Goal: Task Accomplishment & Management: Manage account settings

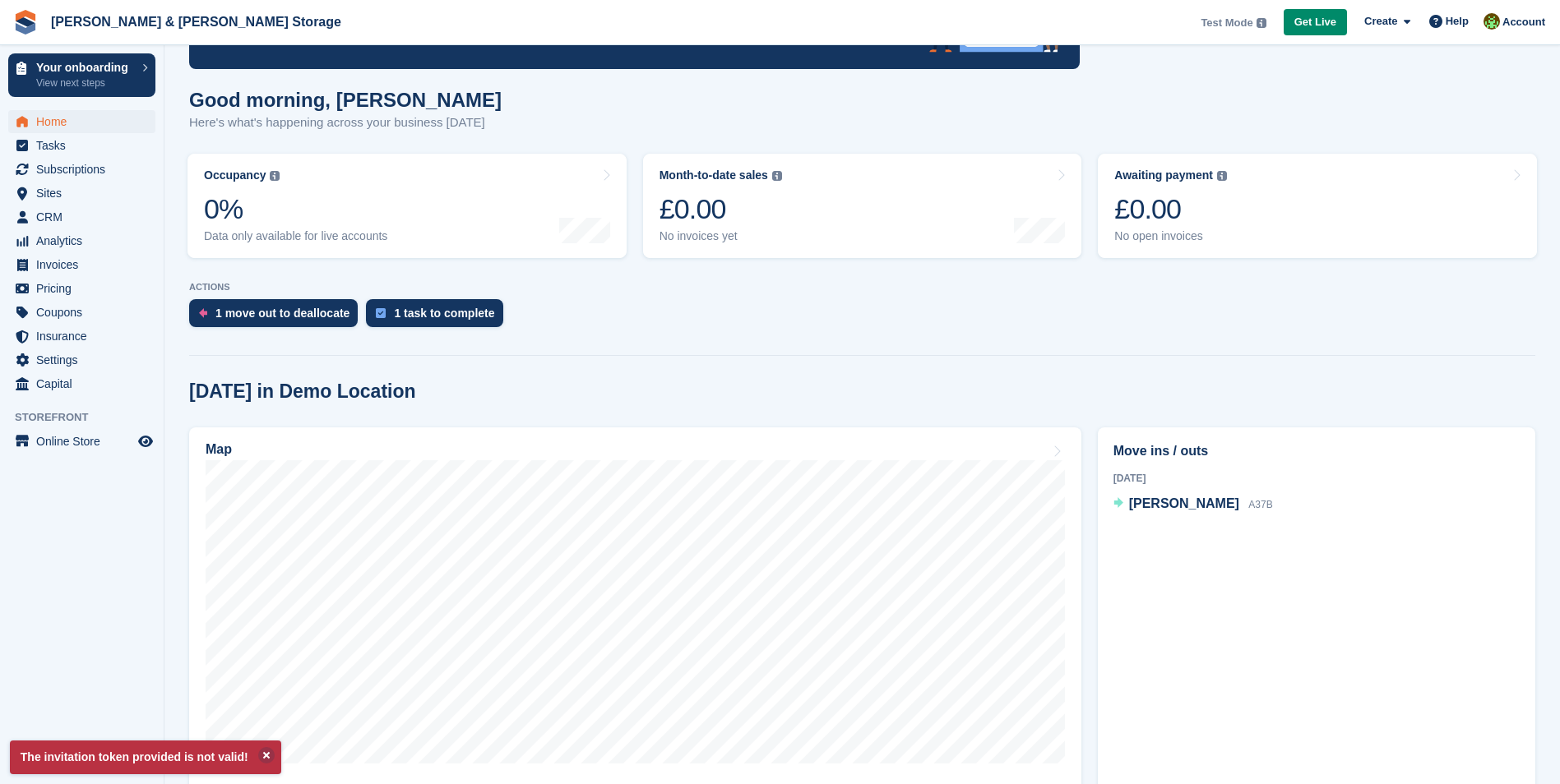
scroll to position [164, 0]
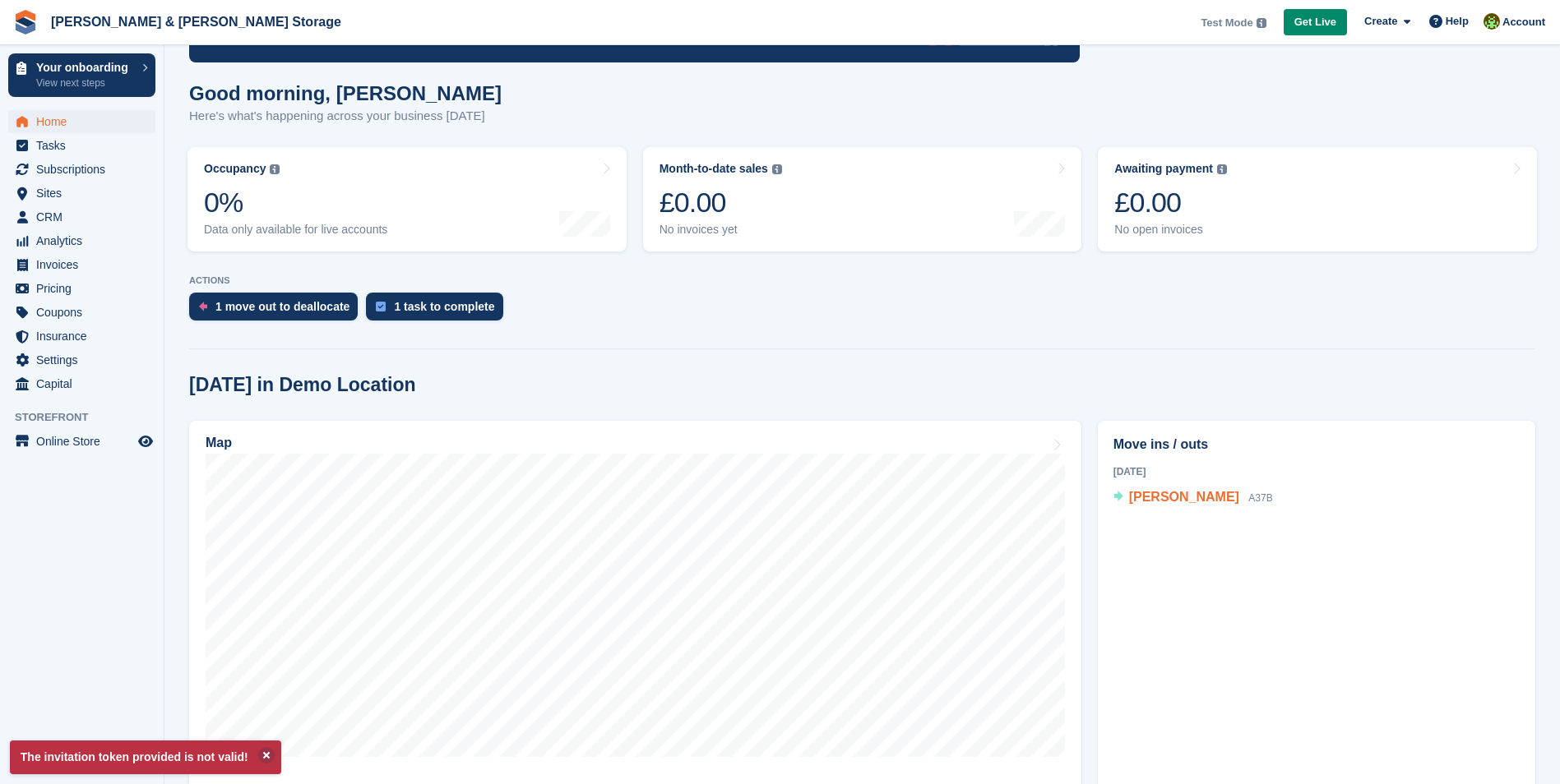
click at [1148, 496] on span "[PERSON_NAME]" at bounding box center [1183, 497] width 110 height 14
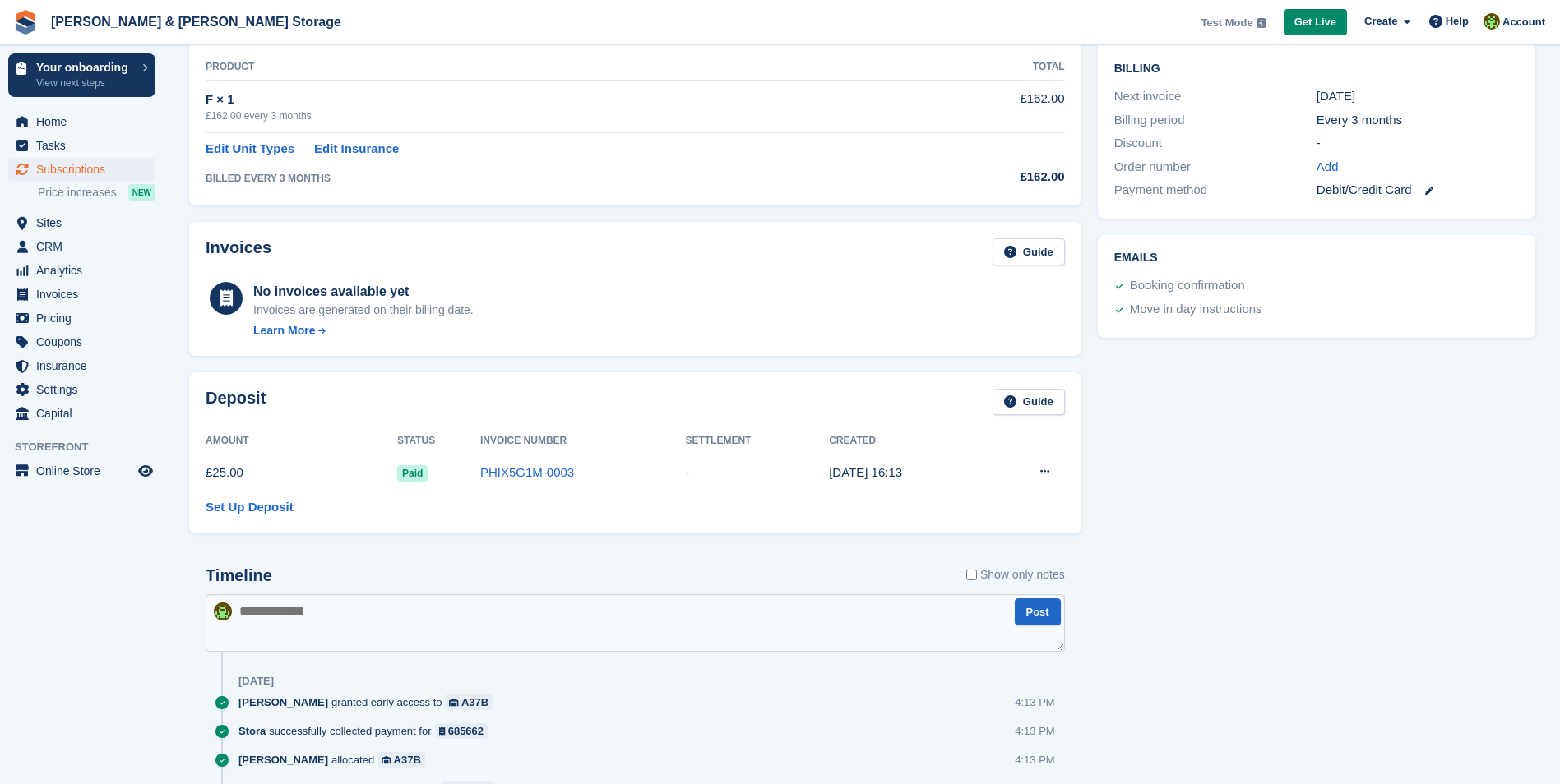
scroll to position [411, 0]
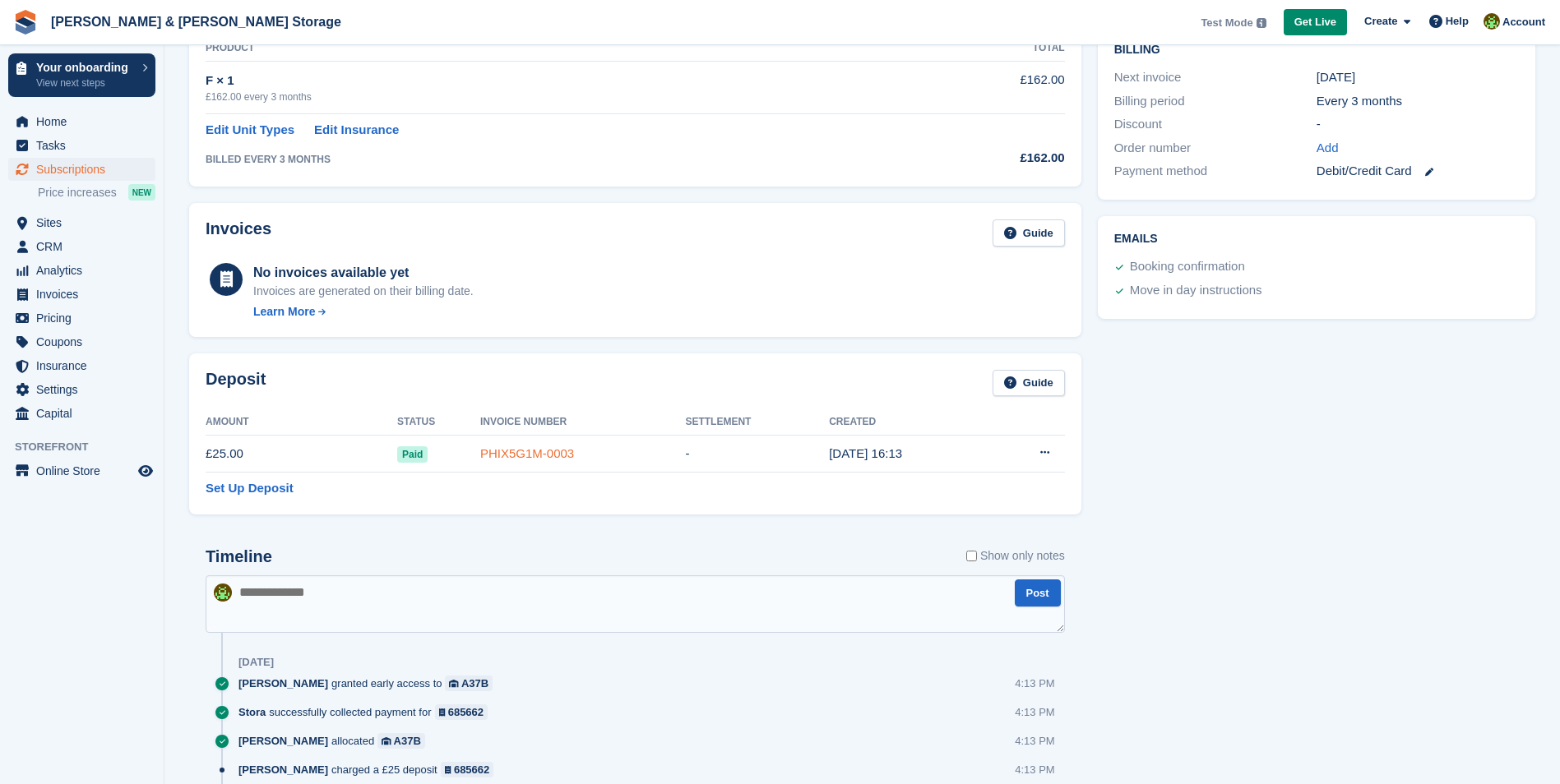
click at [520, 460] on link "PHIX5G1M-0003" at bounding box center [527, 453] width 93 height 14
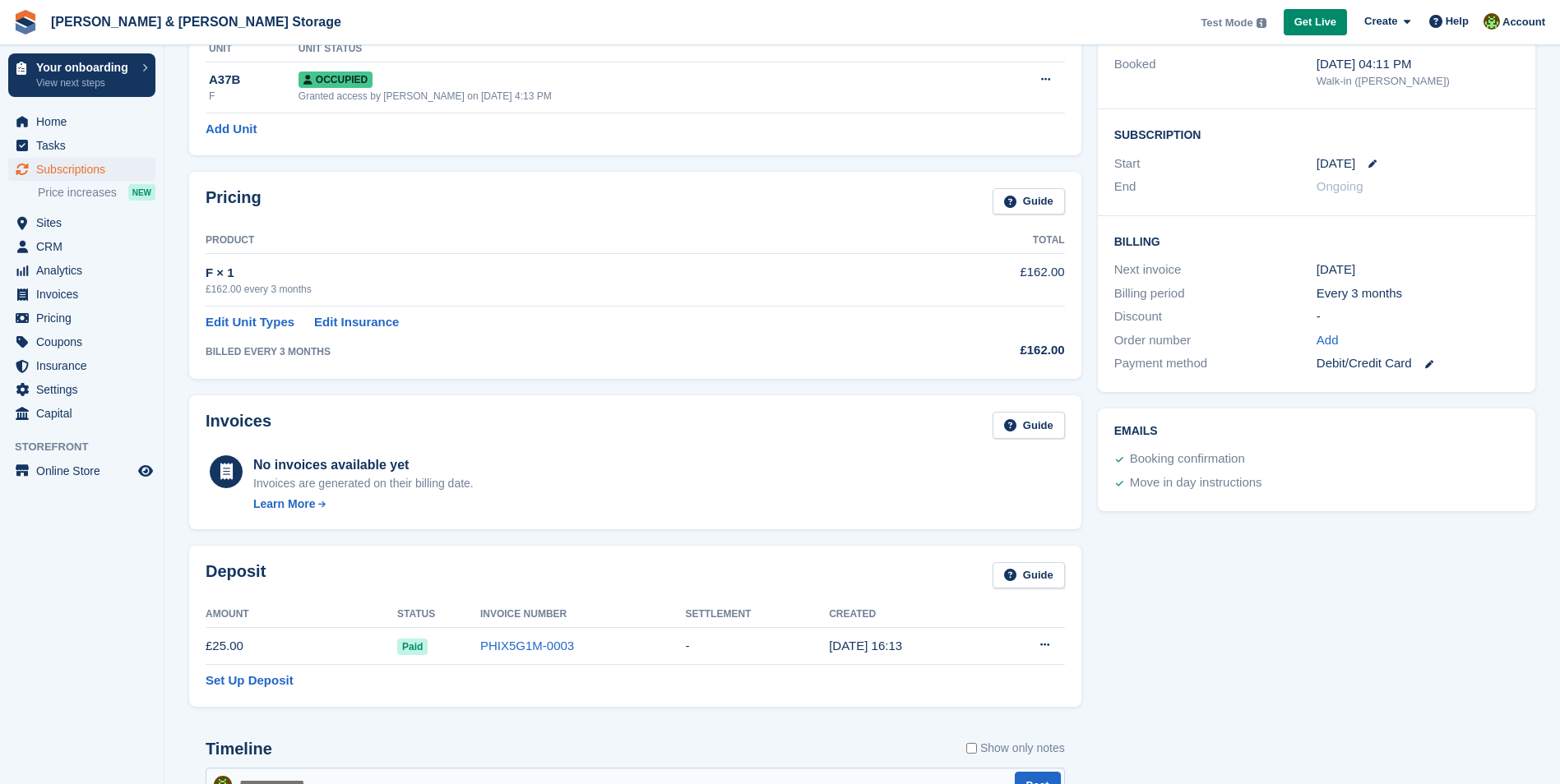
scroll to position [54, 0]
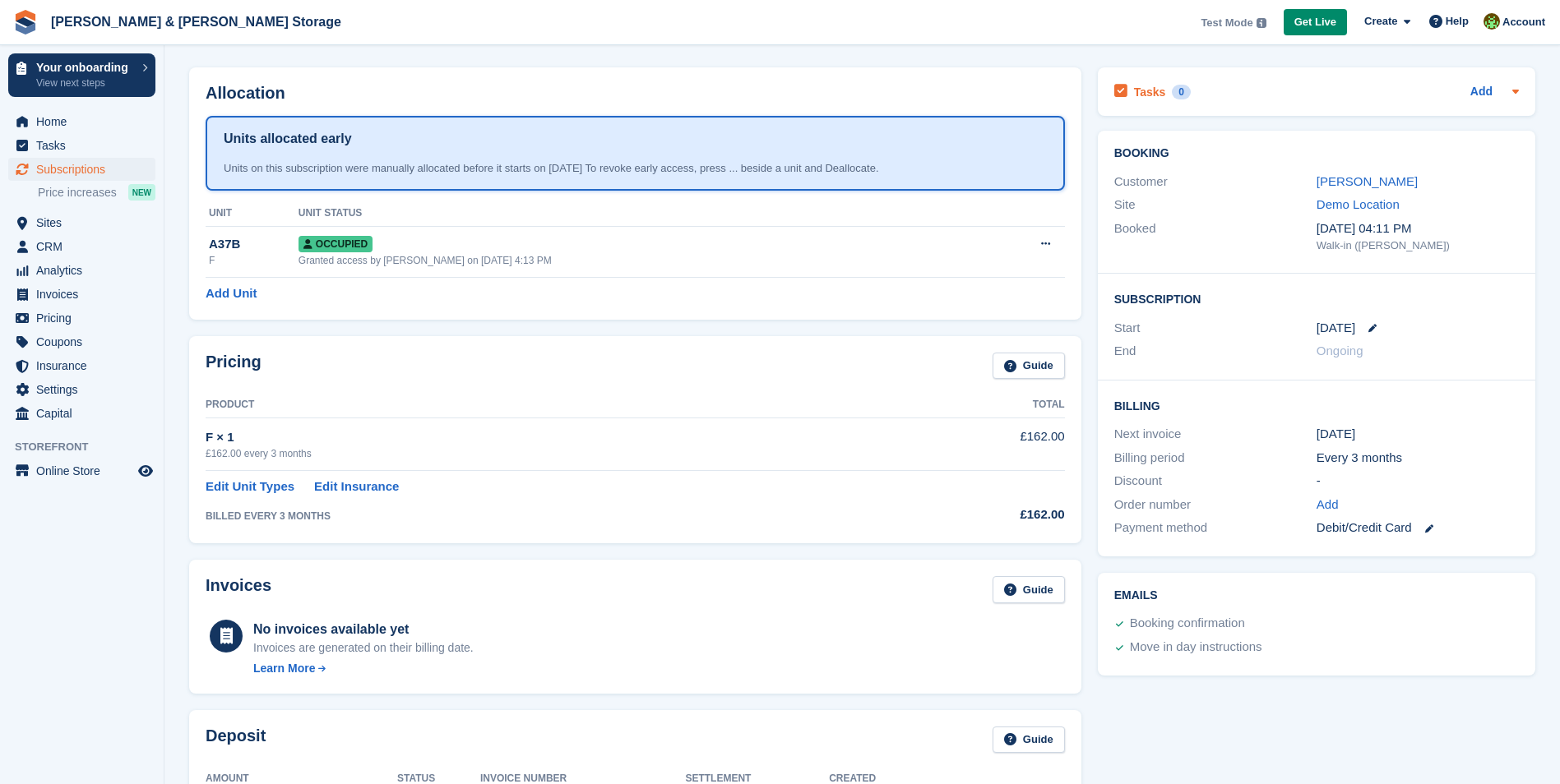
click at [1506, 86] on div at bounding box center [1513, 92] width 14 height 19
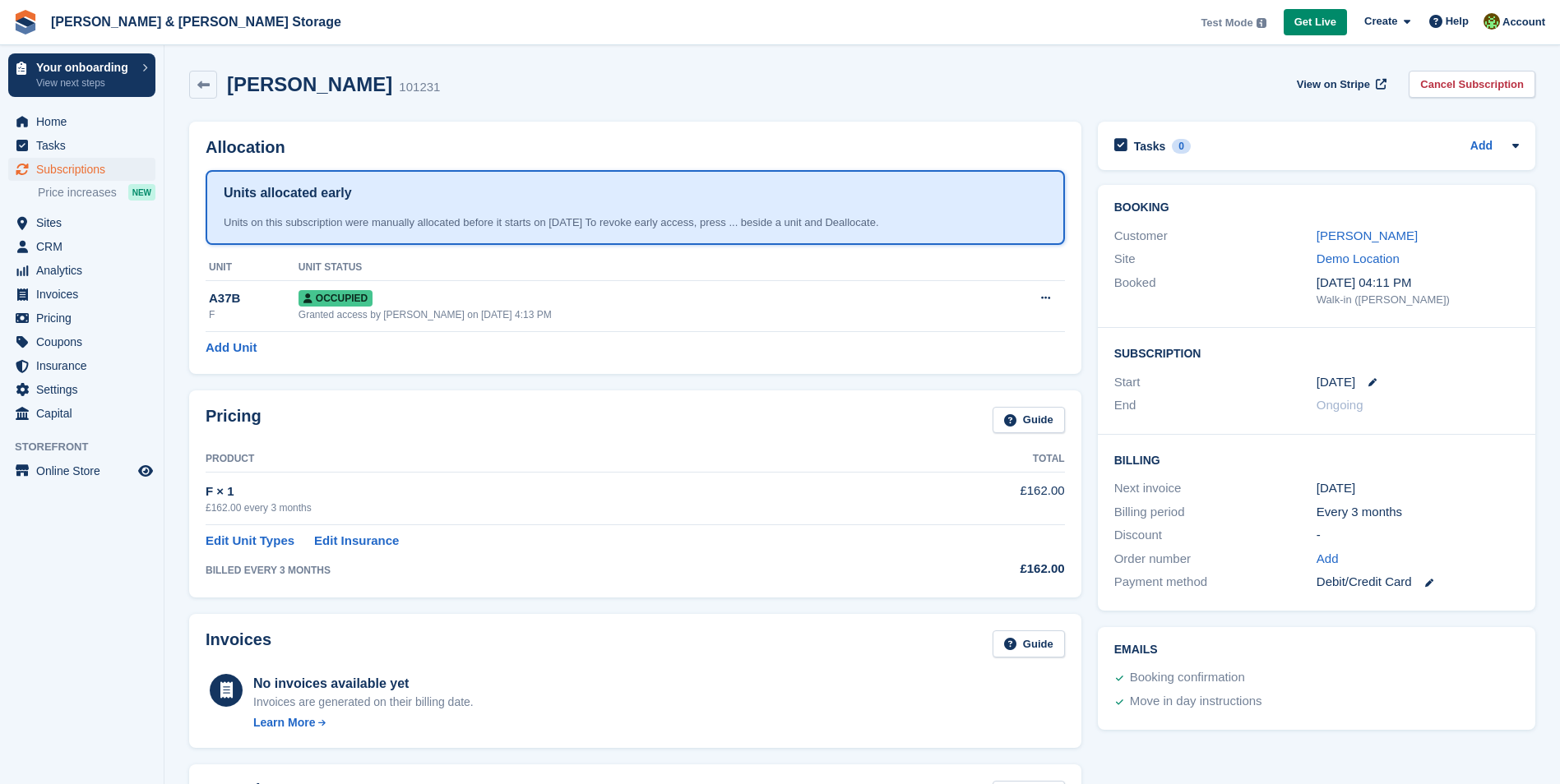
scroll to position [54, 0]
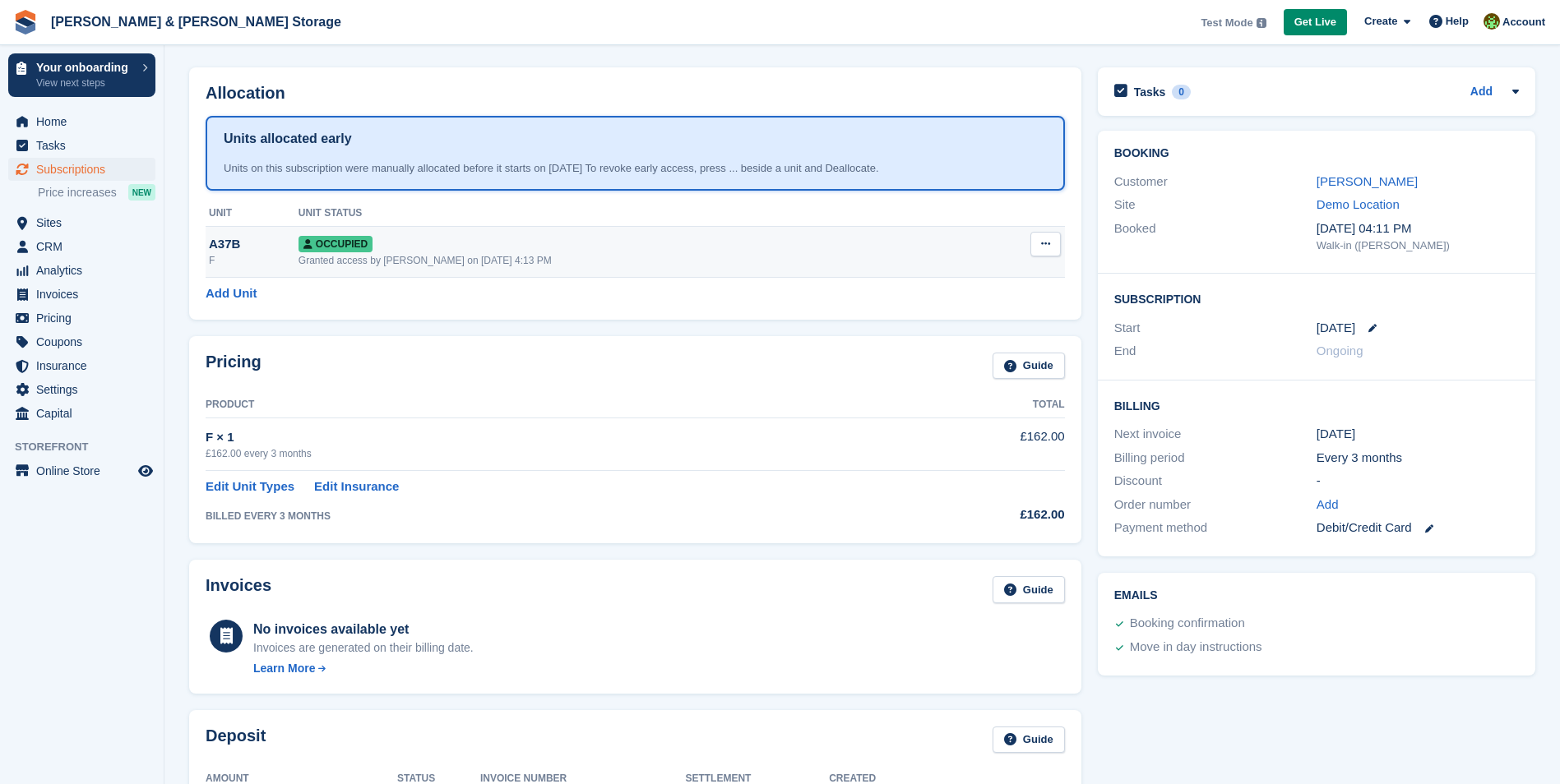
click at [1037, 249] on button at bounding box center [1045, 243] width 30 height 24
click at [1038, 249] on button at bounding box center [1045, 243] width 30 height 24
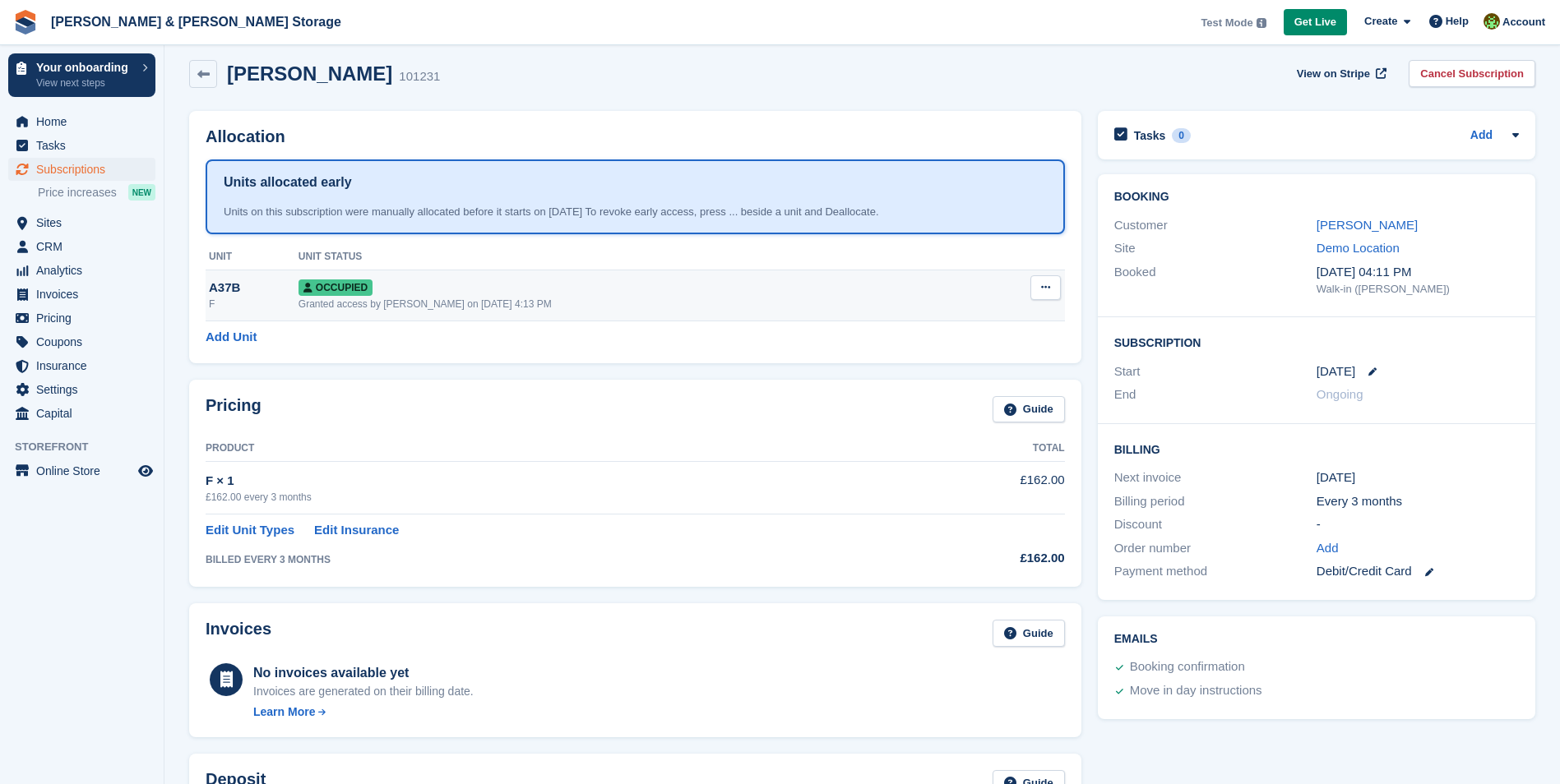
scroll to position [0, 0]
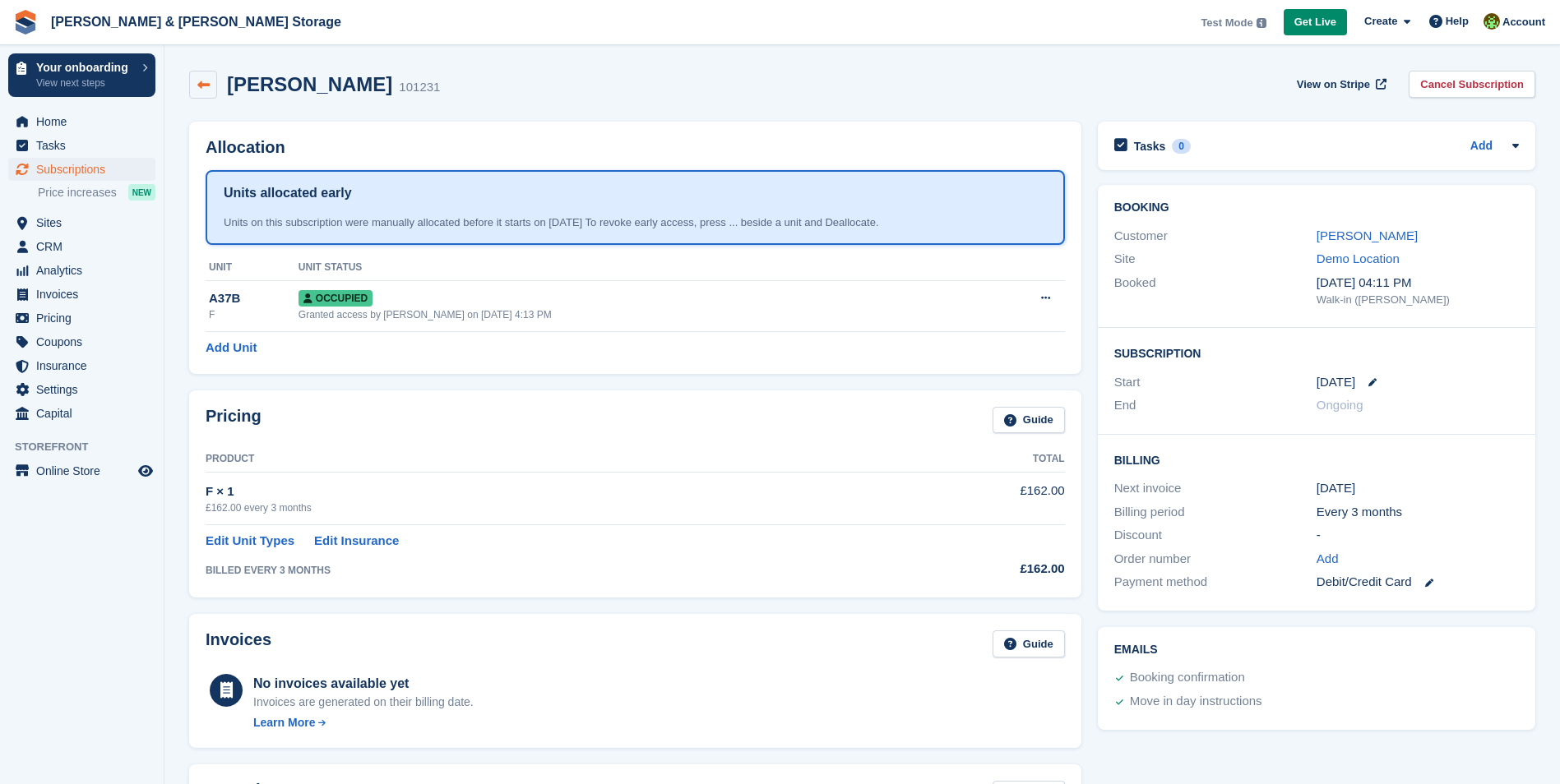
click at [203, 88] on icon at bounding box center [203, 85] width 13 height 13
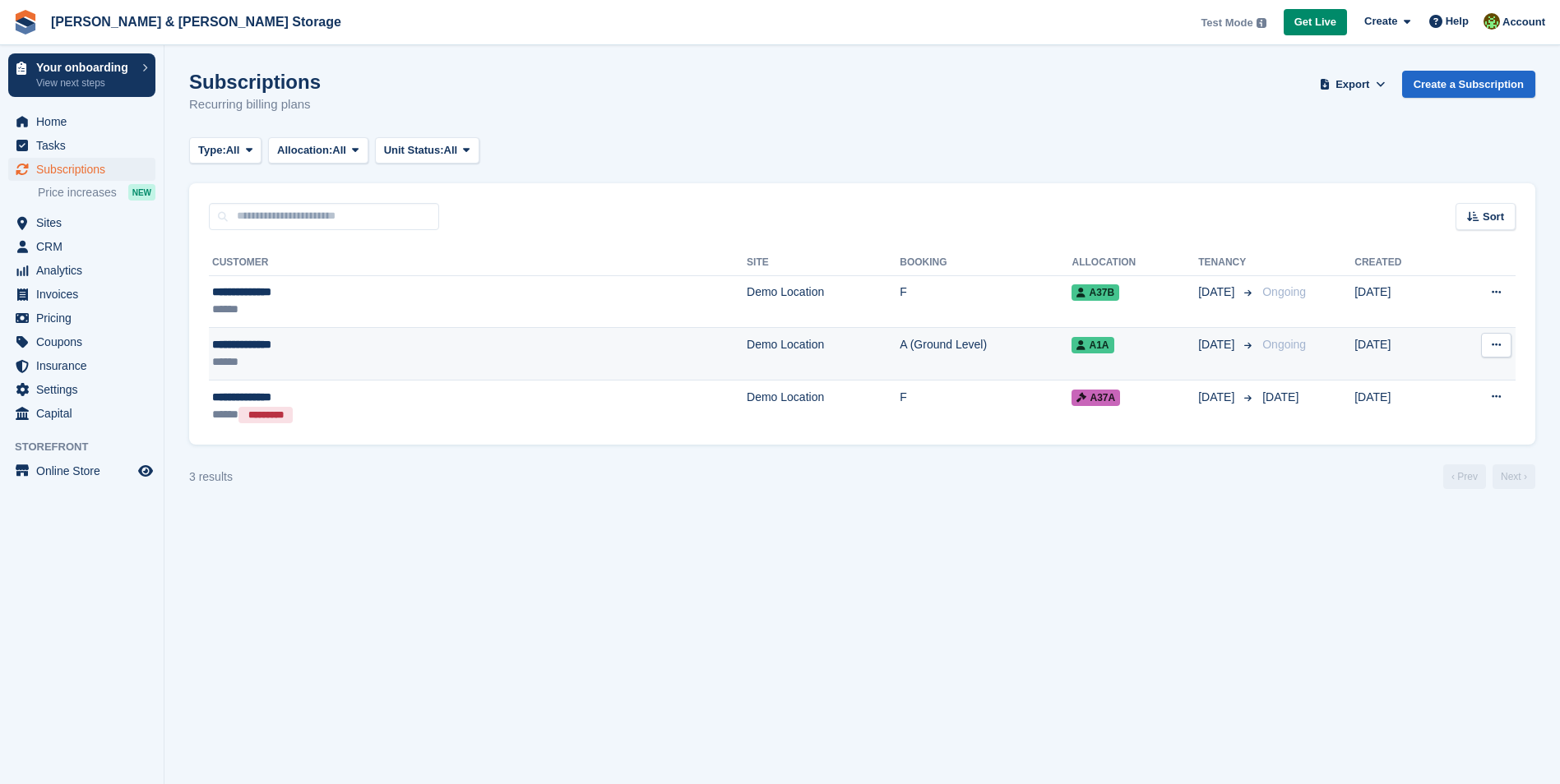
click at [1506, 337] on button at bounding box center [1496, 344] width 30 height 24
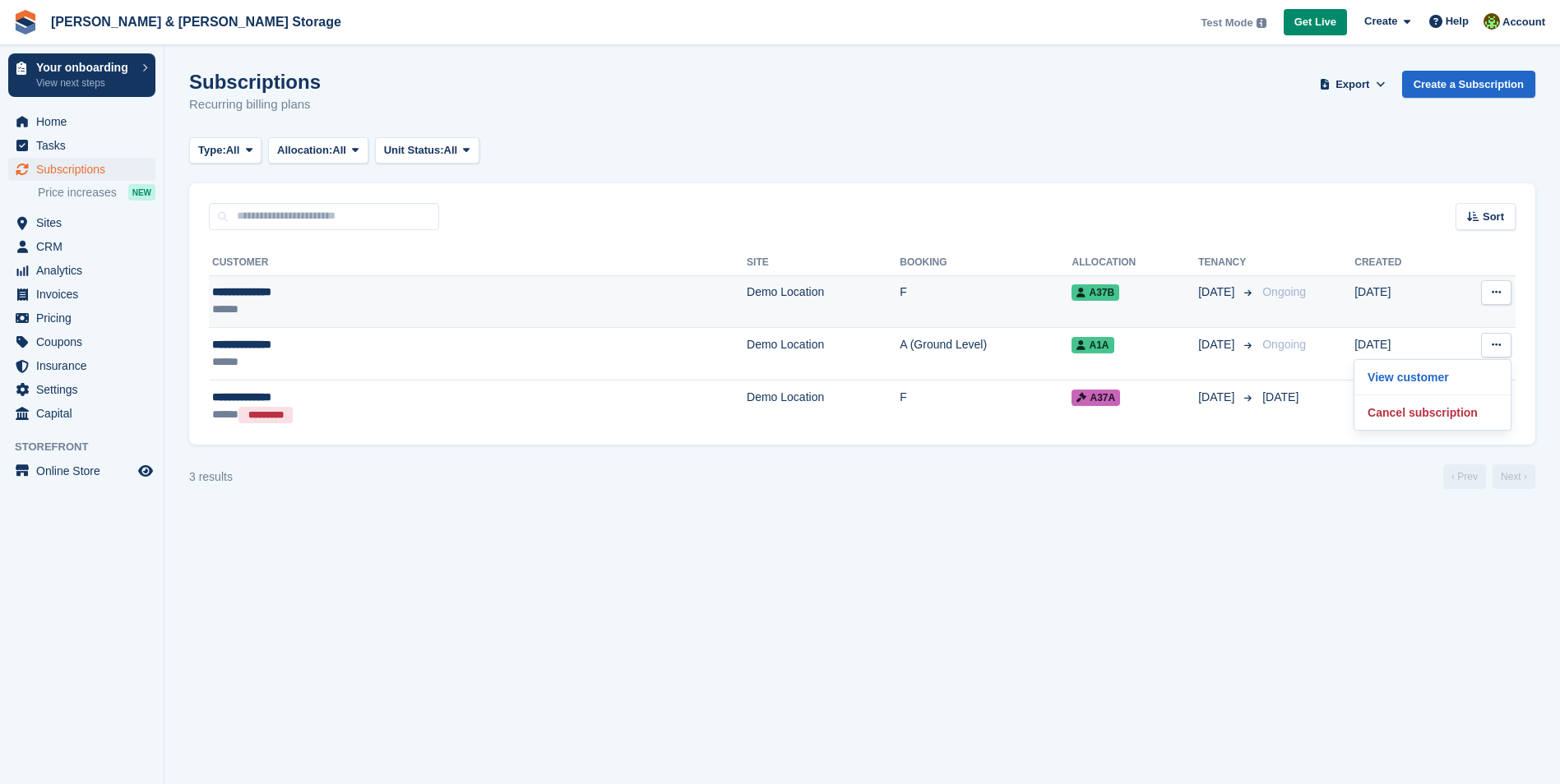
click at [1501, 309] on td "View customer Cancel subscription" at bounding box center [1482, 302] width 68 height 53
click at [1500, 301] on button at bounding box center [1496, 292] width 30 height 24
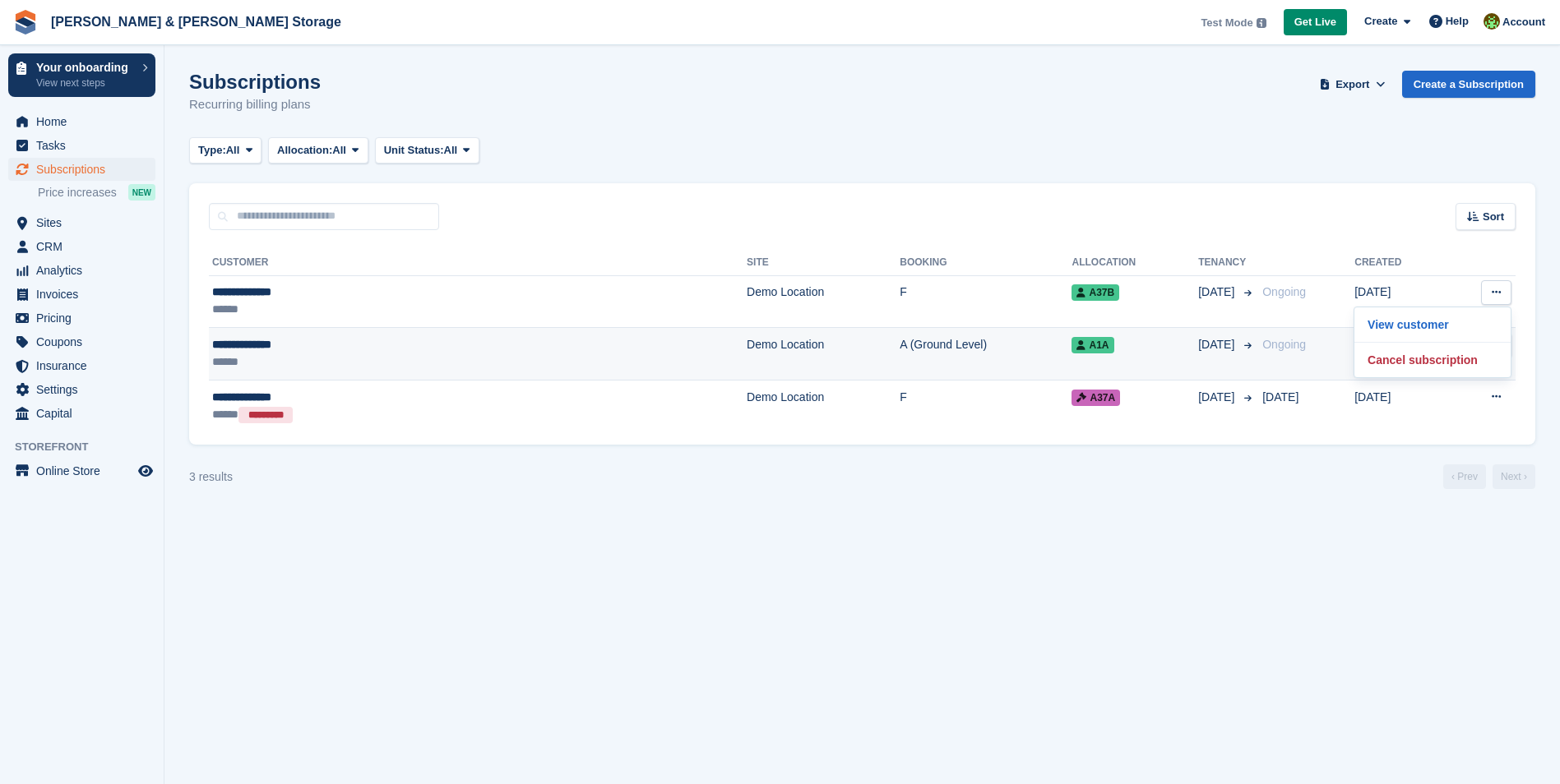
click at [900, 363] on td "A (Ground Level)" at bounding box center [986, 354] width 172 height 53
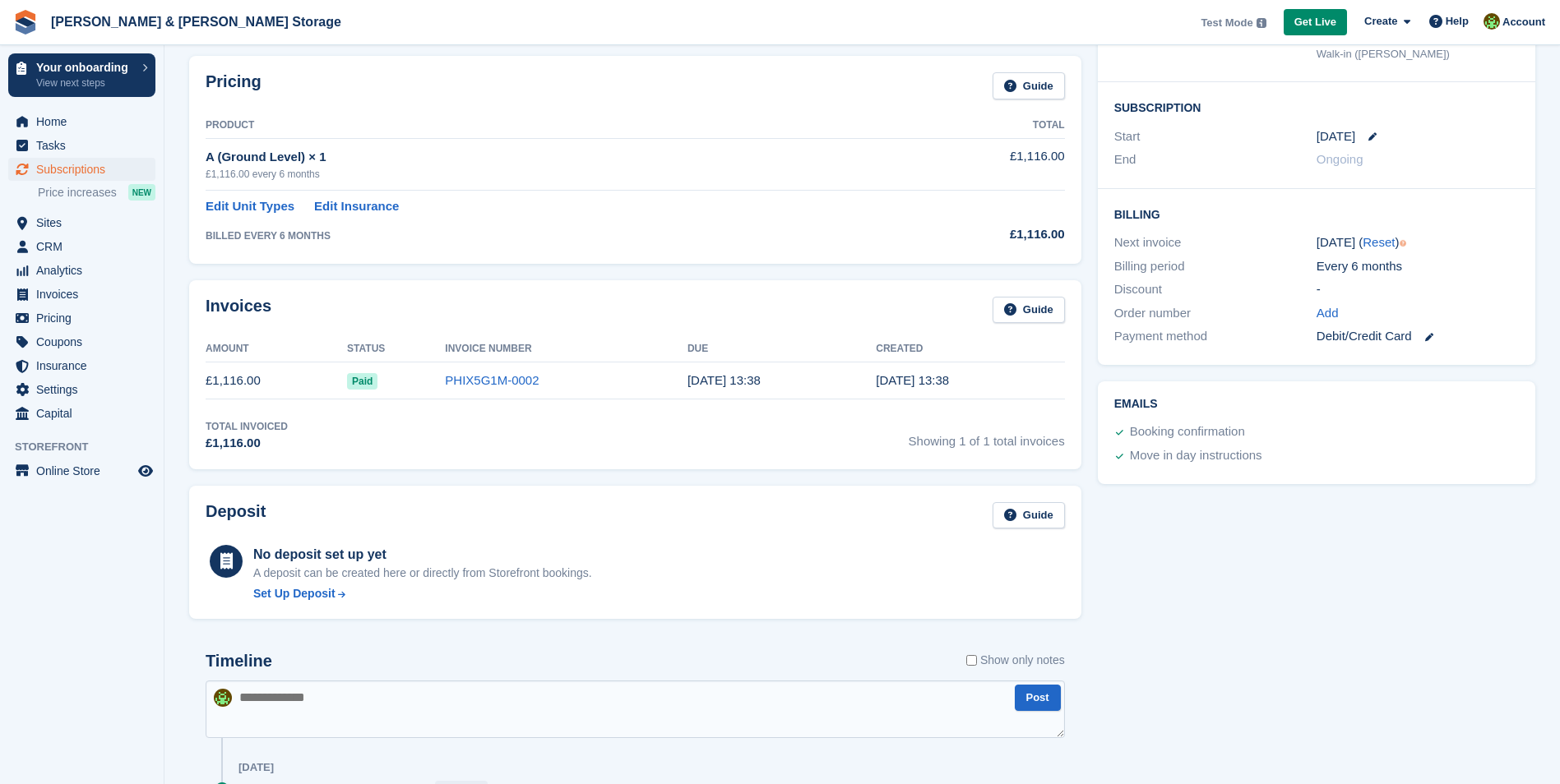
scroll to position [247, 0]
click at [321, 595] on div "Set Up Deposit" at bounding box center [294, 593] width 83 height 18
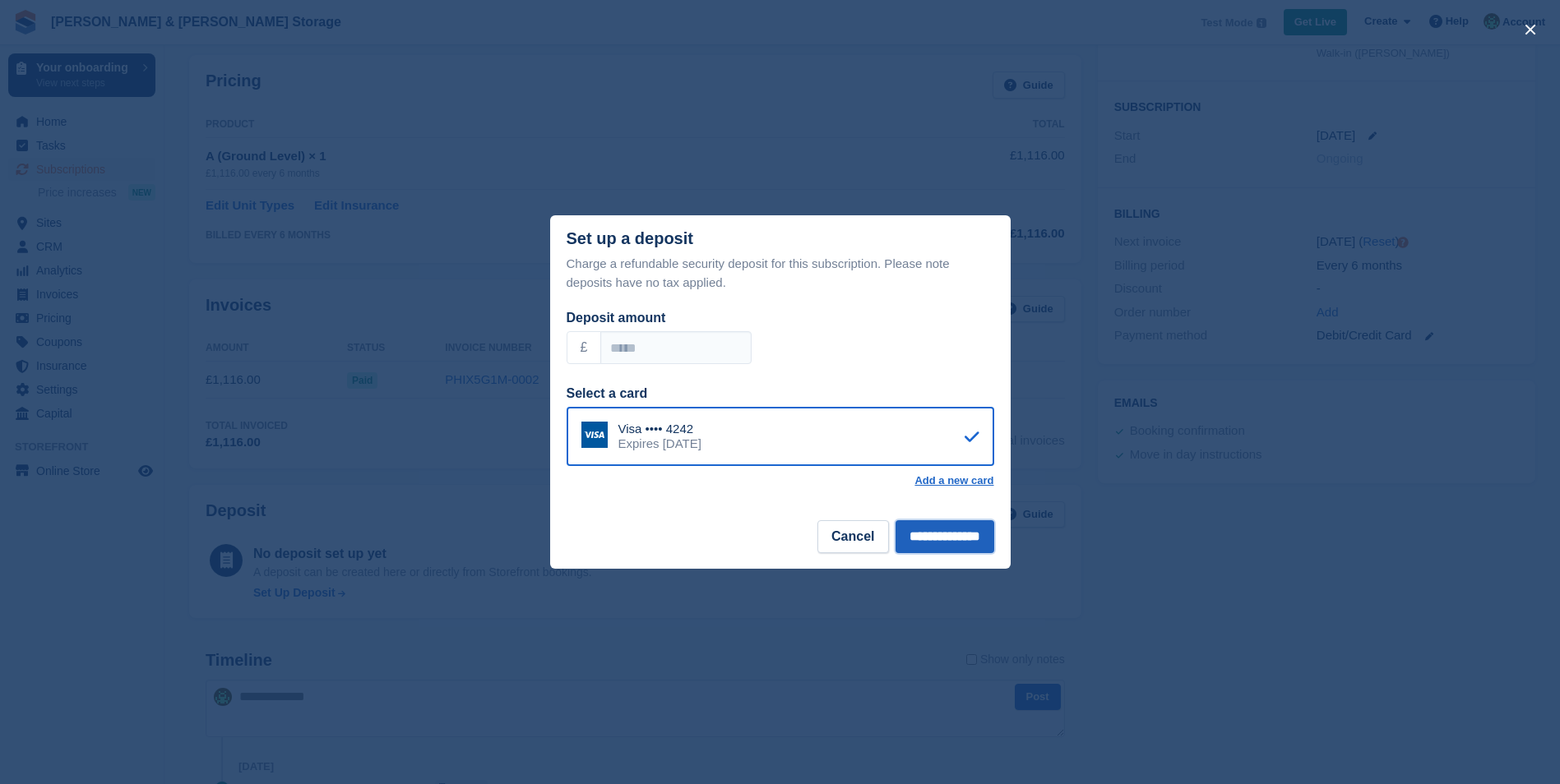
click at [927, 537] on input "**********" at bounding box center [944, 537] width 98 height 33
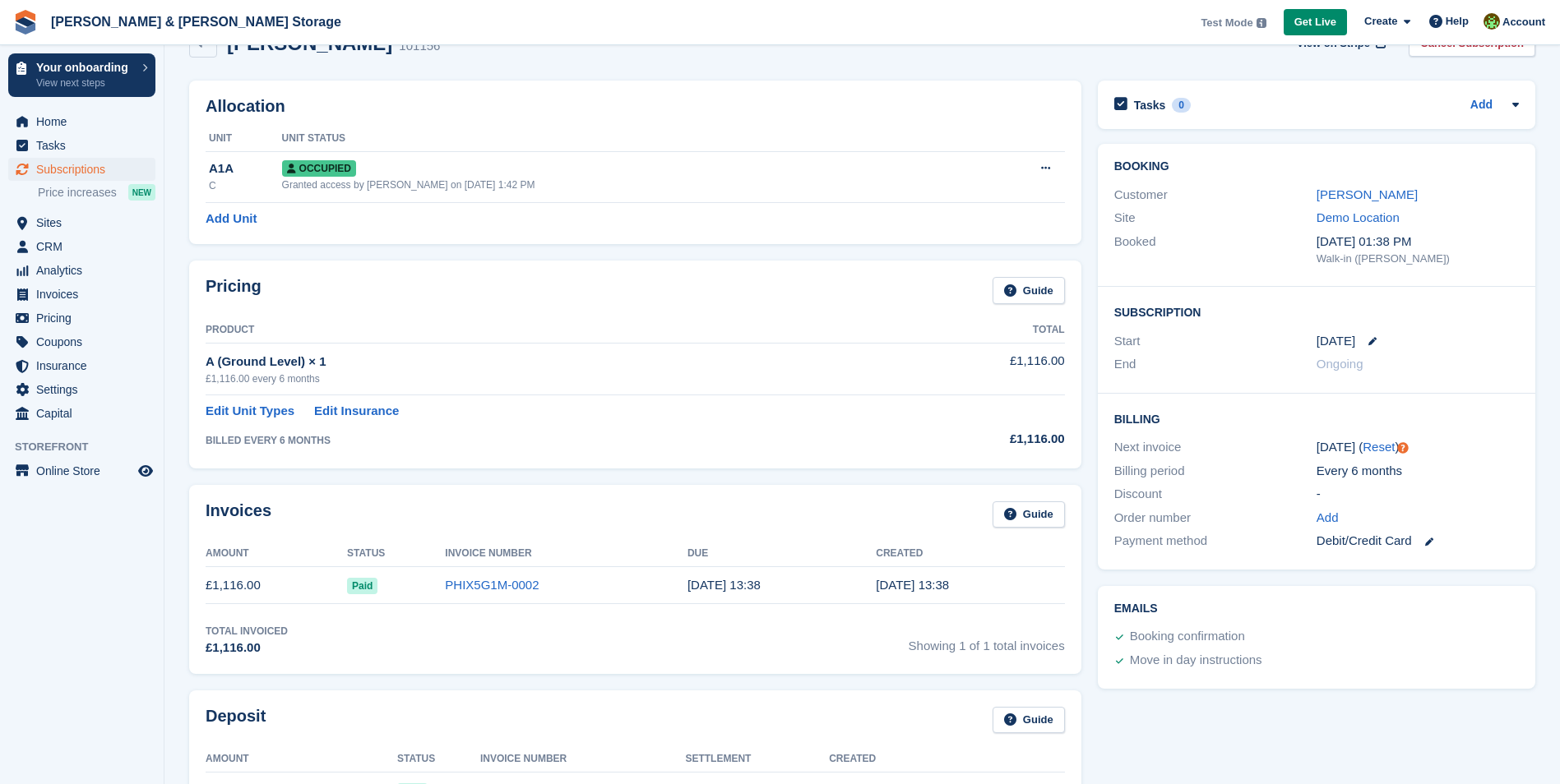
scroll to position [0, 0]
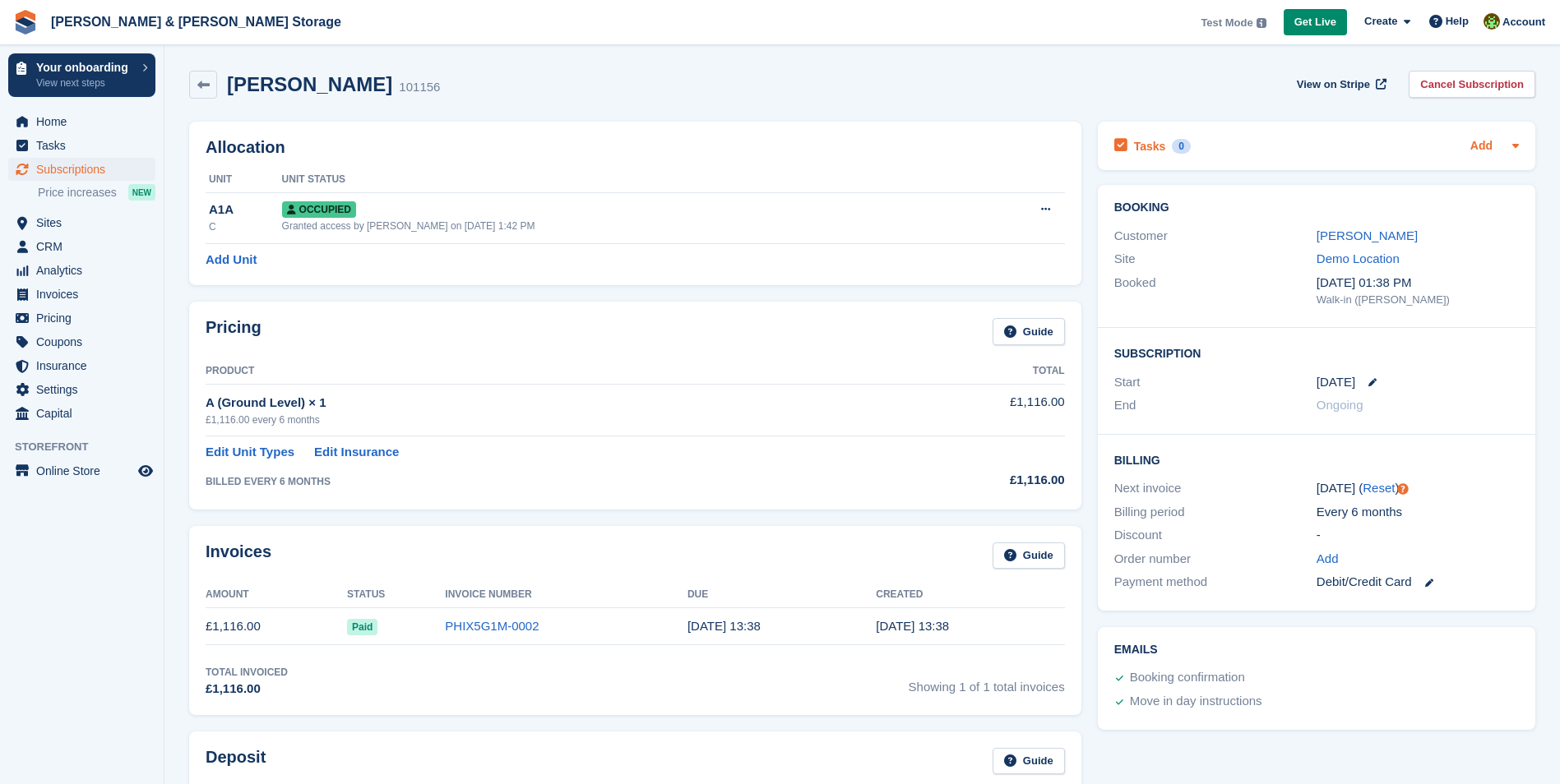
click at [1492, 146] on link "Add" at bounding box center [1481, 146] width 22 height 18
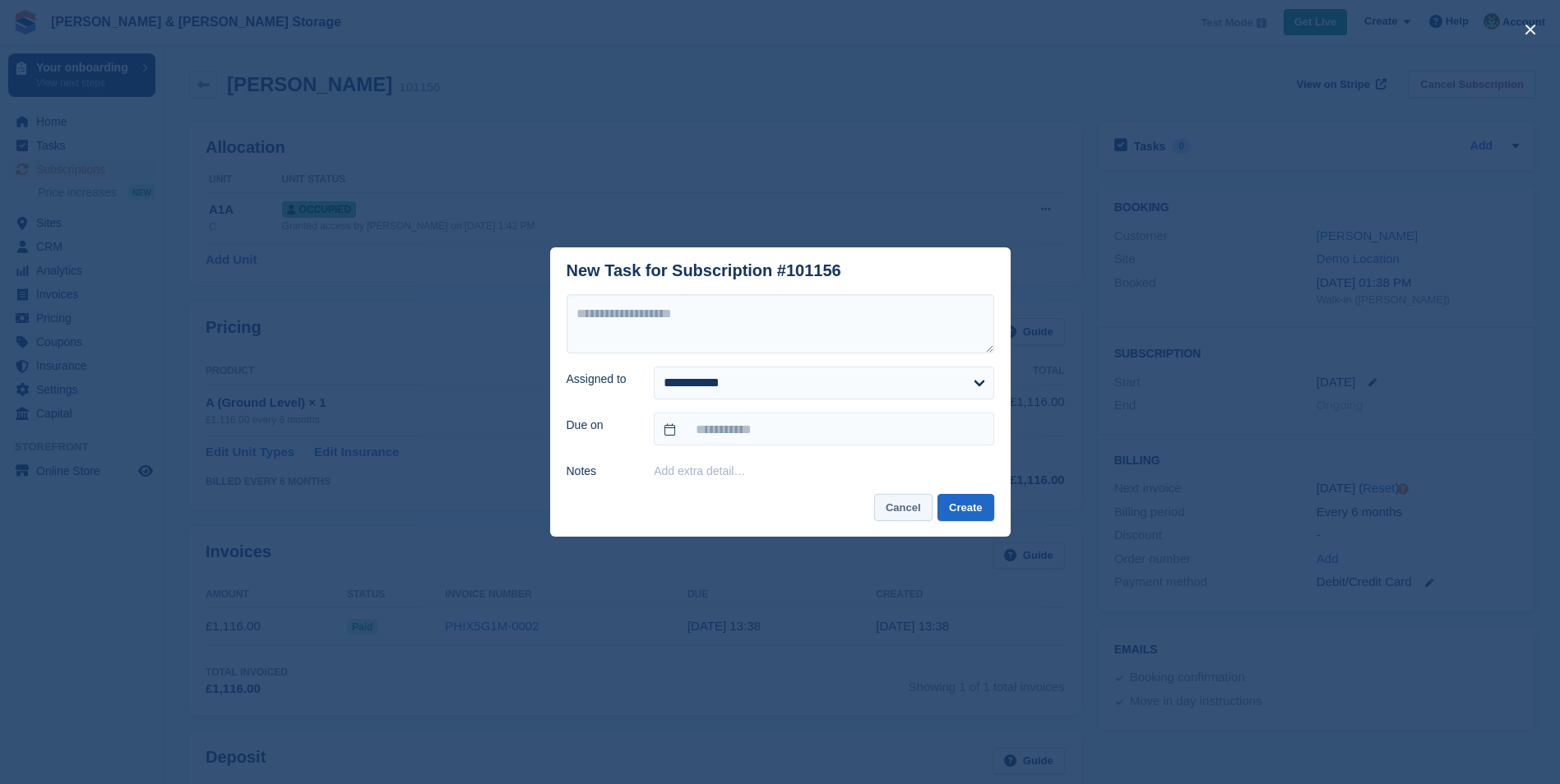
click at [903, 511] on button "Cancel" at bounding box center [903, 508] width 58 height 27
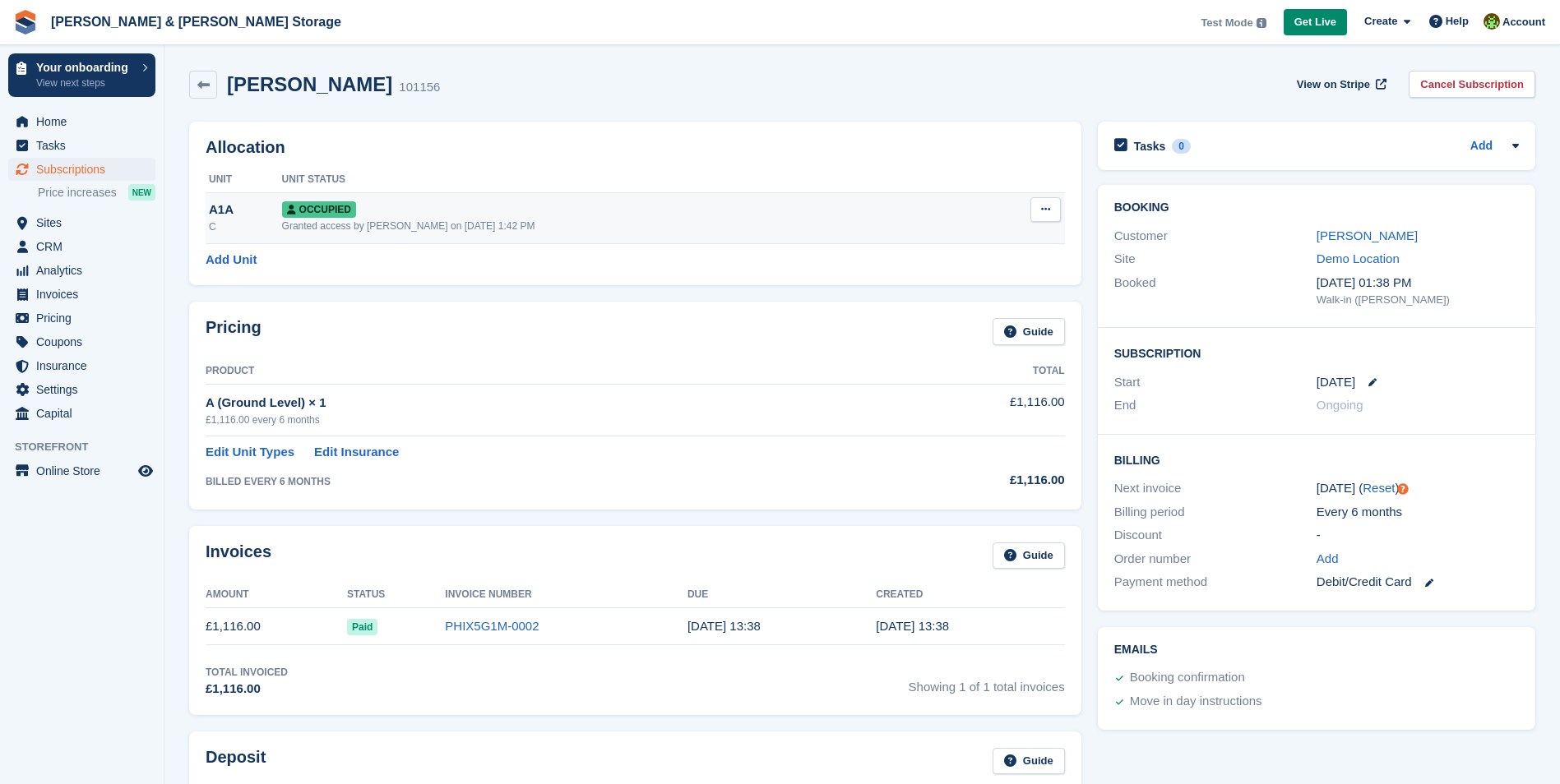
click at [627, 215] on div "Occupied" at bounding box center [627, 209] width 689 height 18
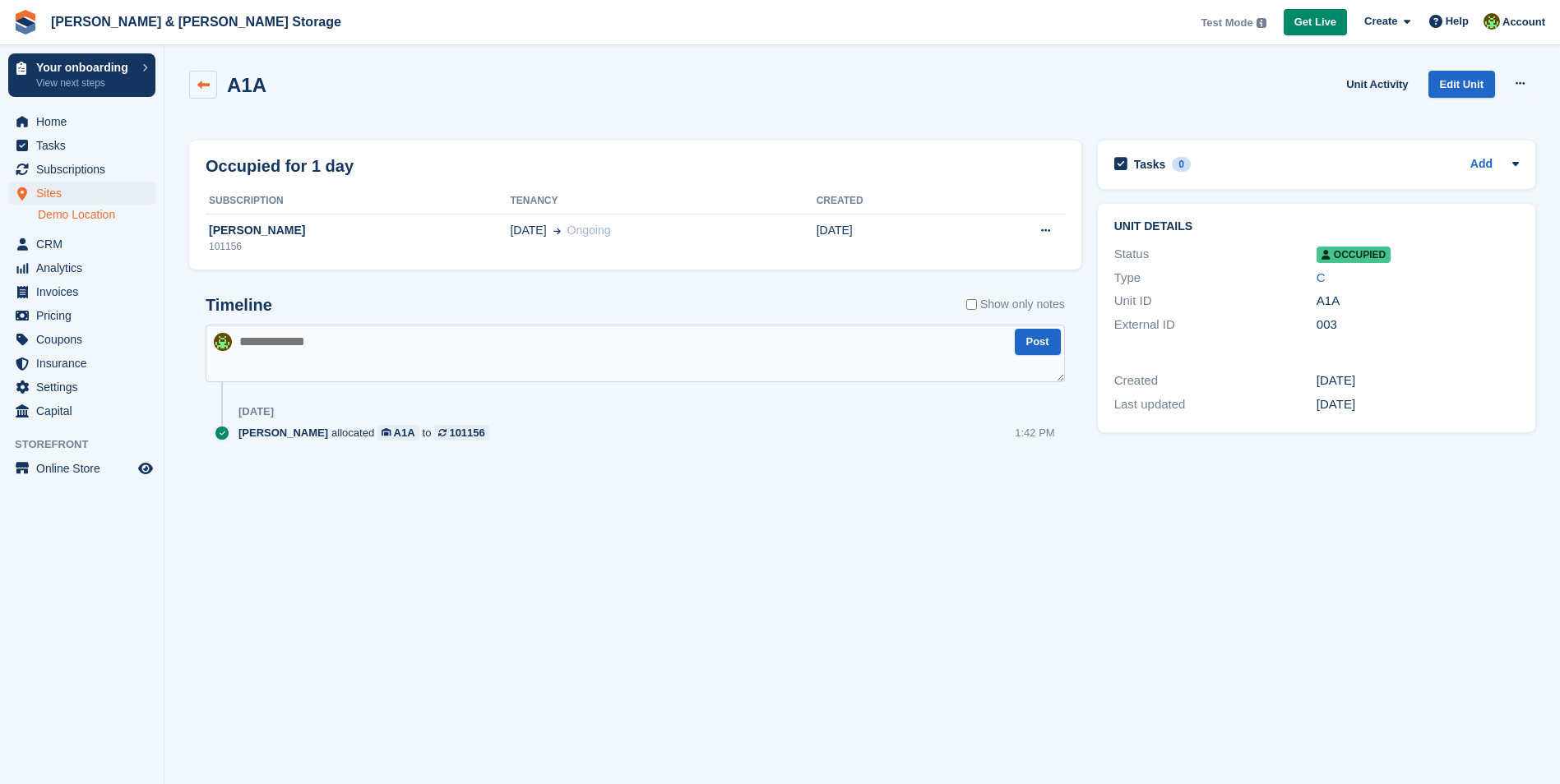
click at [198, 96] on link at bounding box center [202, 85] width 28 height 28
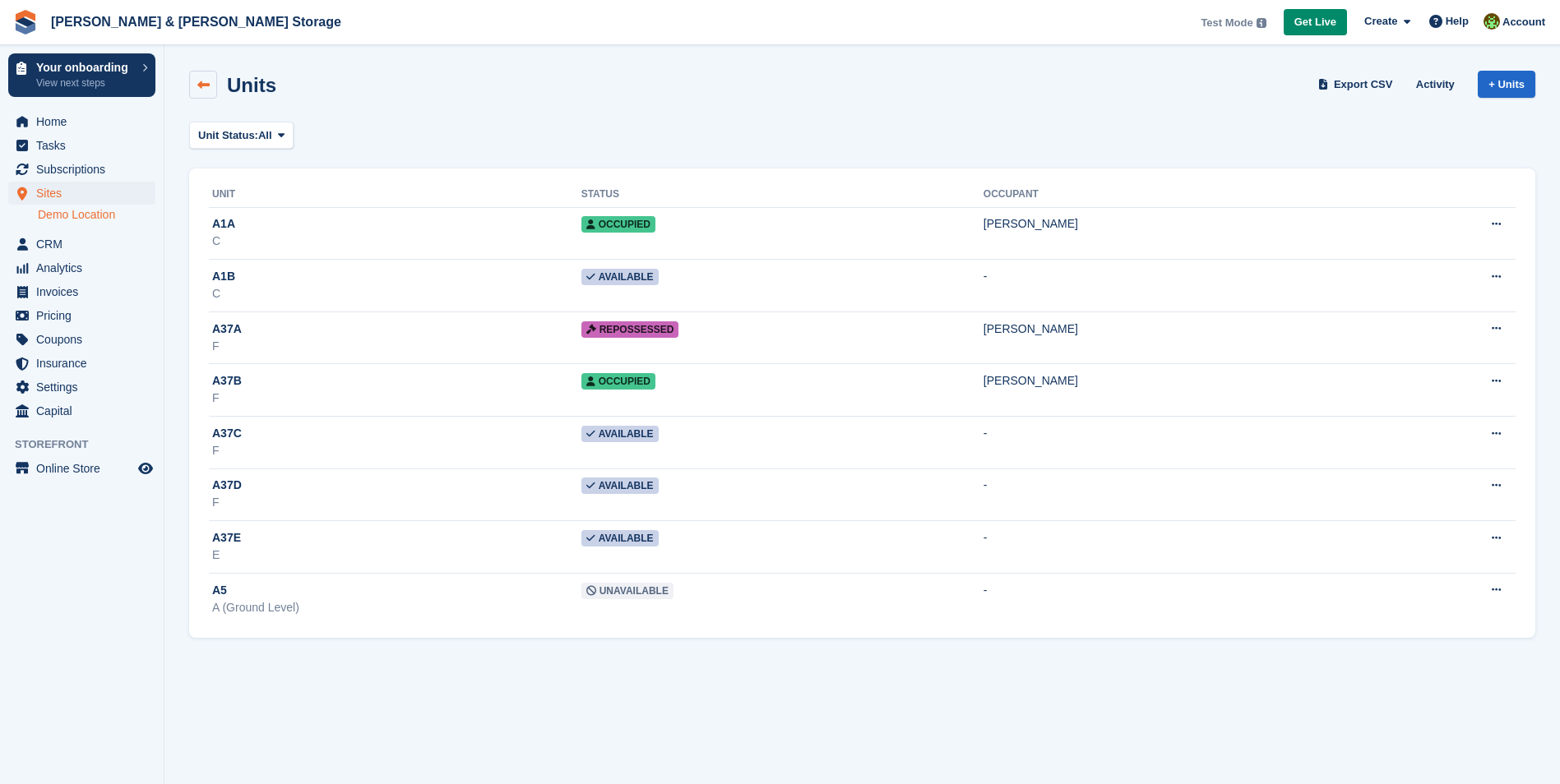
click at [210, 93] on link at bounding box center [202, 85] width 28 height 28
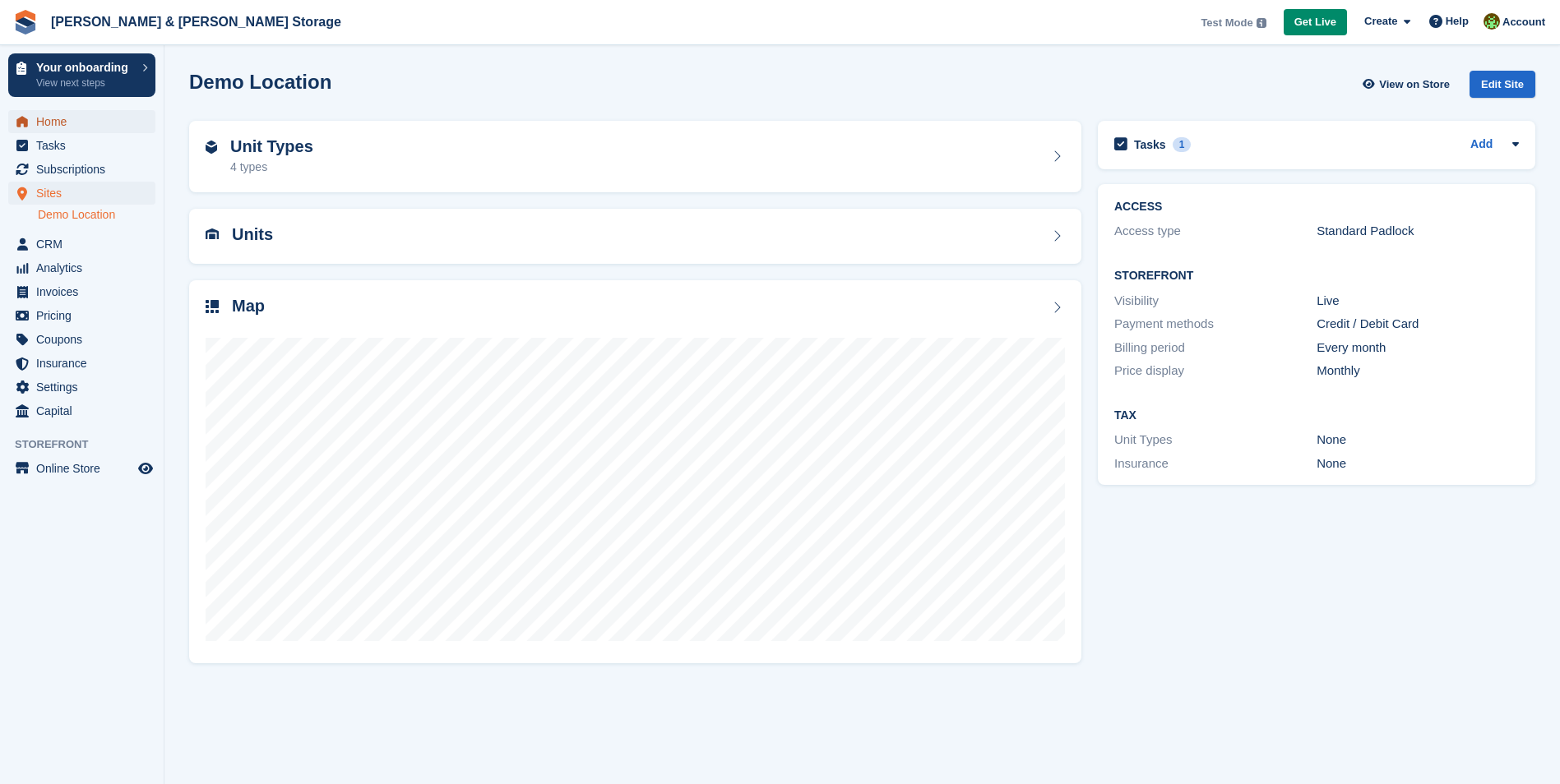
click at [43, 120] on span "Home" at bounding box center [85, 122] width 98 height 23
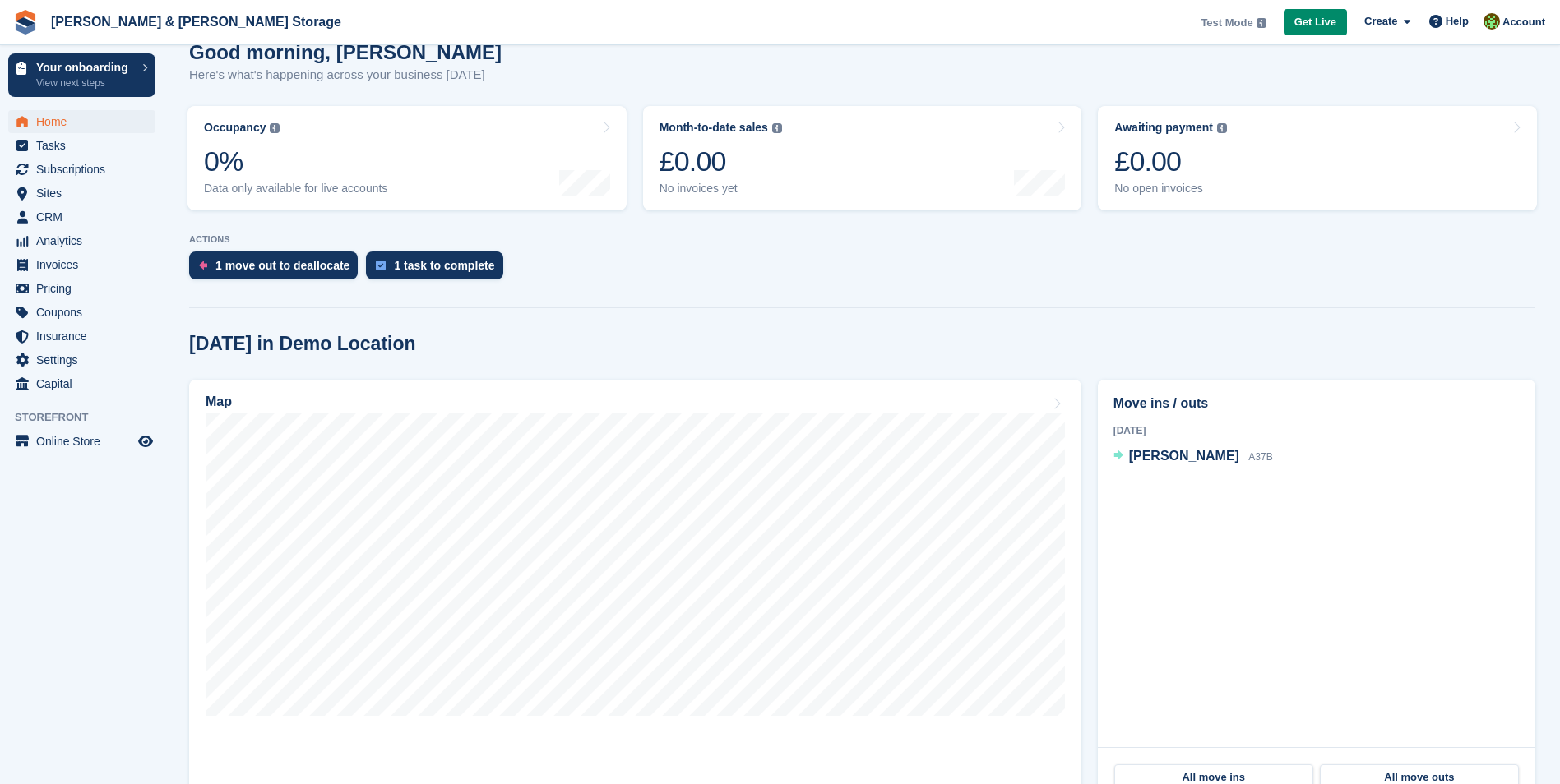
scroll to position [83, 0]
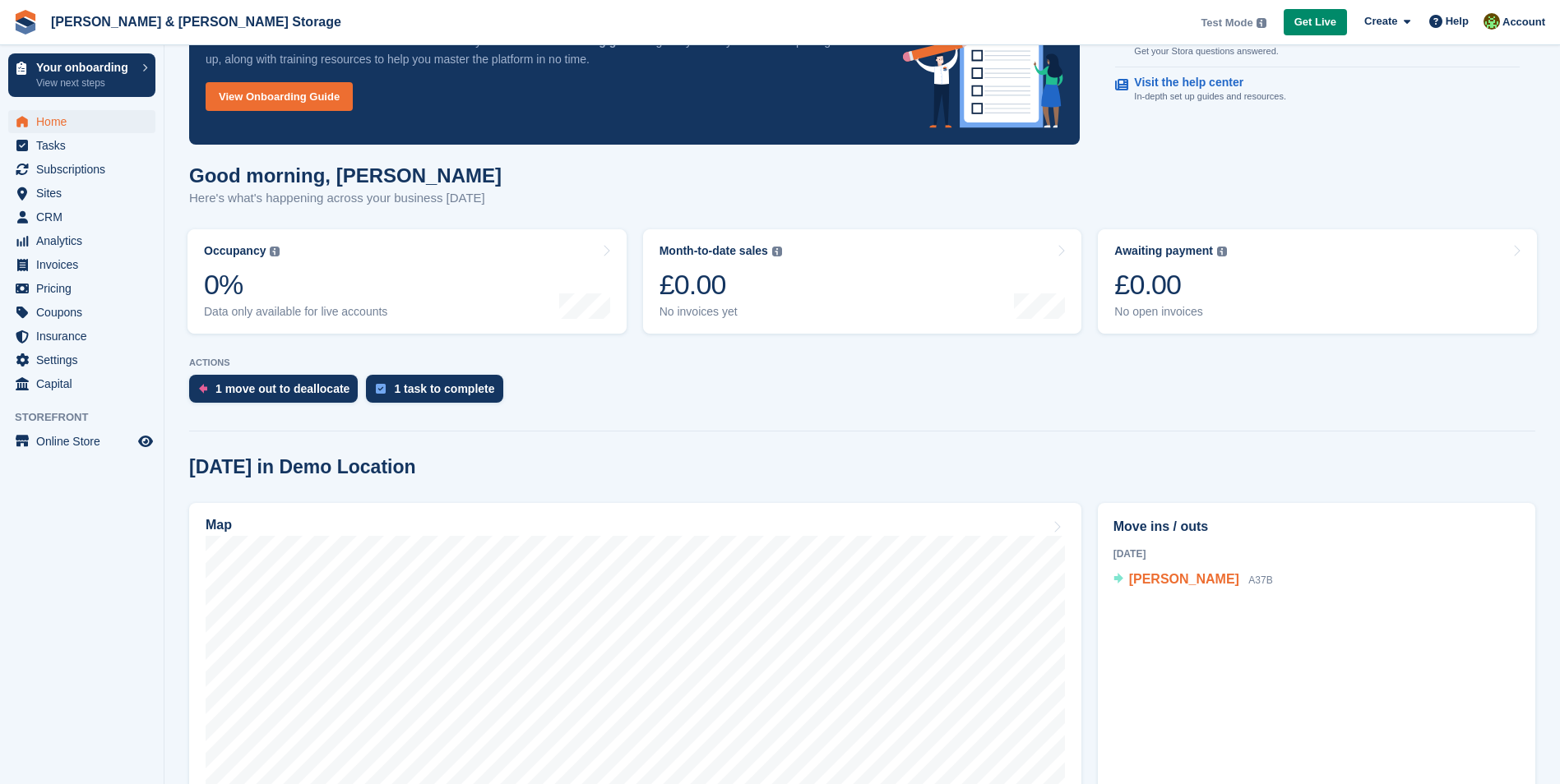
click at [1180, 587] on span "[PERSON_NAME]" at bounding box center [1183, 579] width 110 height 14
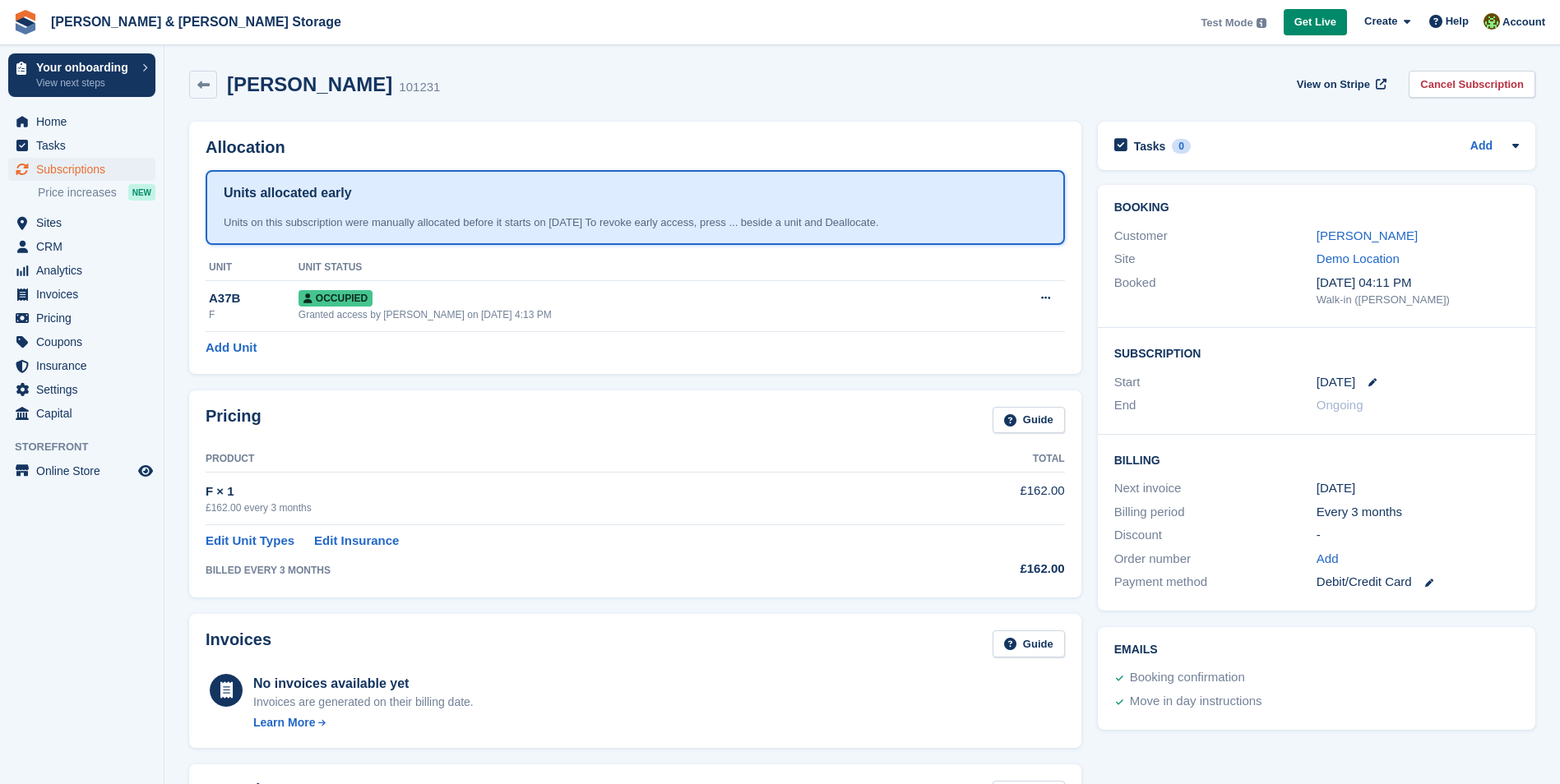
click at [259, 78] on h2 "[PERSON_NAME]" at bounding box center [309, 84] width 165 height 22
click at [200, 88] on icon at bounding box center [203, 85] width 13 height 13
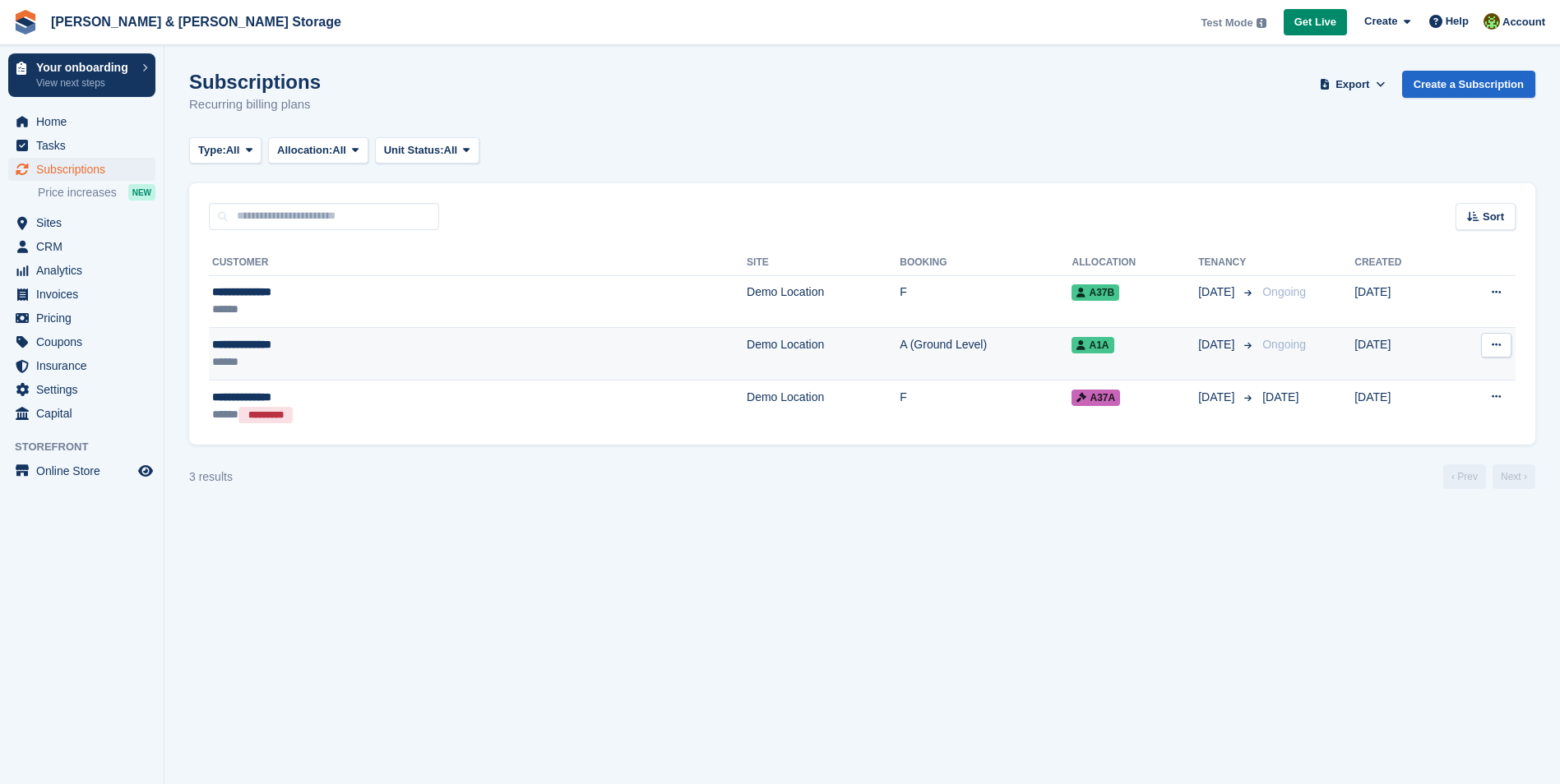
click at [1500, 348] on icon at bounding box center [1496, 344] width 9 height 11
click at [1501, 345] on icon at bounding box center [1496, 344] width 9 height 11
click at [746, 364] on td "Demo Location" at bounding box center [822, 354] width 153 height 53
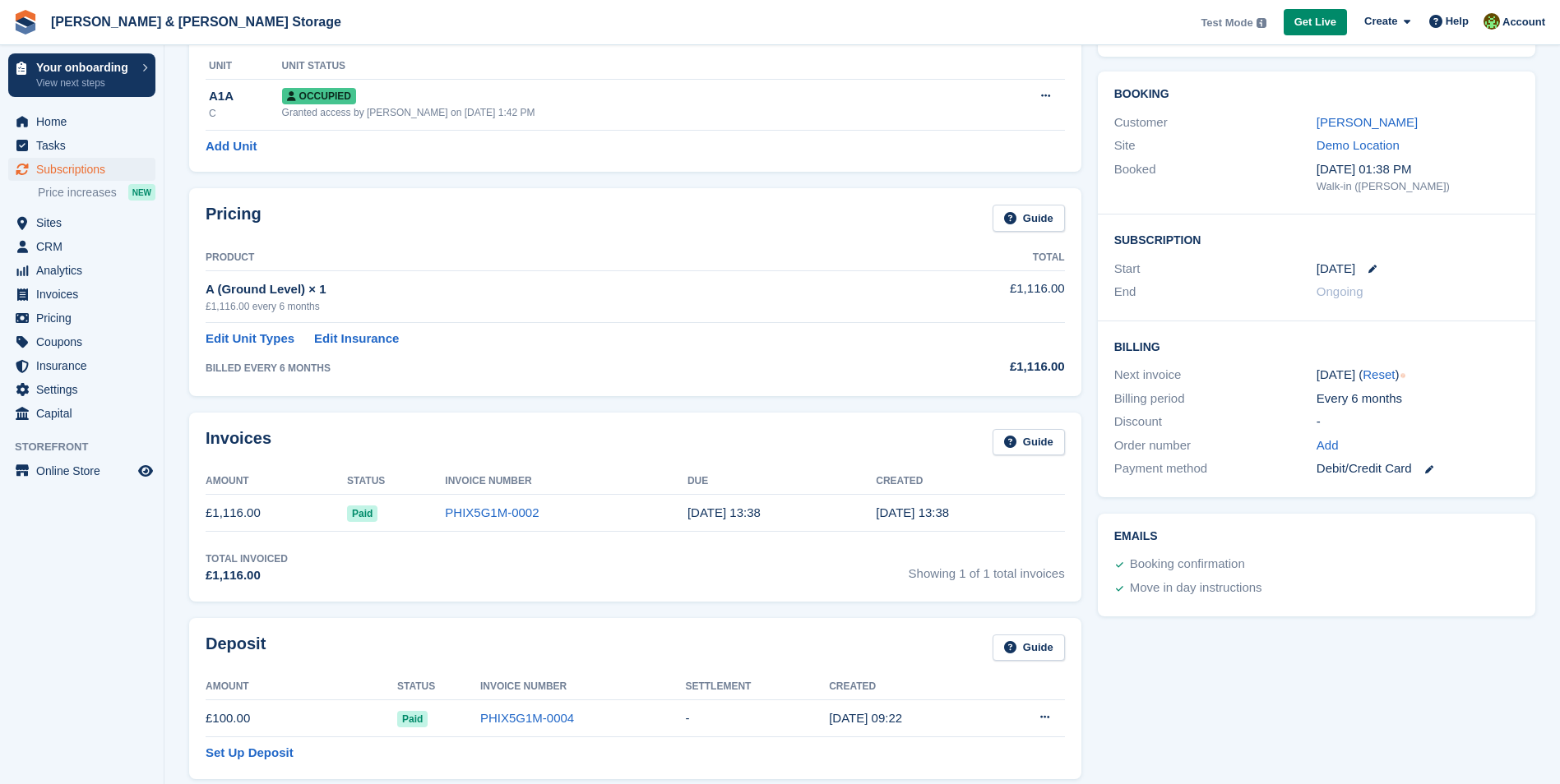
scroll to position [164, 0]
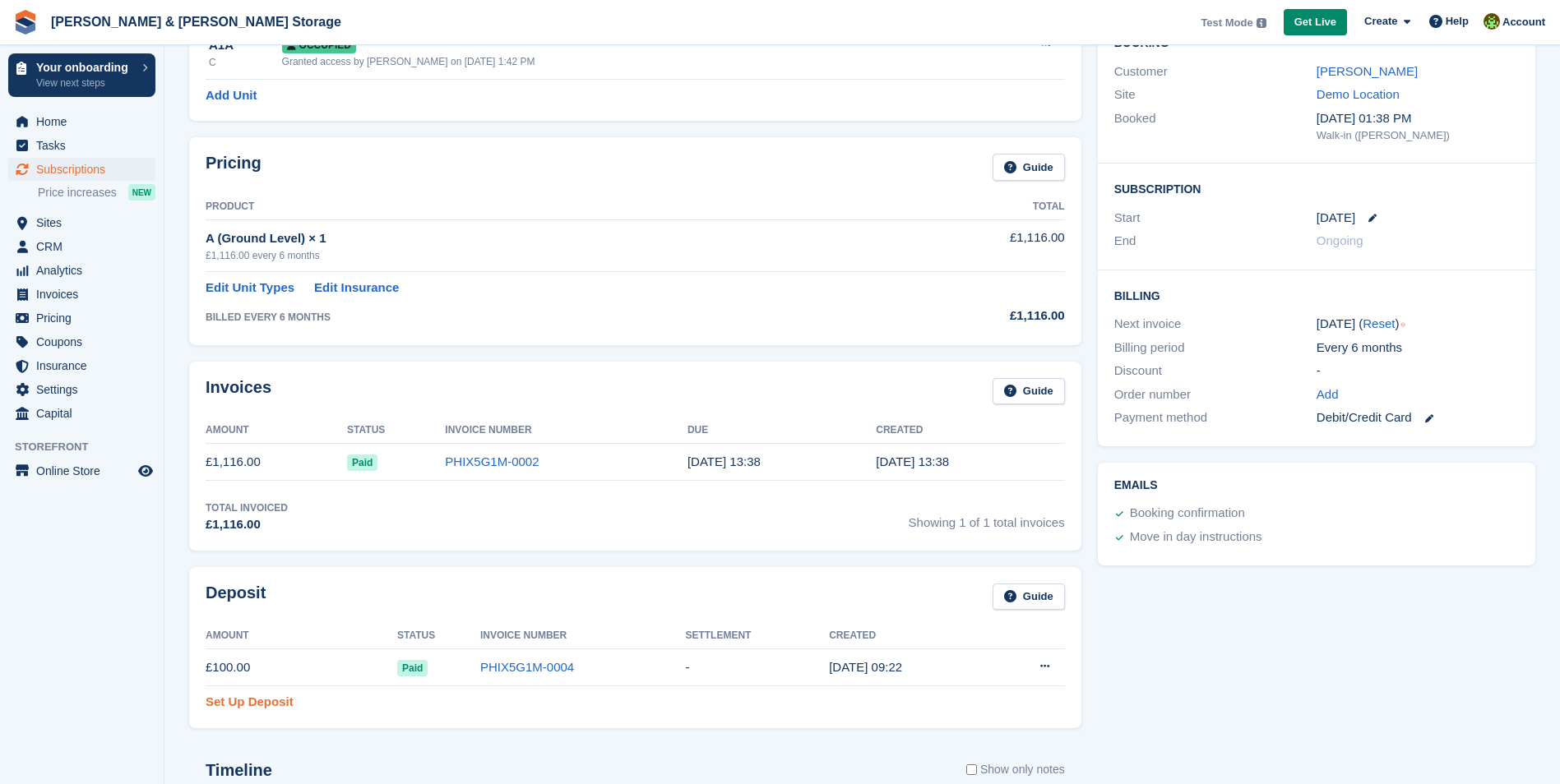
click at [283, 700] on link "Set Up Deposit" at bounding box center [249, 702] width 88 height 18
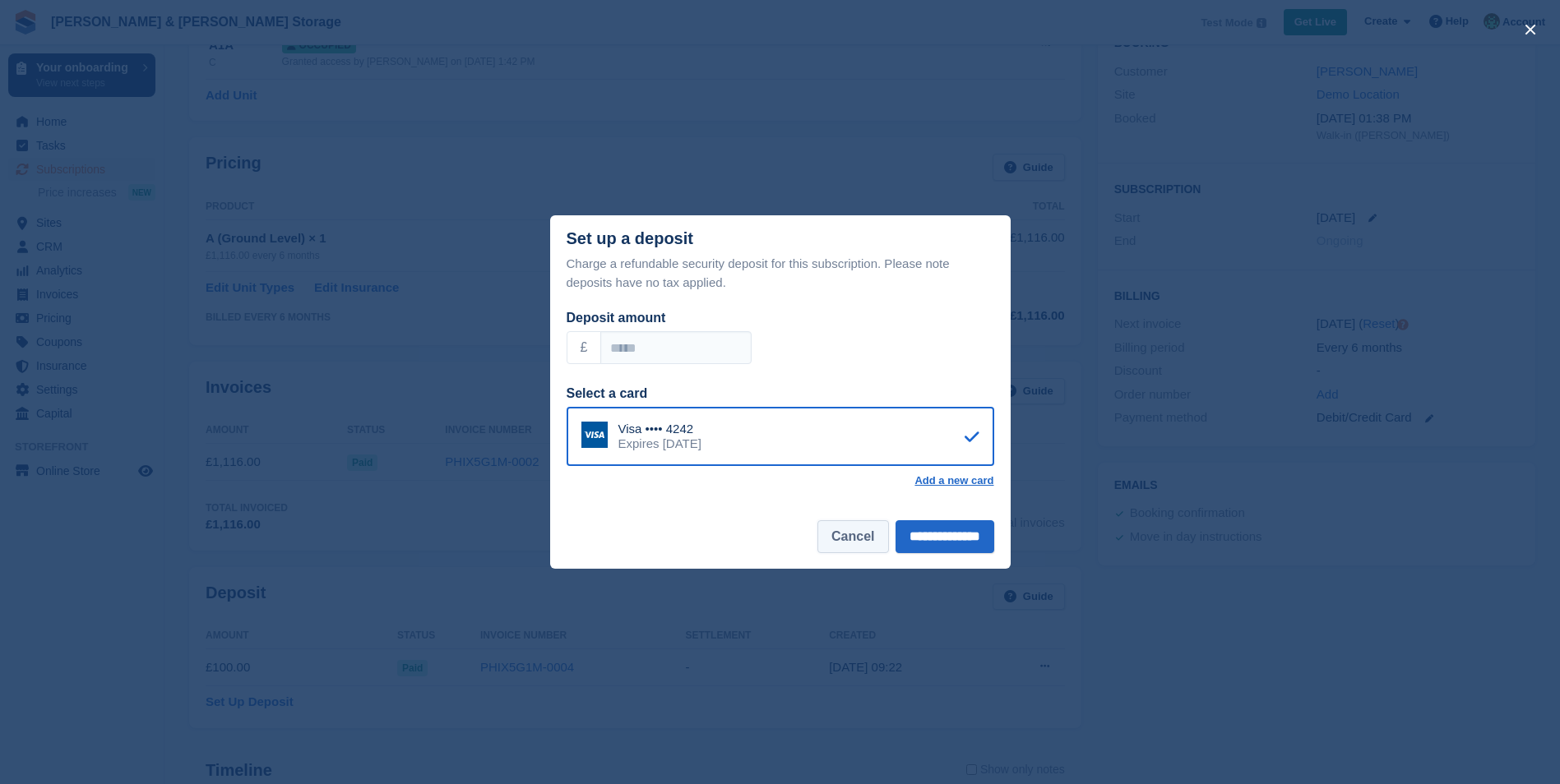
click at [843, 553] on button "Cancel" at bounding box center [853, 537] width 71 height 33
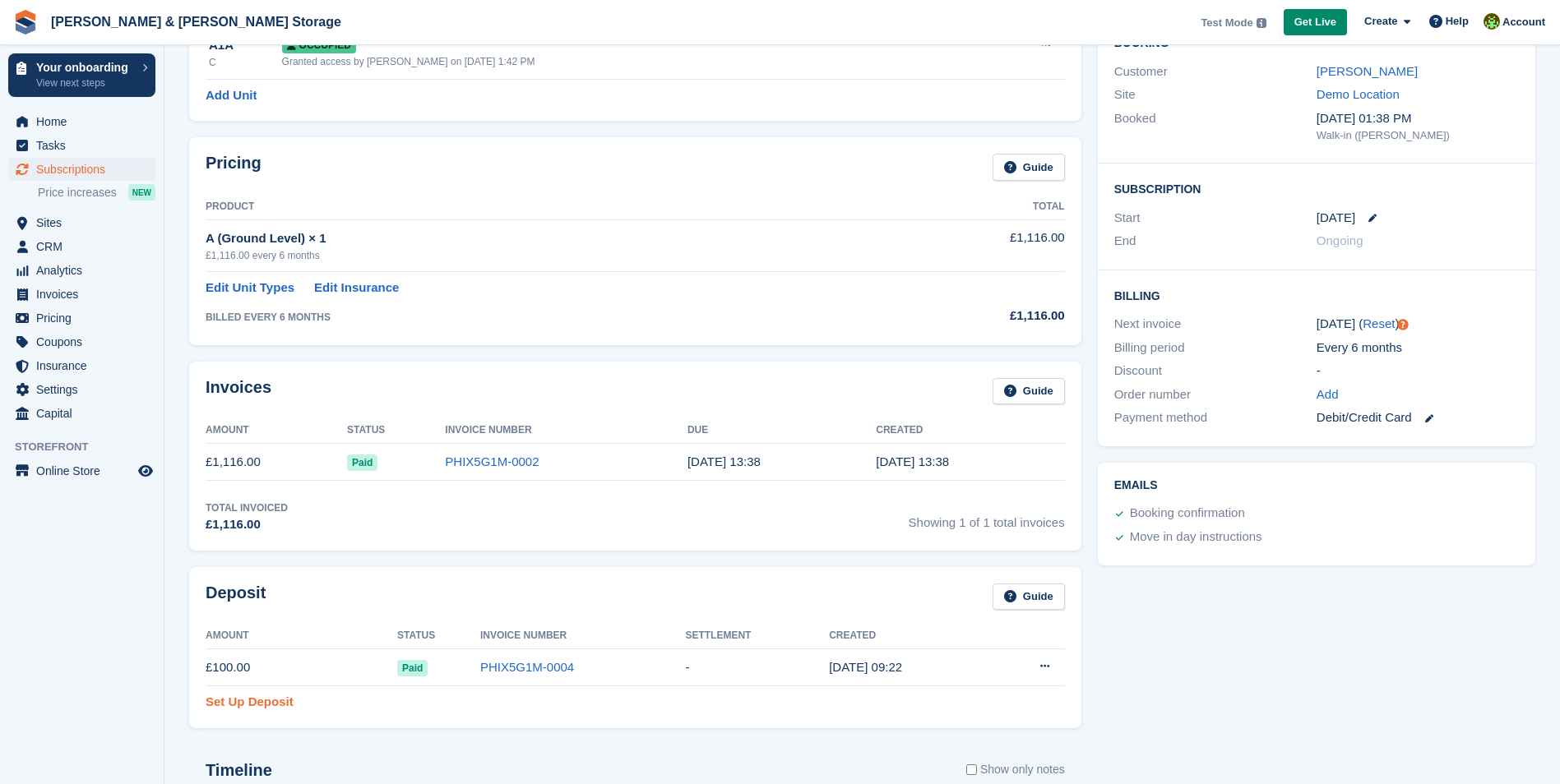
click at [279, 710] on link "Set Up Deposit" at bounding box center [249, 702] width 88 height 18
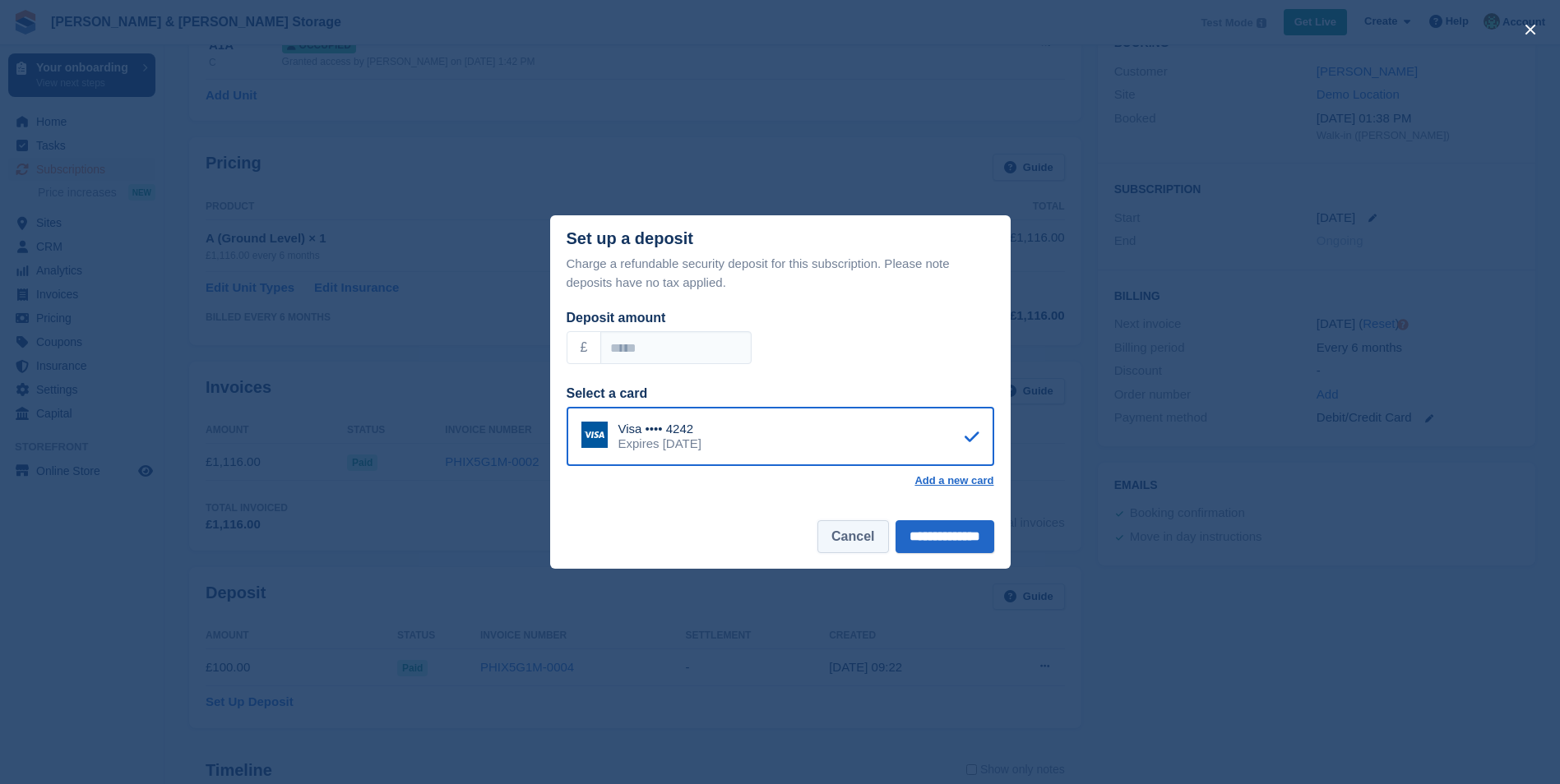
drag, startPoint x: 832, startPoint y: 542, endPoint x: 829, endPoint y: 532, distance: 10.4
click at [829, 532] on button "Cancel" at bounding box center [853, 537] width 71 height 33
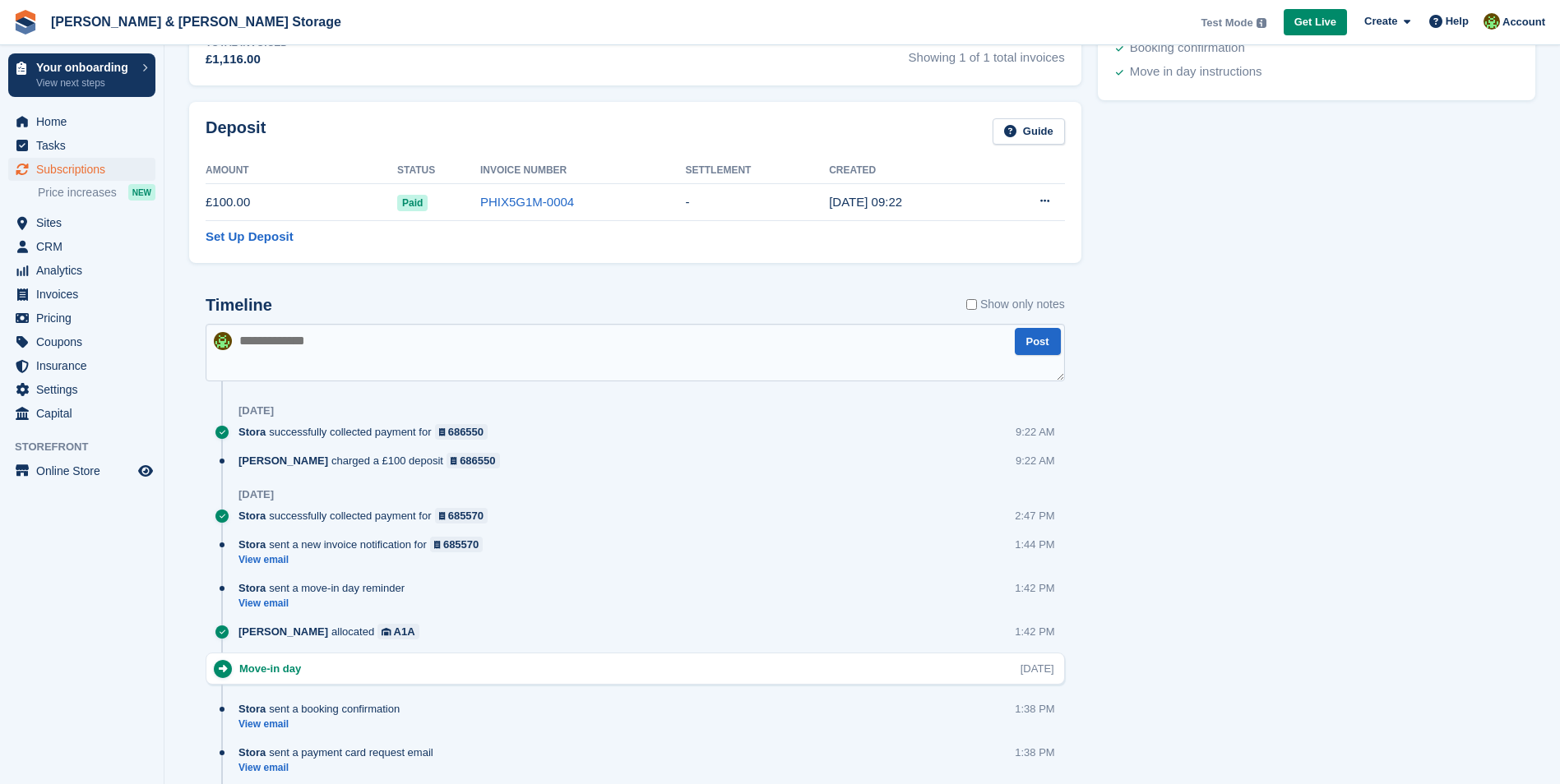
scroll to position [658, 0]
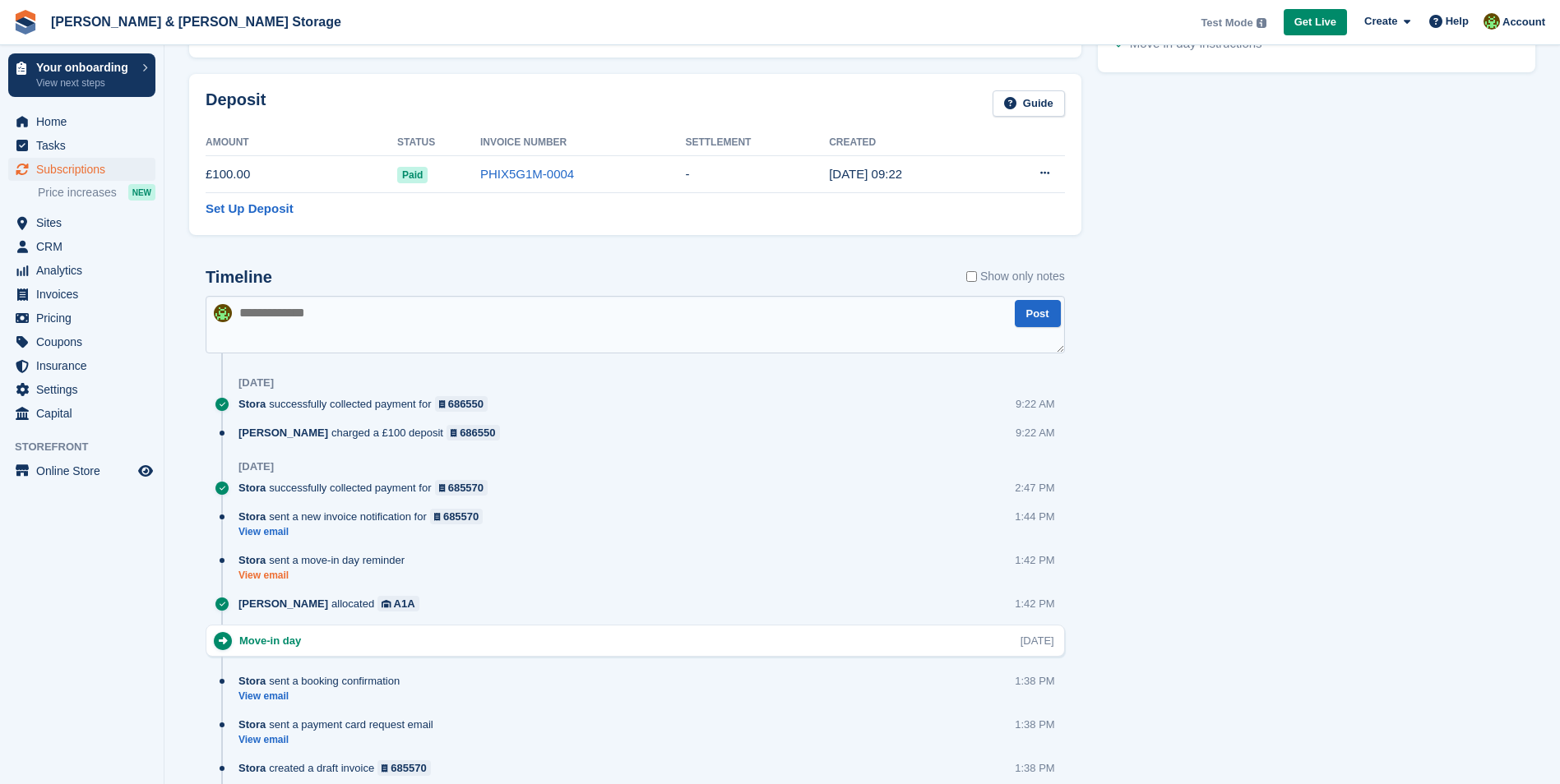
click at [265, 574] on link "View email" at bounding box center [325, 576] width 174 height 14
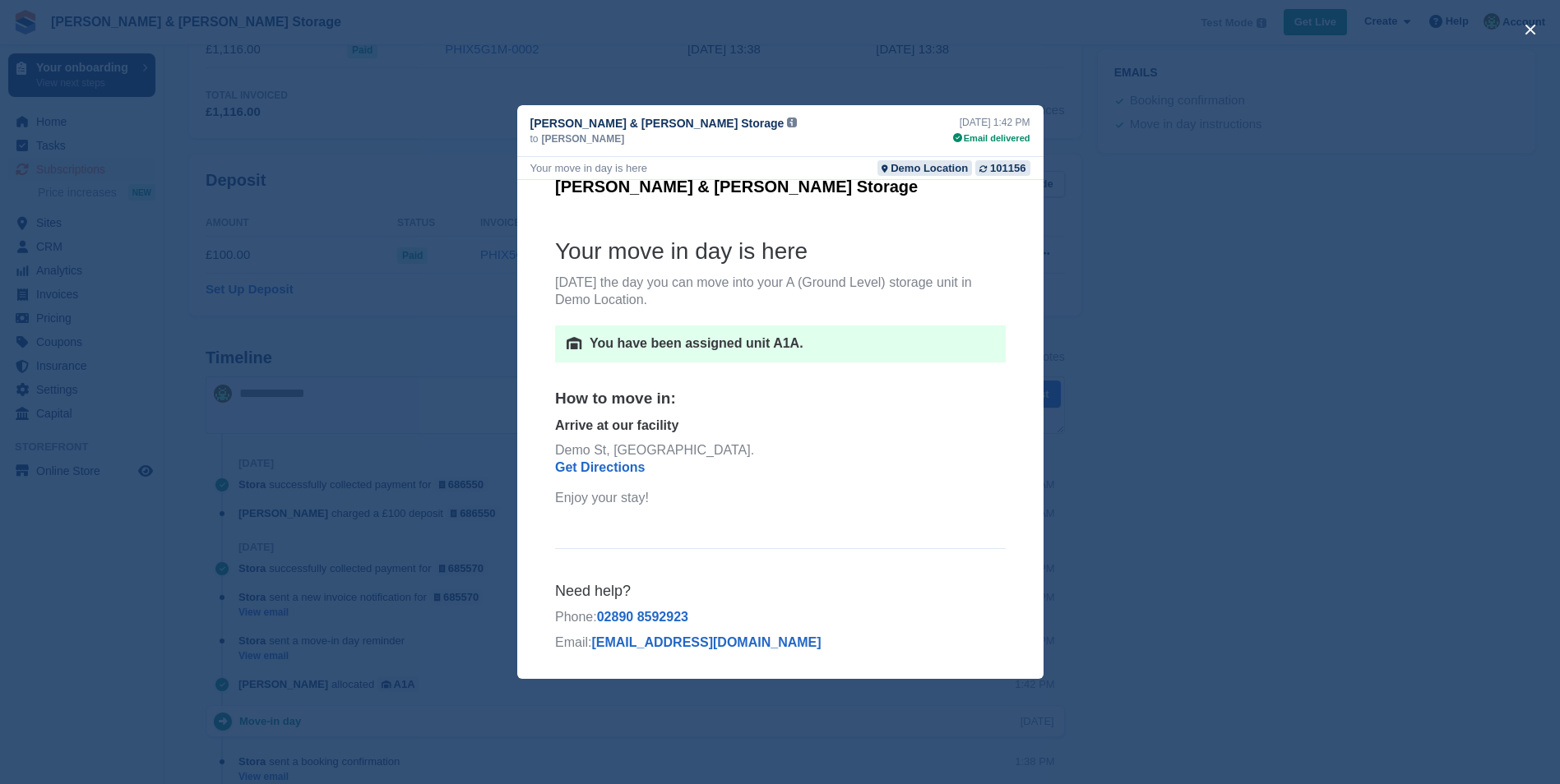
scroll to position [576, 0]
click at [1520, 27] on button "close" at bounding box center [1530, 29] width 26 height 26
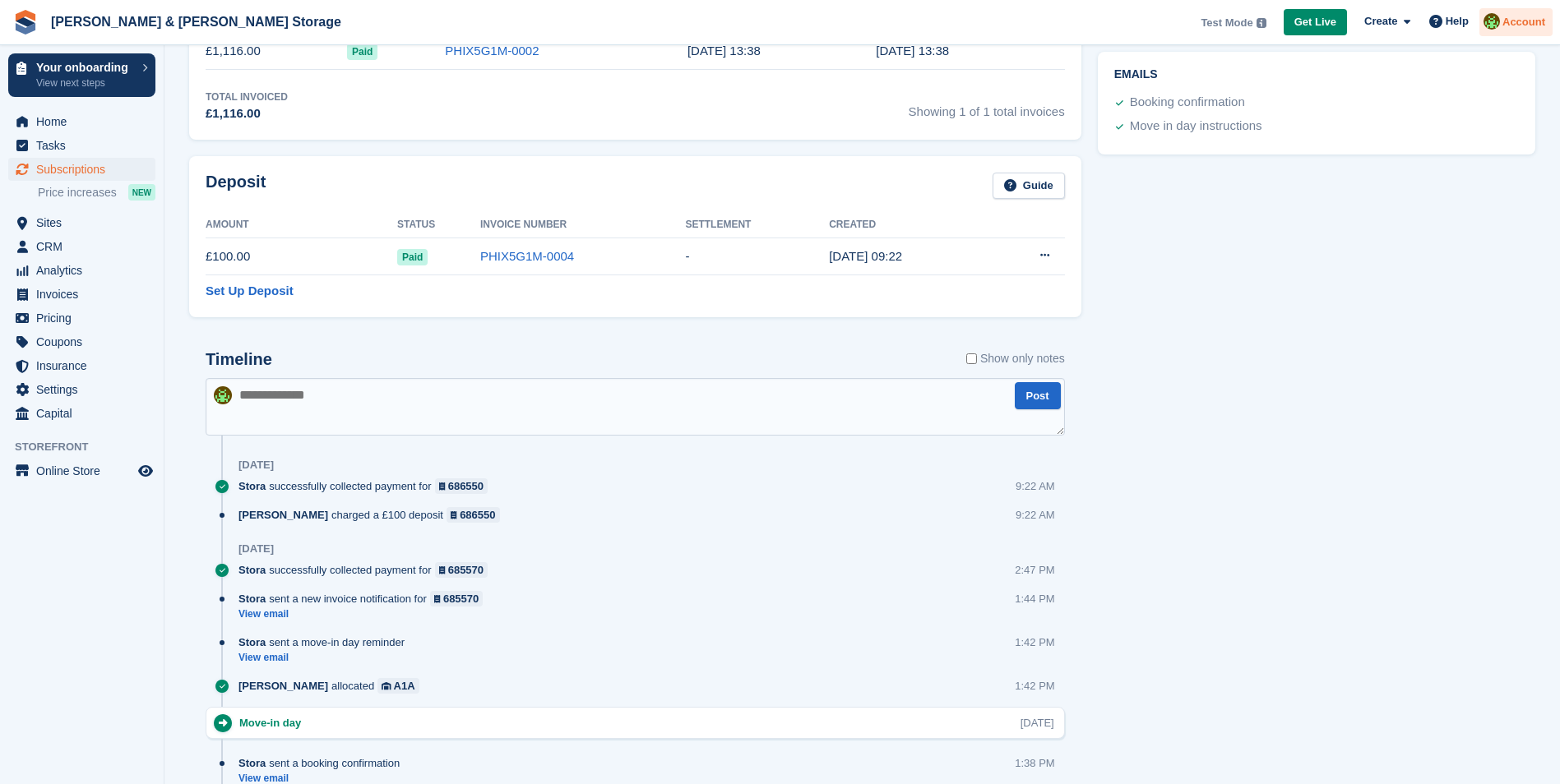
scroll to position [0, 0]
click at [263, 624] on div "Stora sent a new invoice notification for 685570 View email 1:44 PM" at bounding box center [651, 613] width 826 height 44
click at [260, 616] on link "View email" at bounding box center [364, 615] width 252 height 14
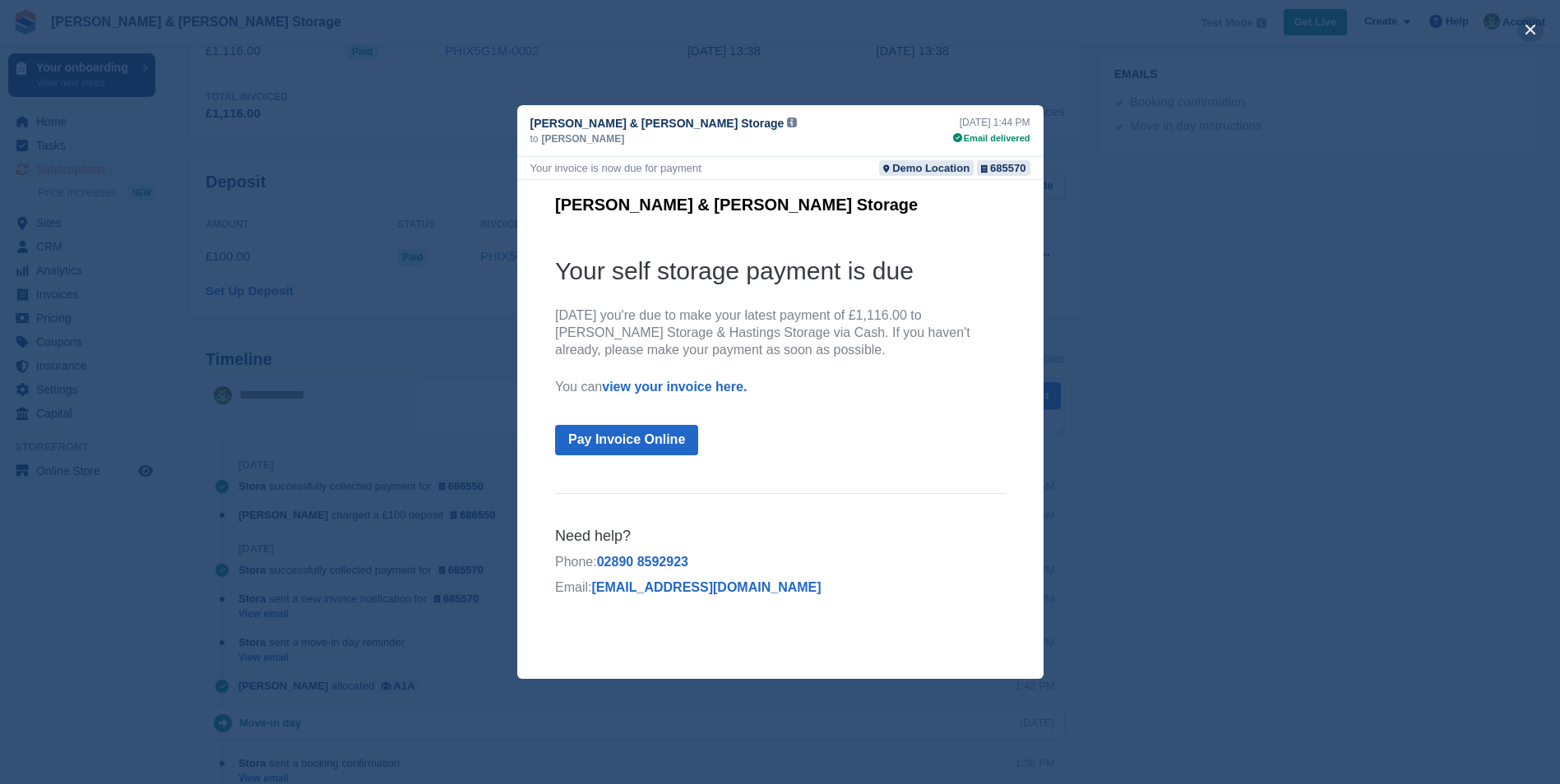
click at [1528, 30] on button "close" at bounding box center [1530, 29] width 26 height 26
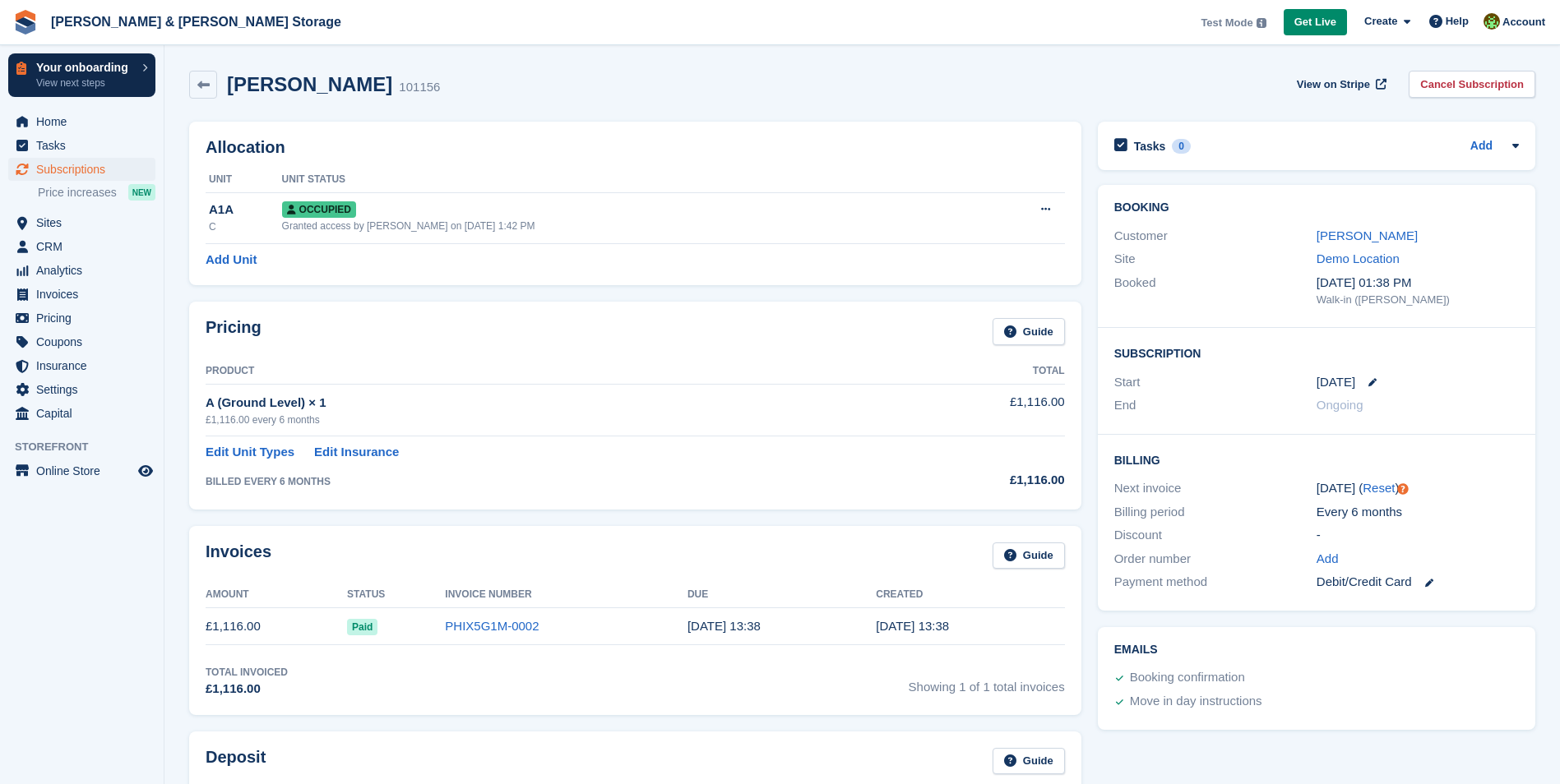
click at [144, 64] on icon at bounding box center [144, 67] width 5 height 8
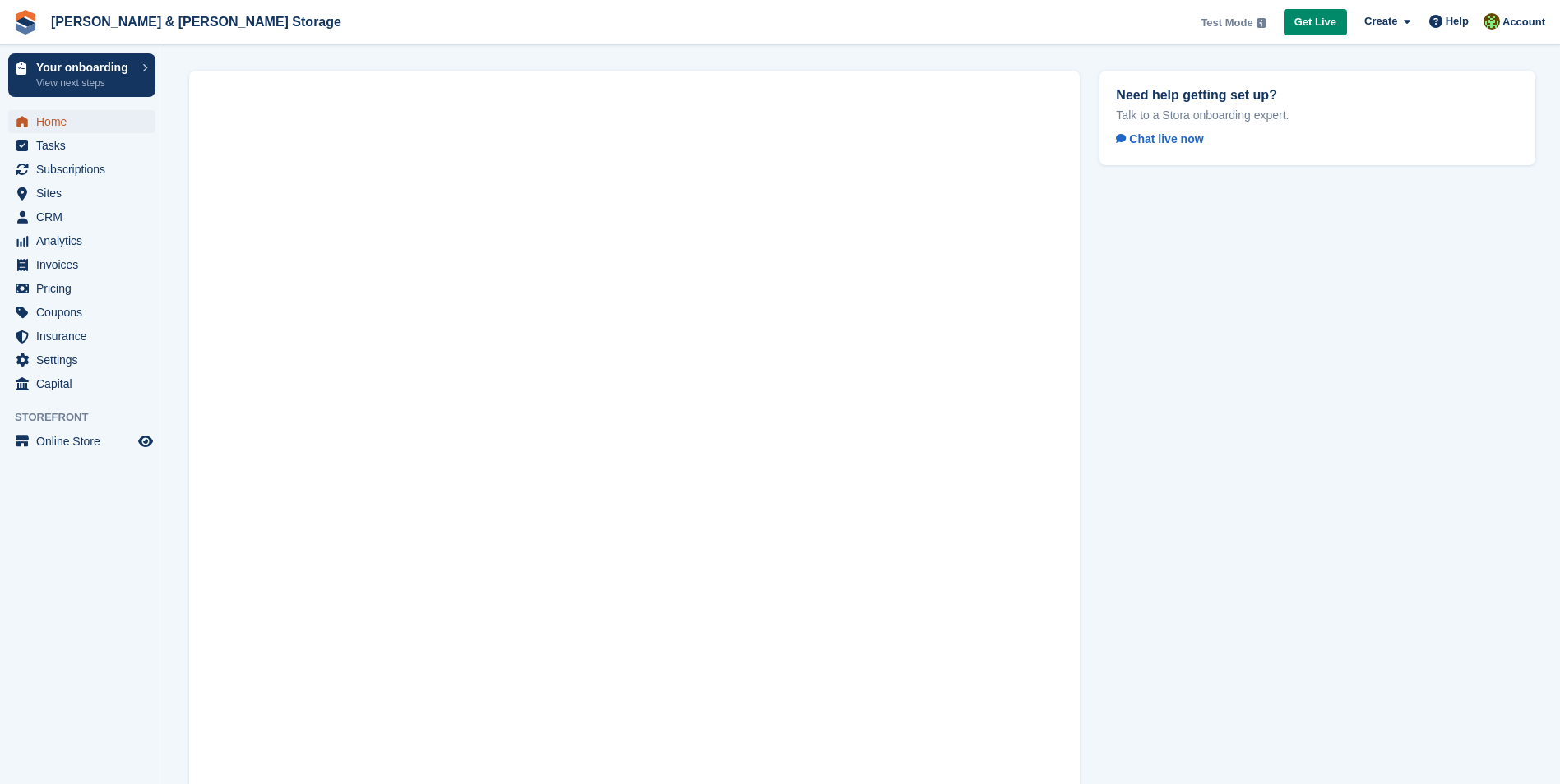
click at [34, 117] on link "Home" at bounding box center [81, 122] width 147 height 23
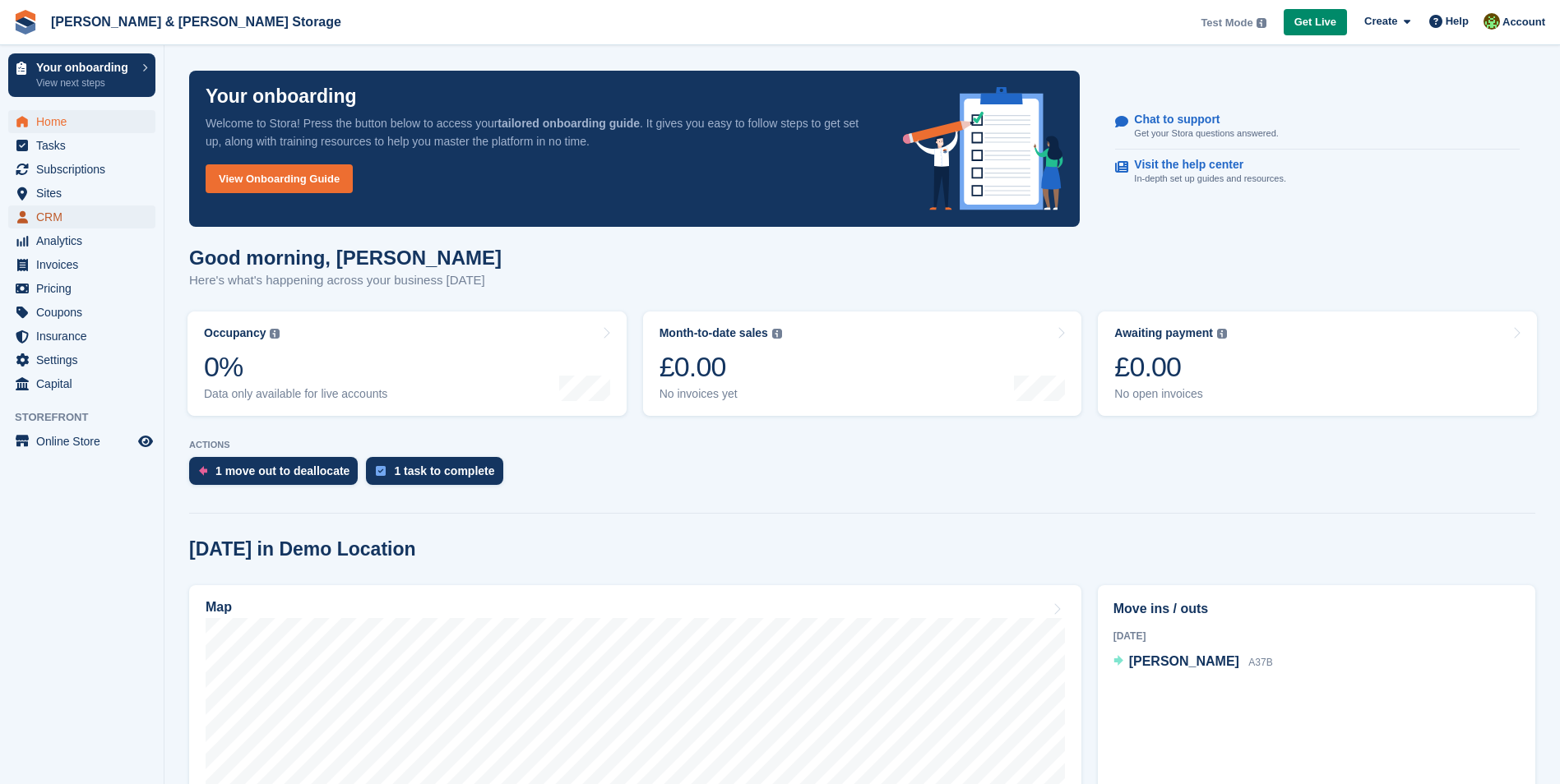
click at [51, 217] on span "CRM" at bounding box center [85, 217] width 98 height 23
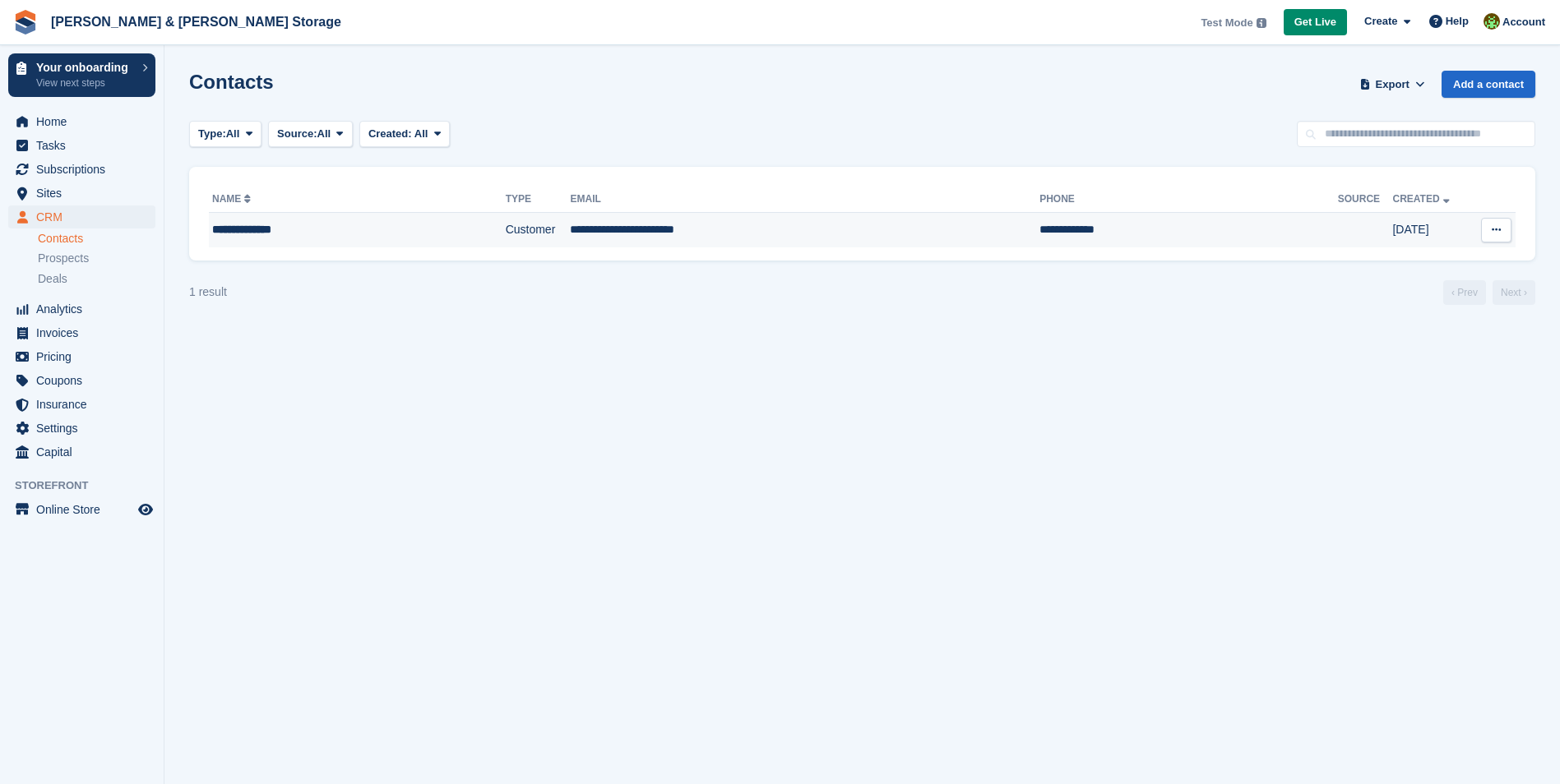
click at [236, 234] on div "**********" at bounding box center [325, 230] width 226 height 18
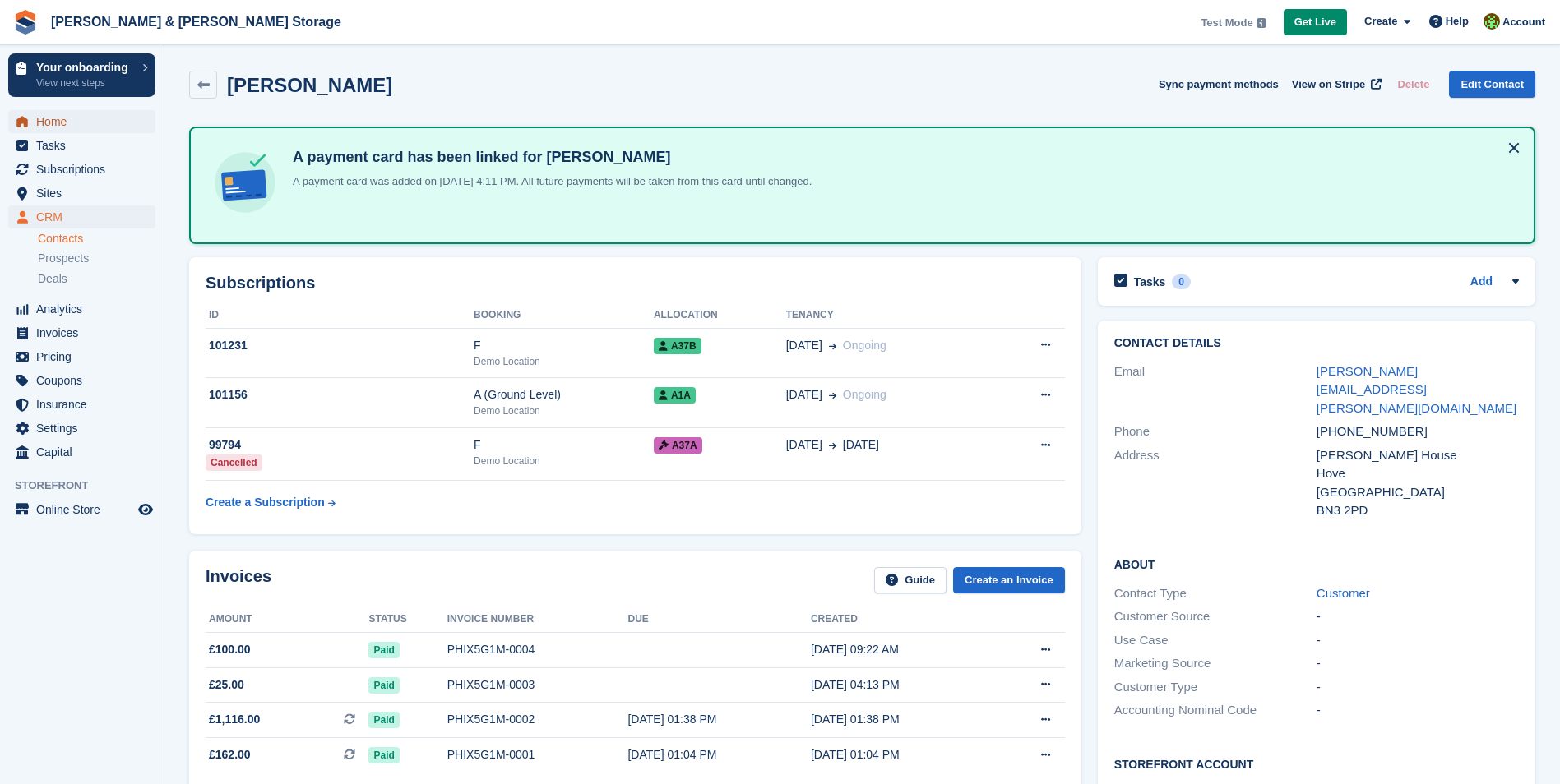
click at [78, 119] on span "Home" at bounding box center [85, 122] width 98 height 23
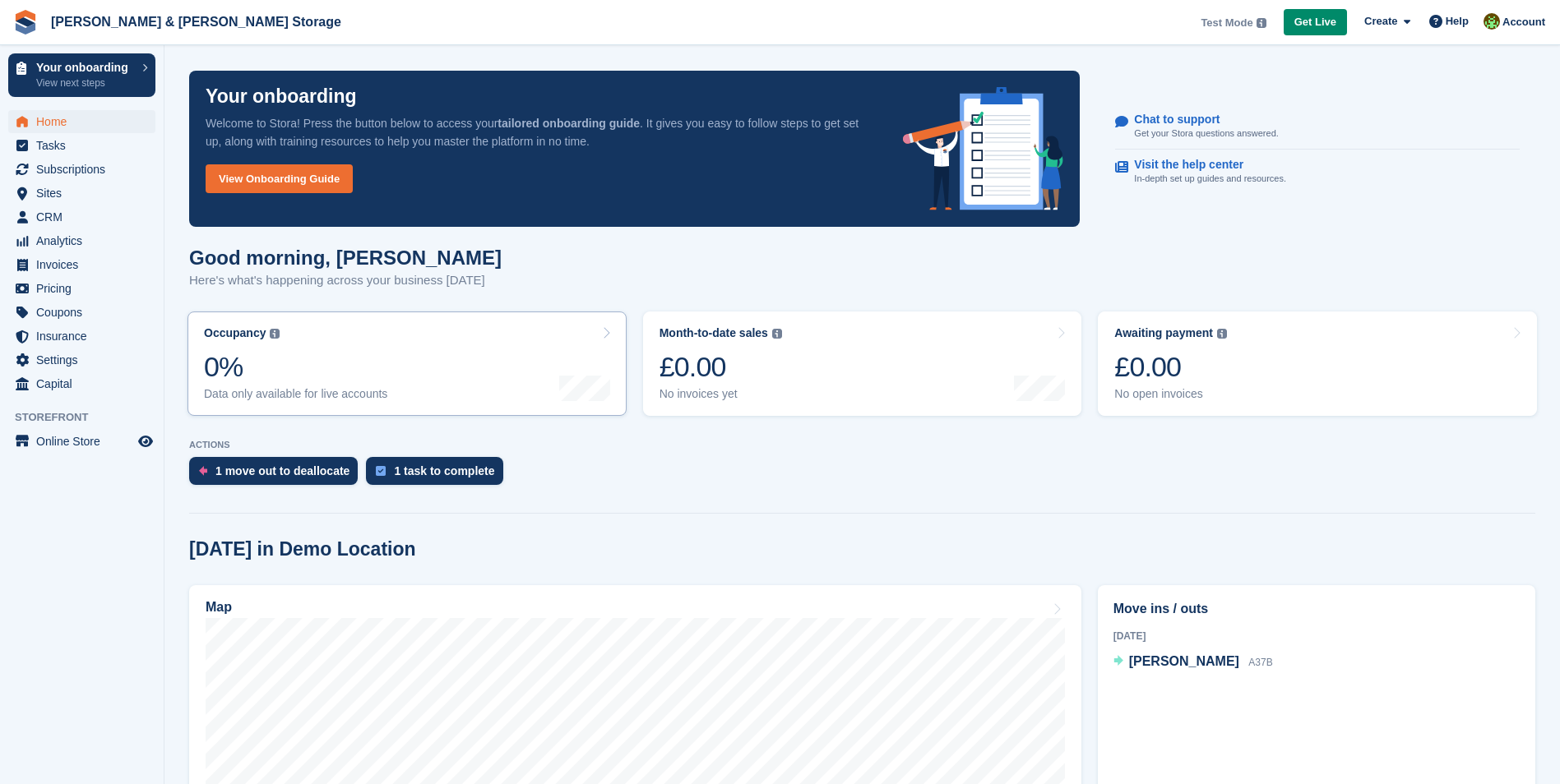
click at [608, 332] on icon at bounding box center [606, 334] width 8 height 14
click at [1209, 670] on div "[PERSON_NAME] A37B" at bounding box center [1201, 662] width 144 height 21
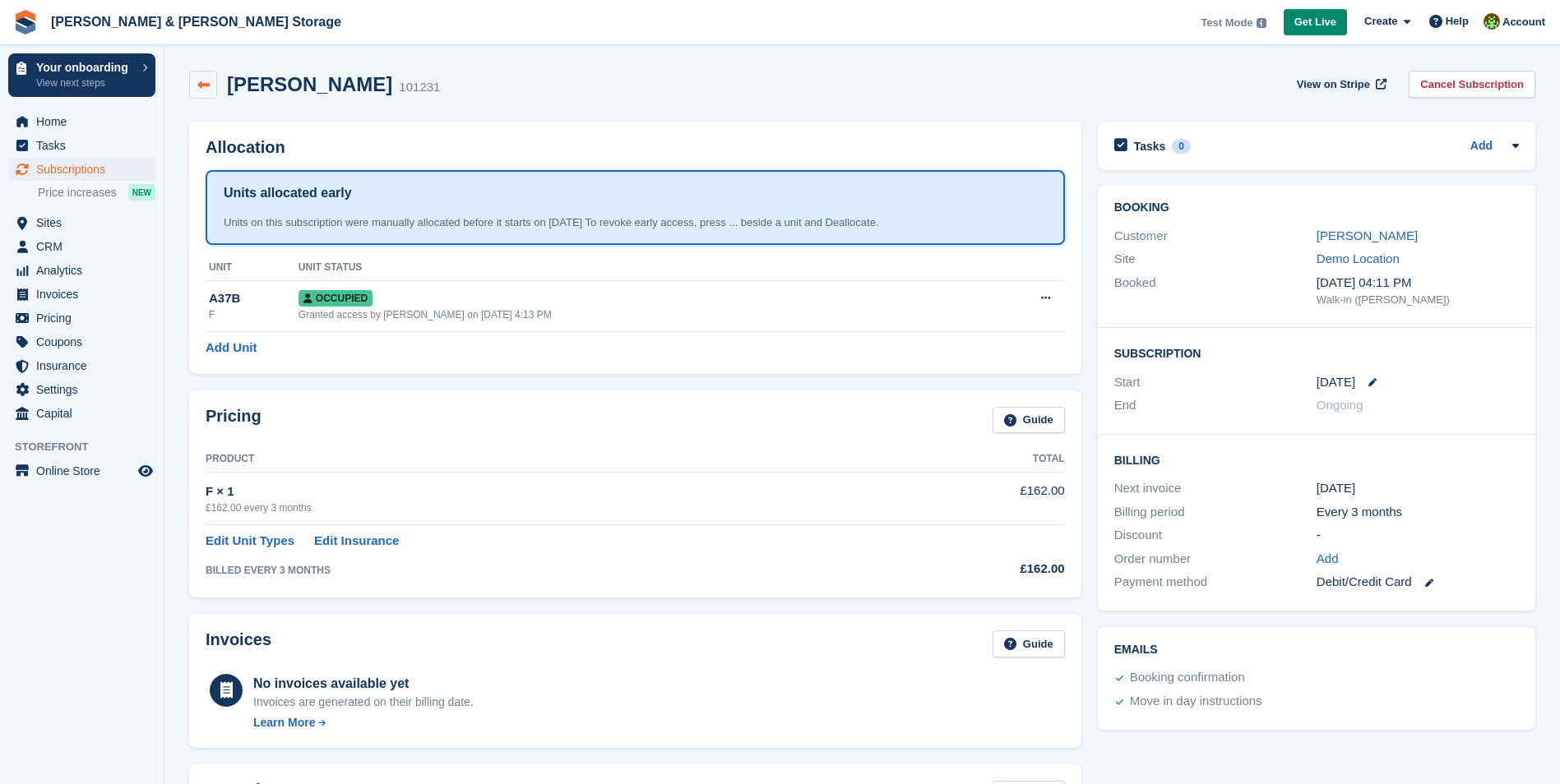
click at [203, 72] on link at bounding box center [202, 85] width 28 height 28
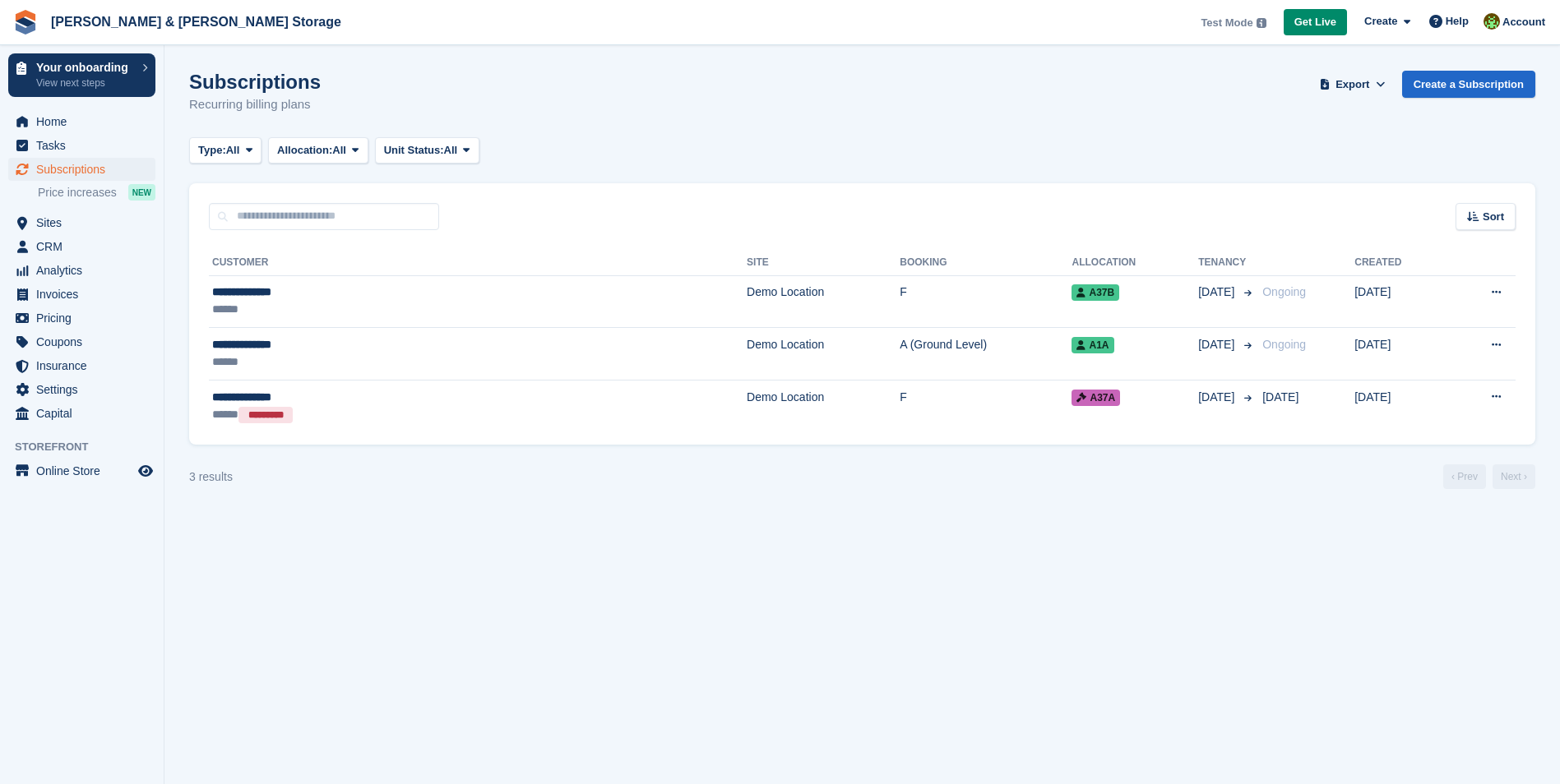
click at [203, 83] on h1 "Subscriptions" at bounding box center [254, 82] width 131 height 22
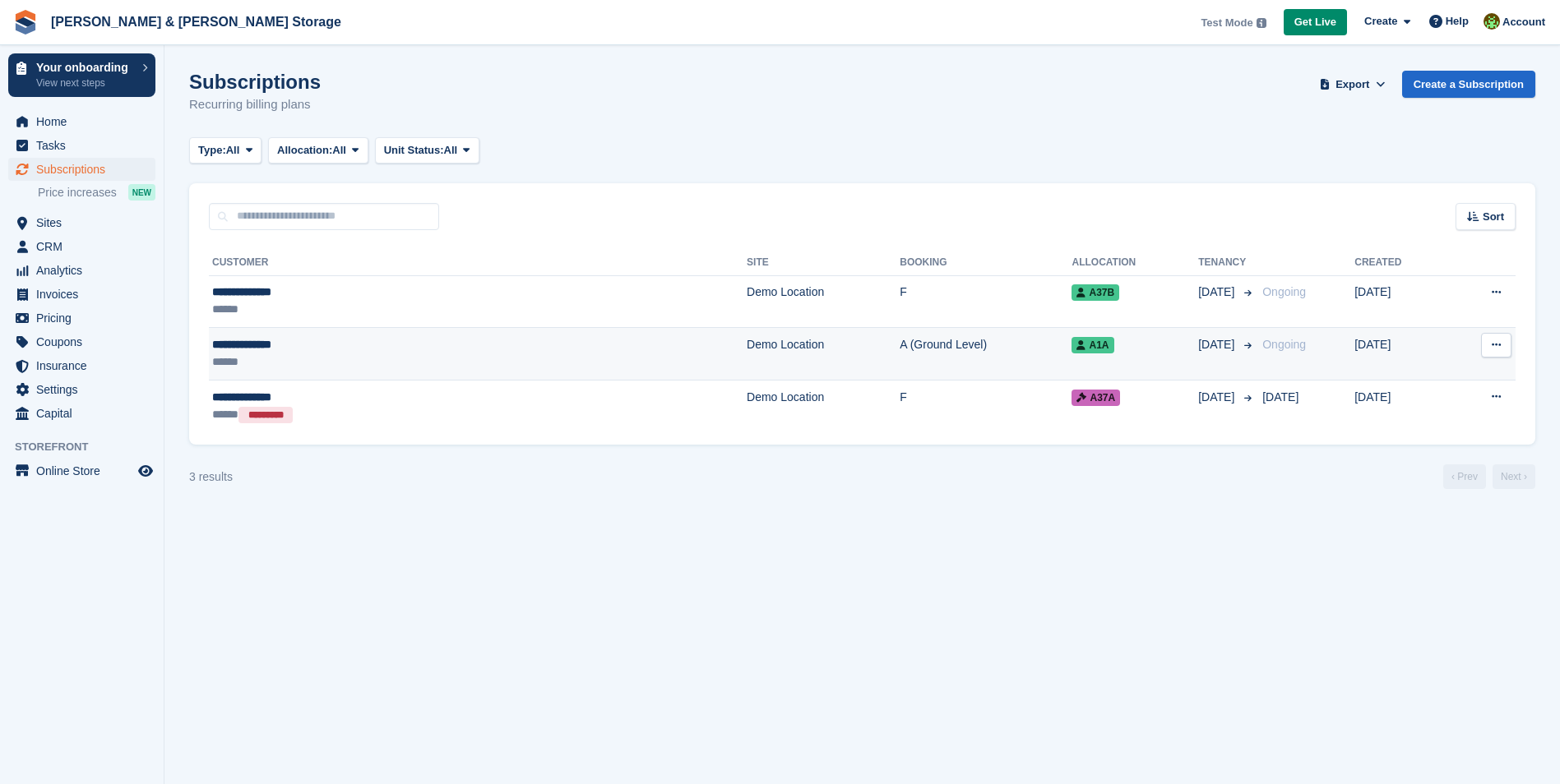
click at [1256, 366] on td "Ongoing" at bounding box center [1305, 354] width 98 height 53
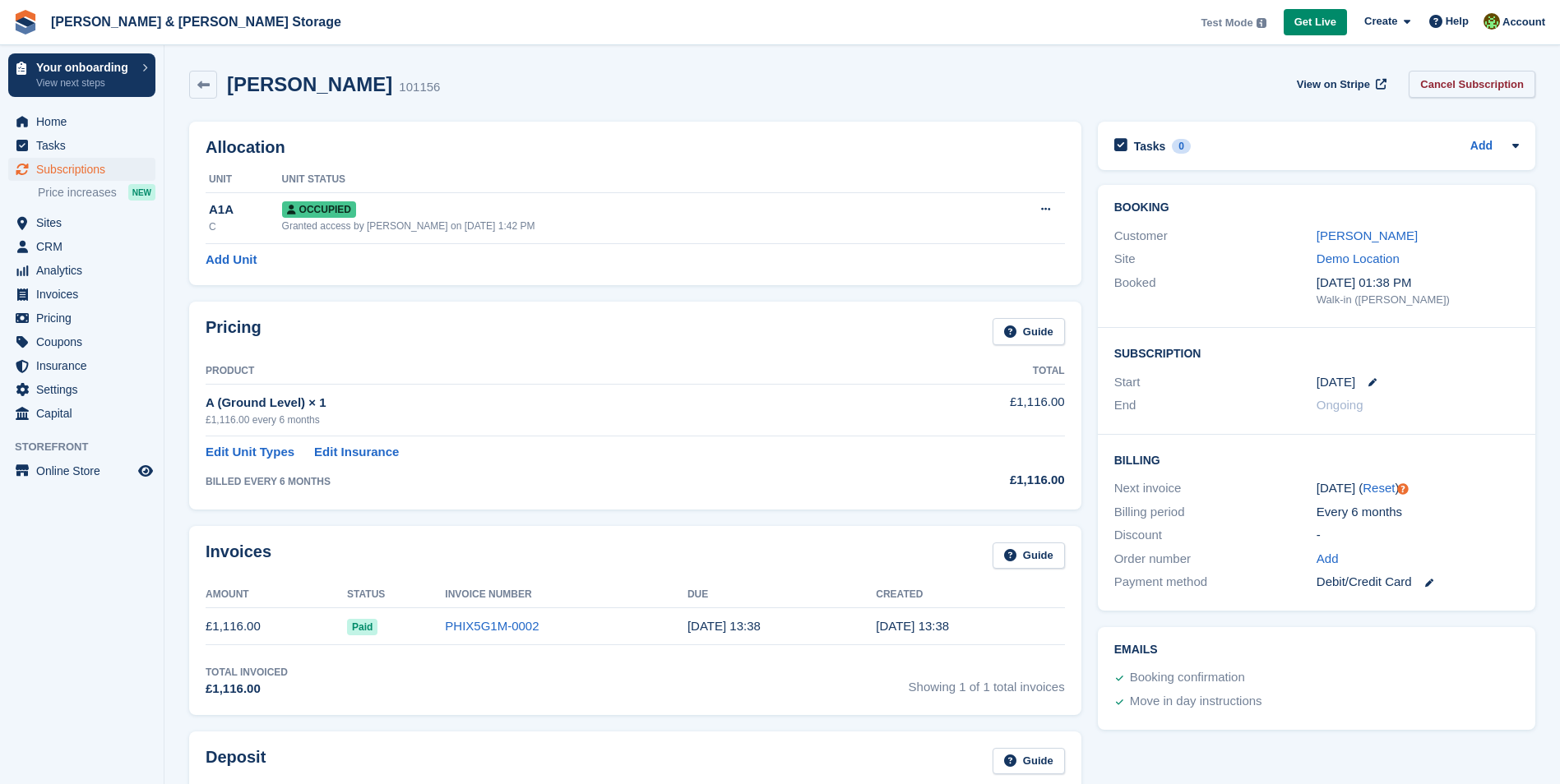
click at [1467, 93] on link "Cancel Subscription" at bounding box center [1472, 85] width 127 height 27
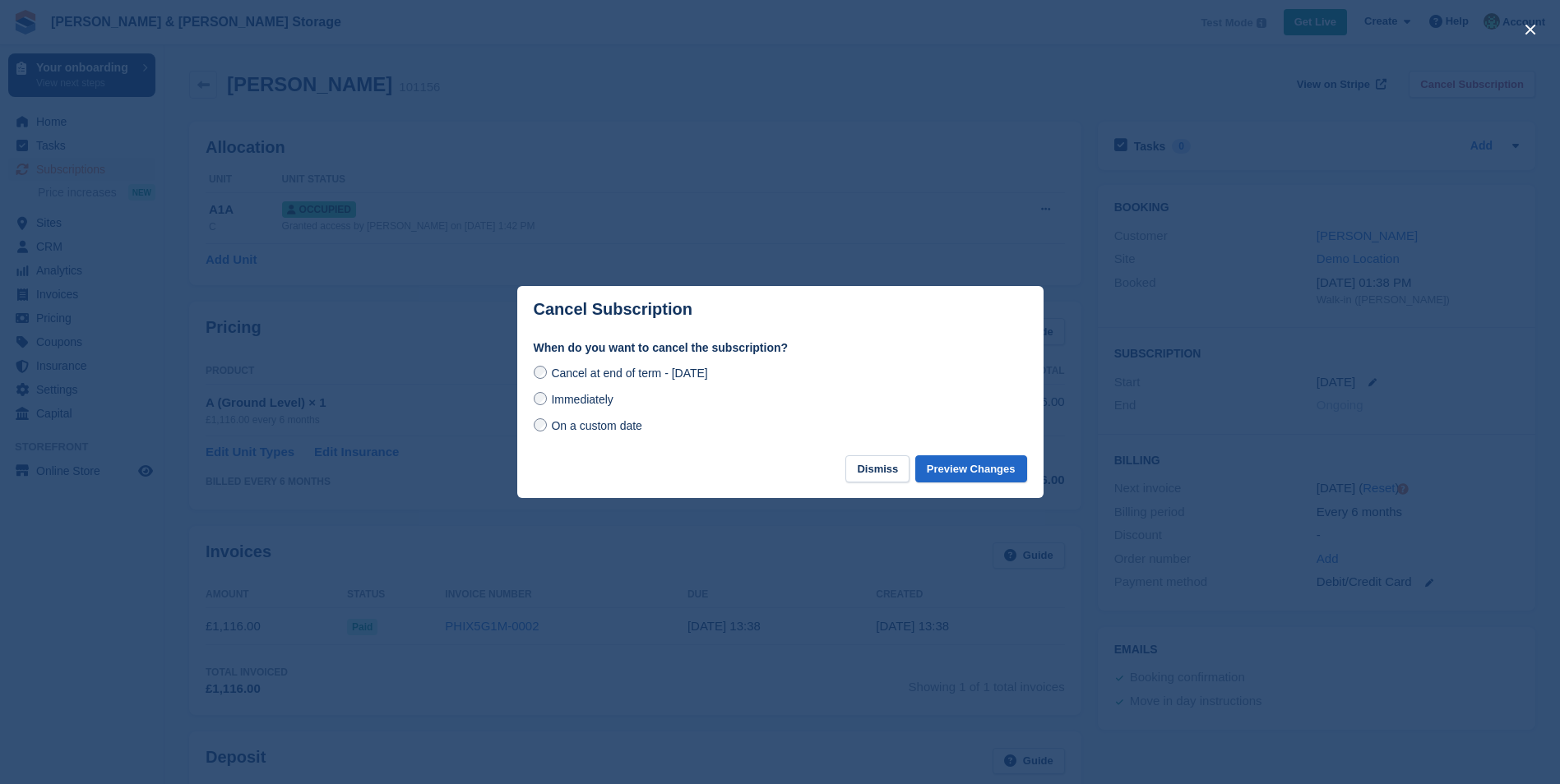
click at [613, 433] on span "On a custom date" at bounding box center [597, 426] width 91 height 14
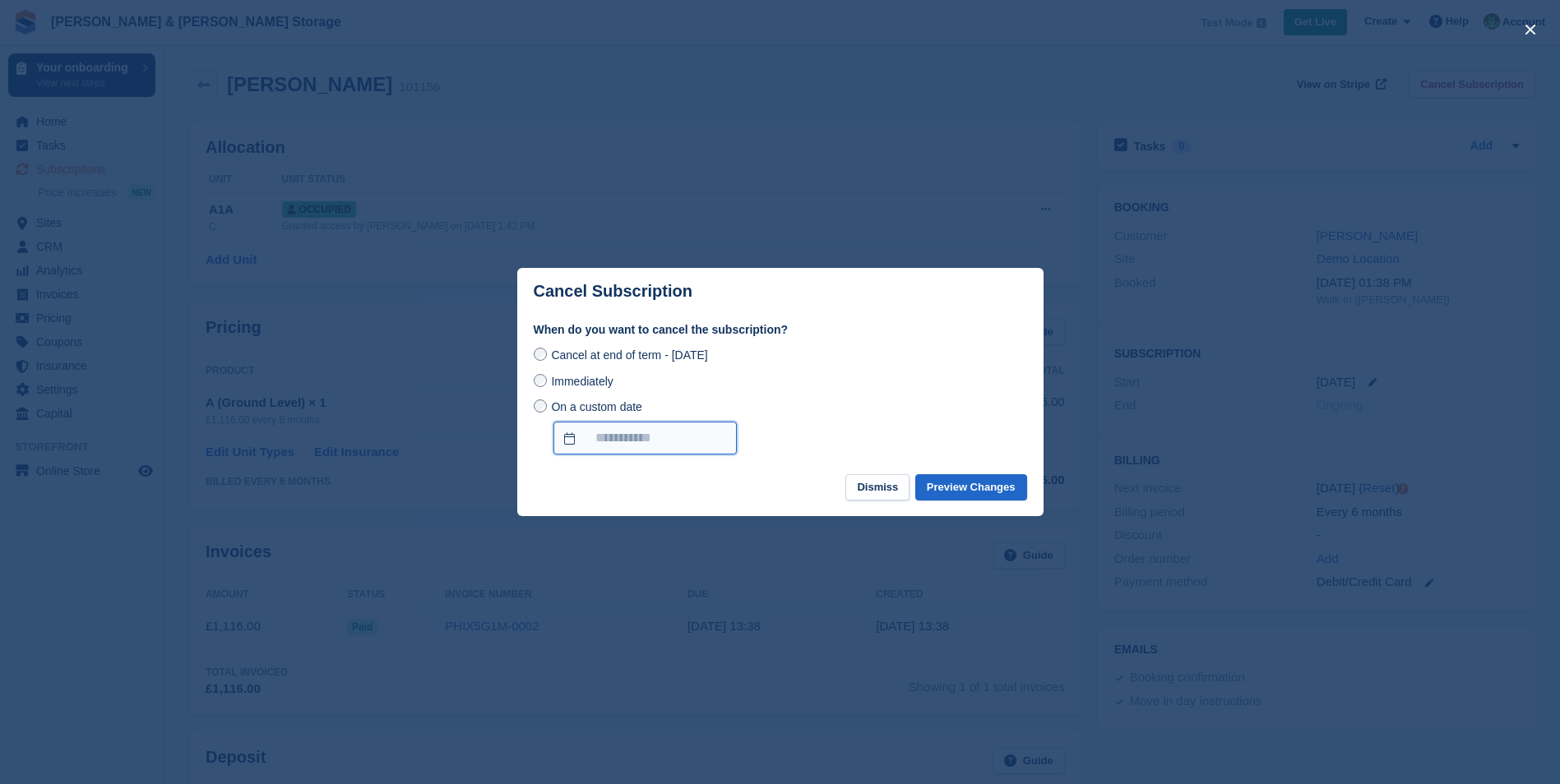
click at [627, 448] on input "On a custom date" at bounding box center [645, 439] width 183 height 33
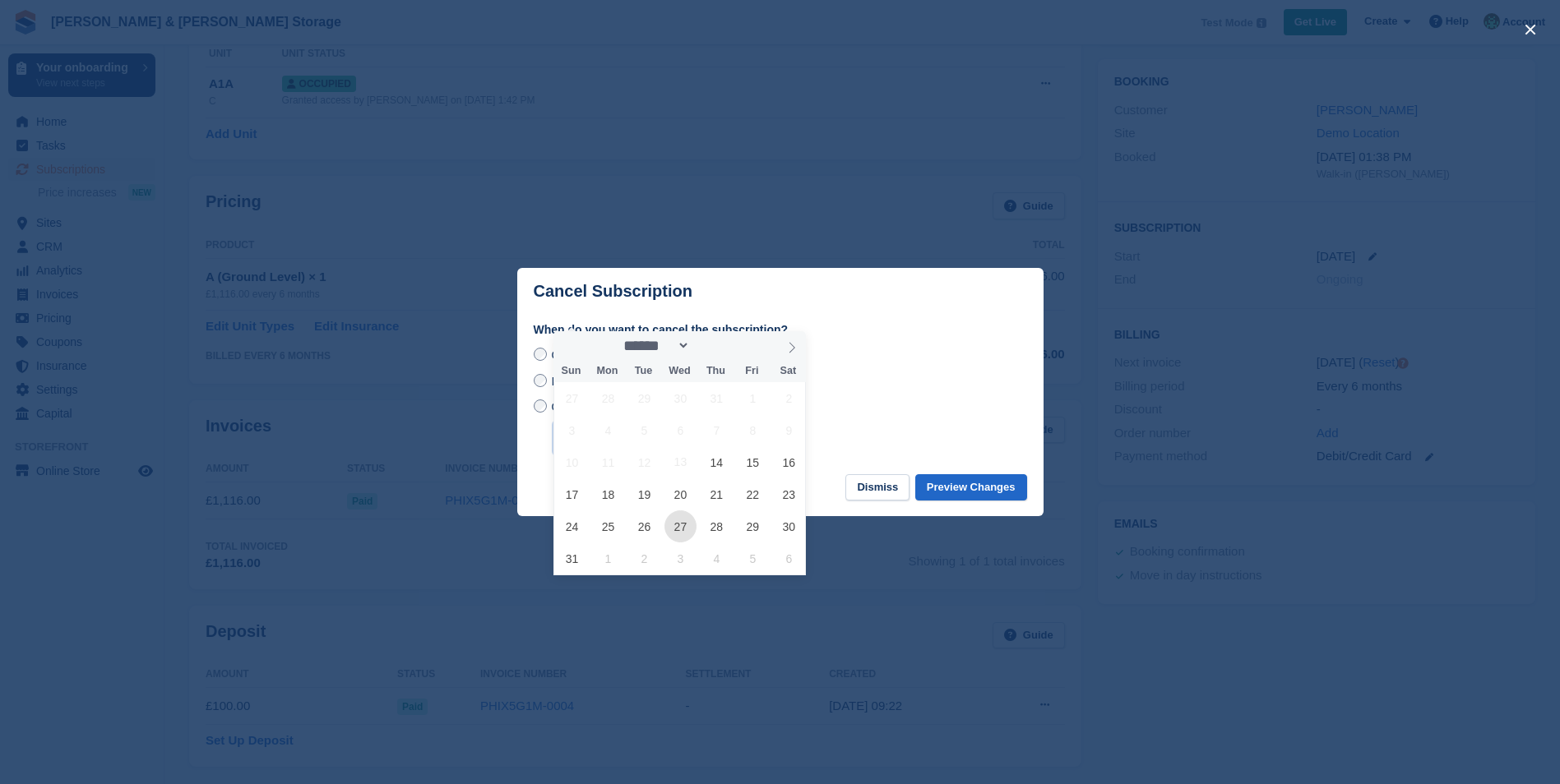
scroll to position [83, 0]
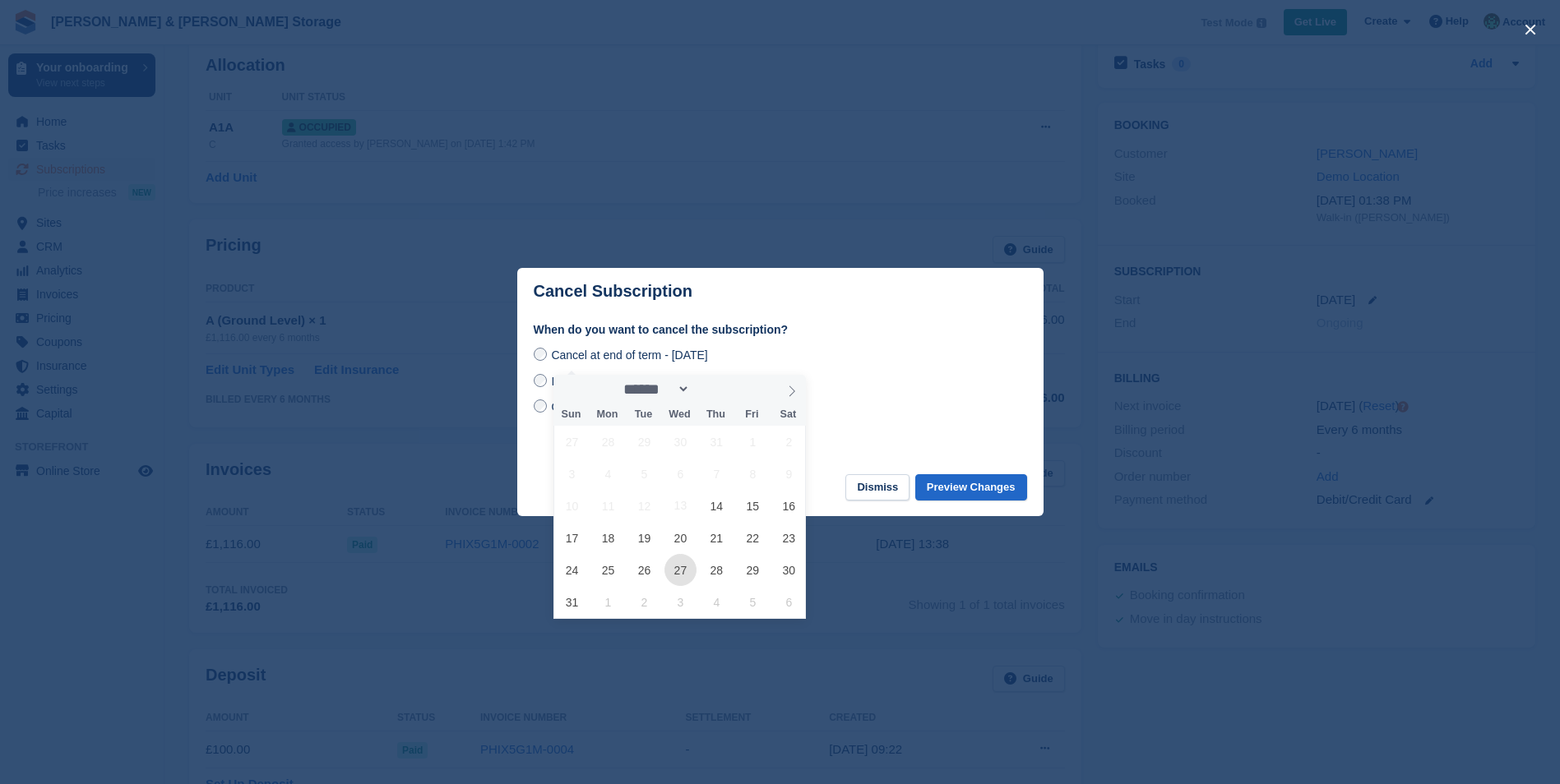
click at [674, 578] on span "27" at bounding box center [680, 570] width 32 height 32
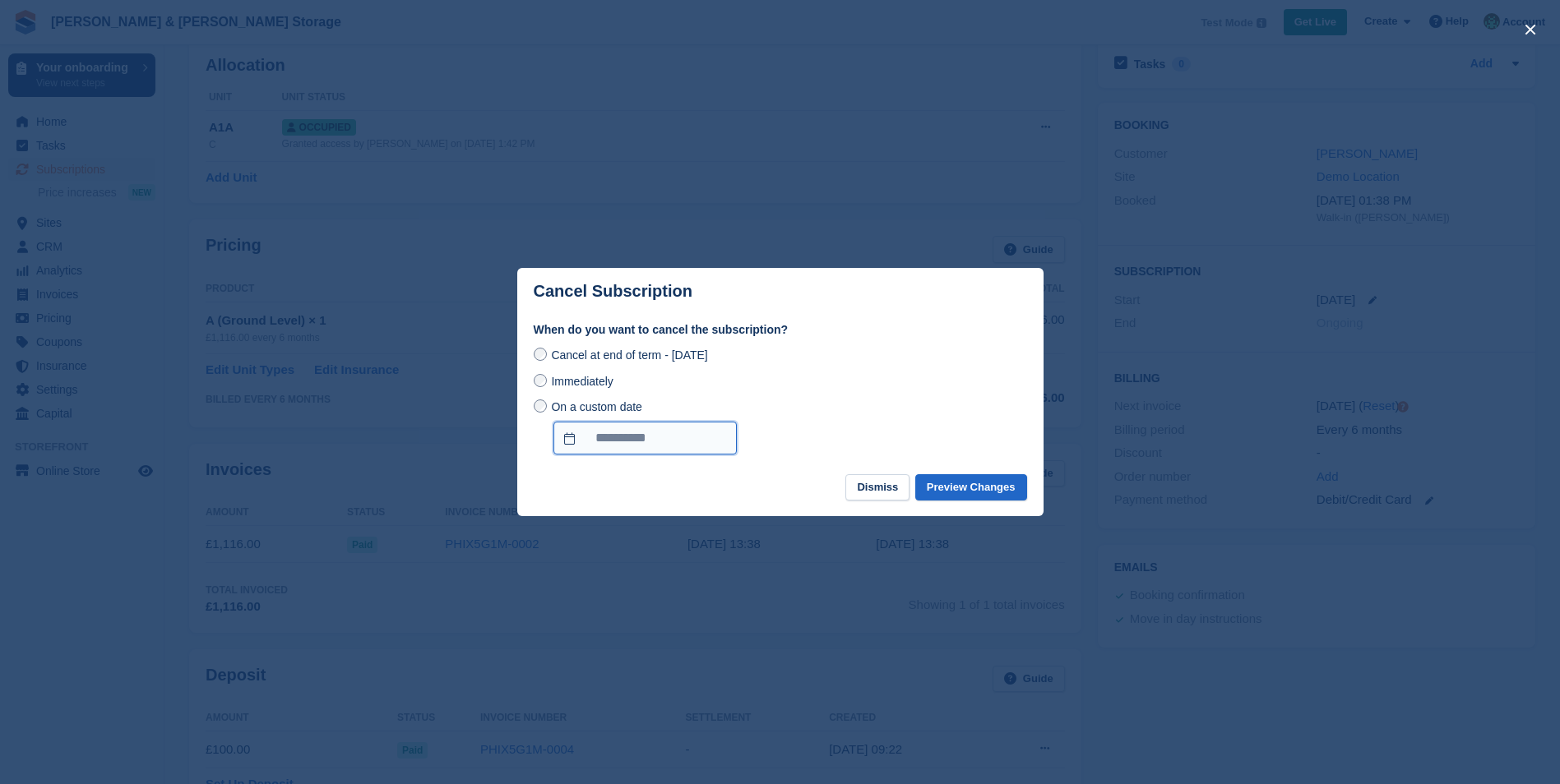
click at [662, 433] on input "**********" at bounding box center [645, 439] width 183 height 33
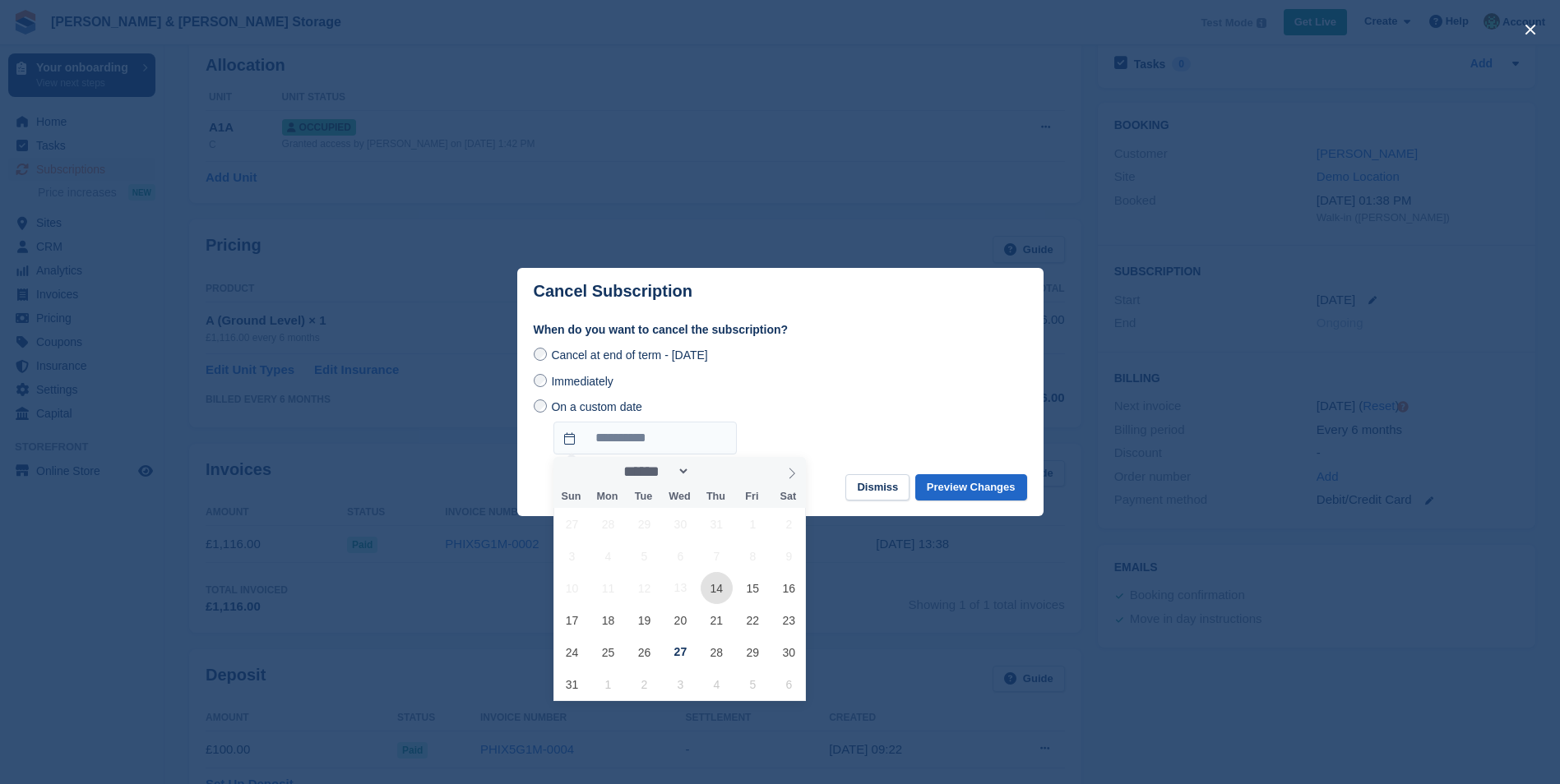
click at [719, 593] on span "14" at bounding box center [716, 588] width 32 height 32
type input "**********"
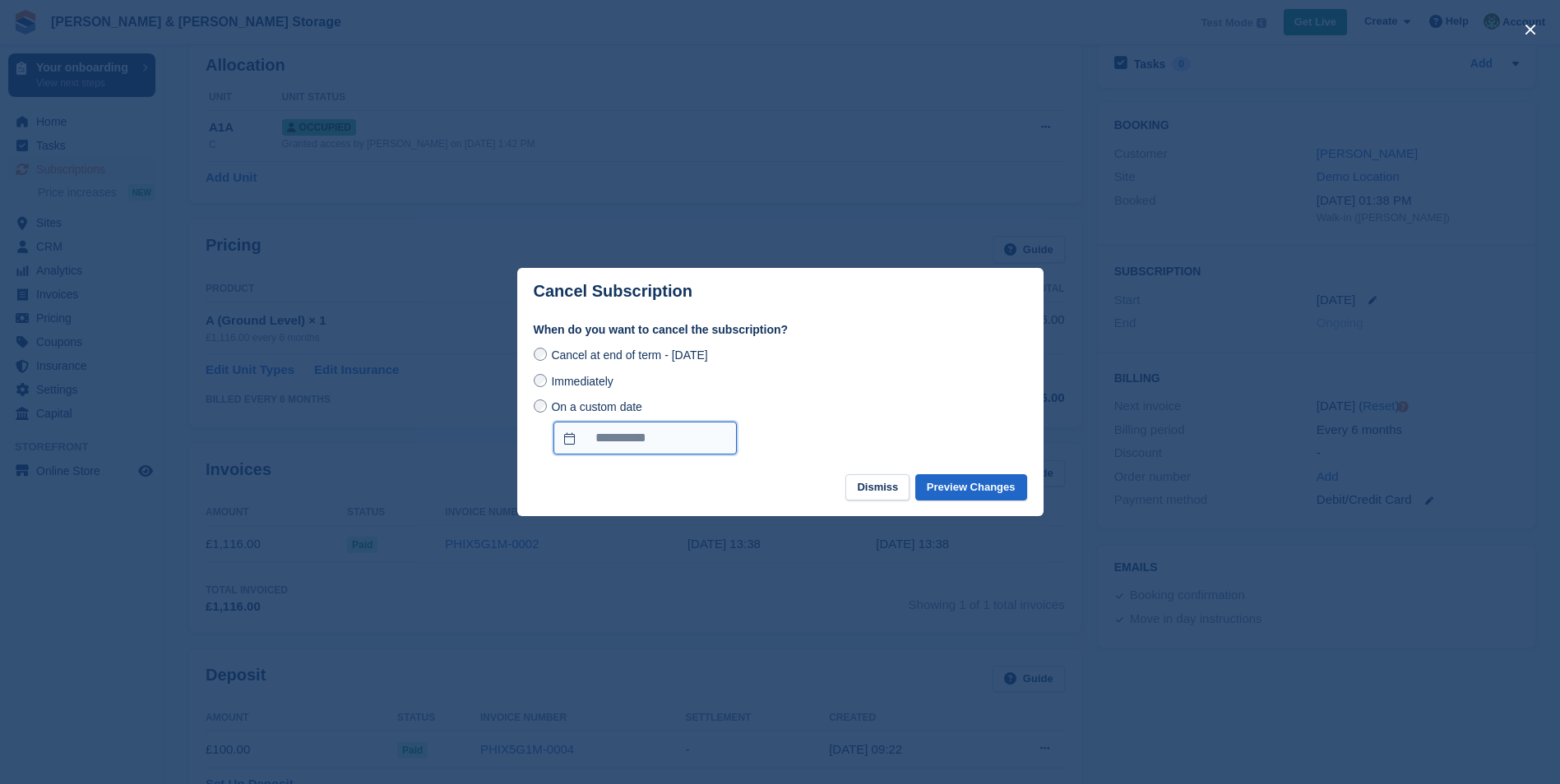
click at [685, 448] on input "**********" at bounding box center [645, 439] width 183 height 33
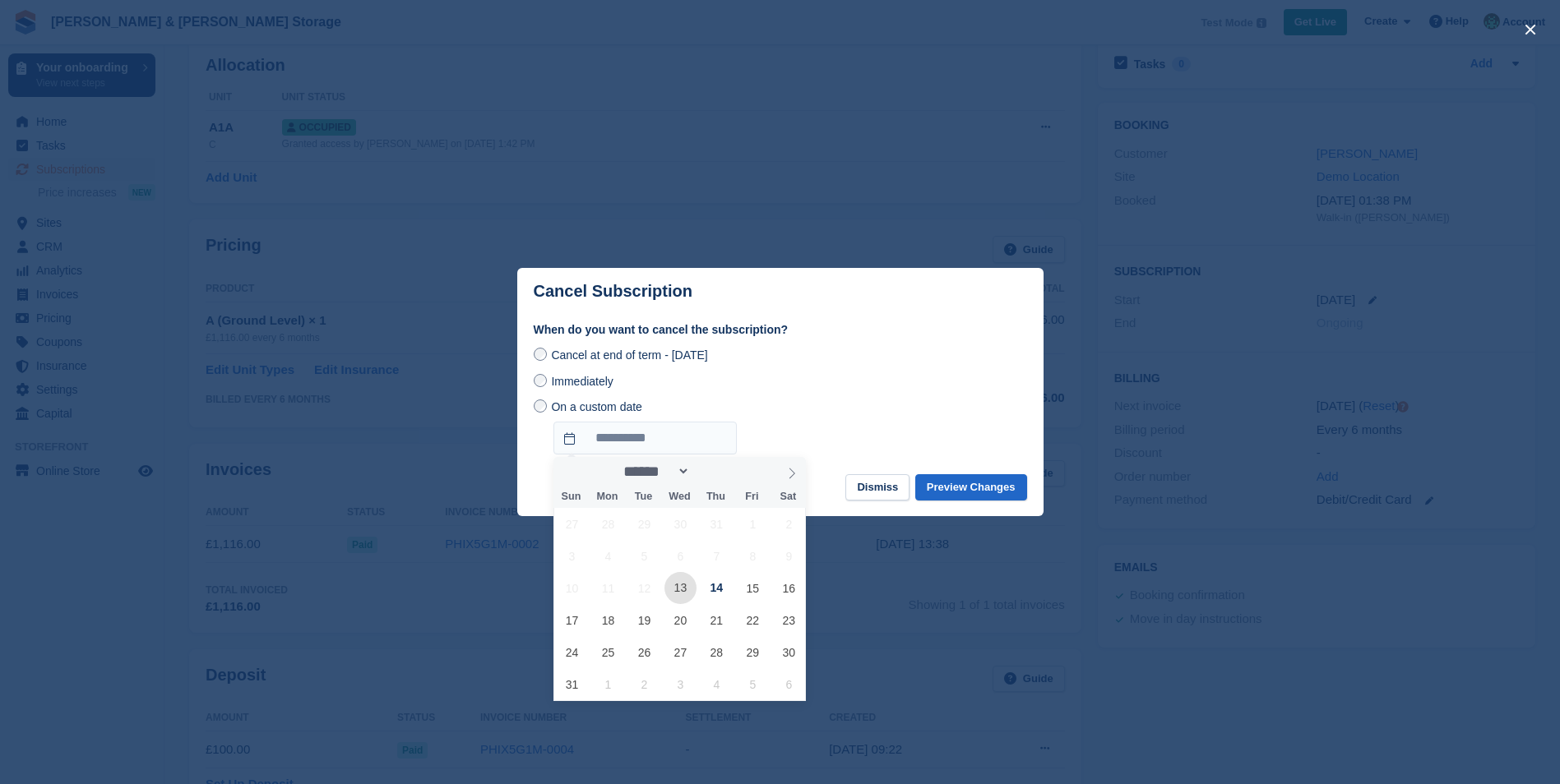
click at [680, 591] on span "13" at bounding box center [680, 588] width 32 height 32
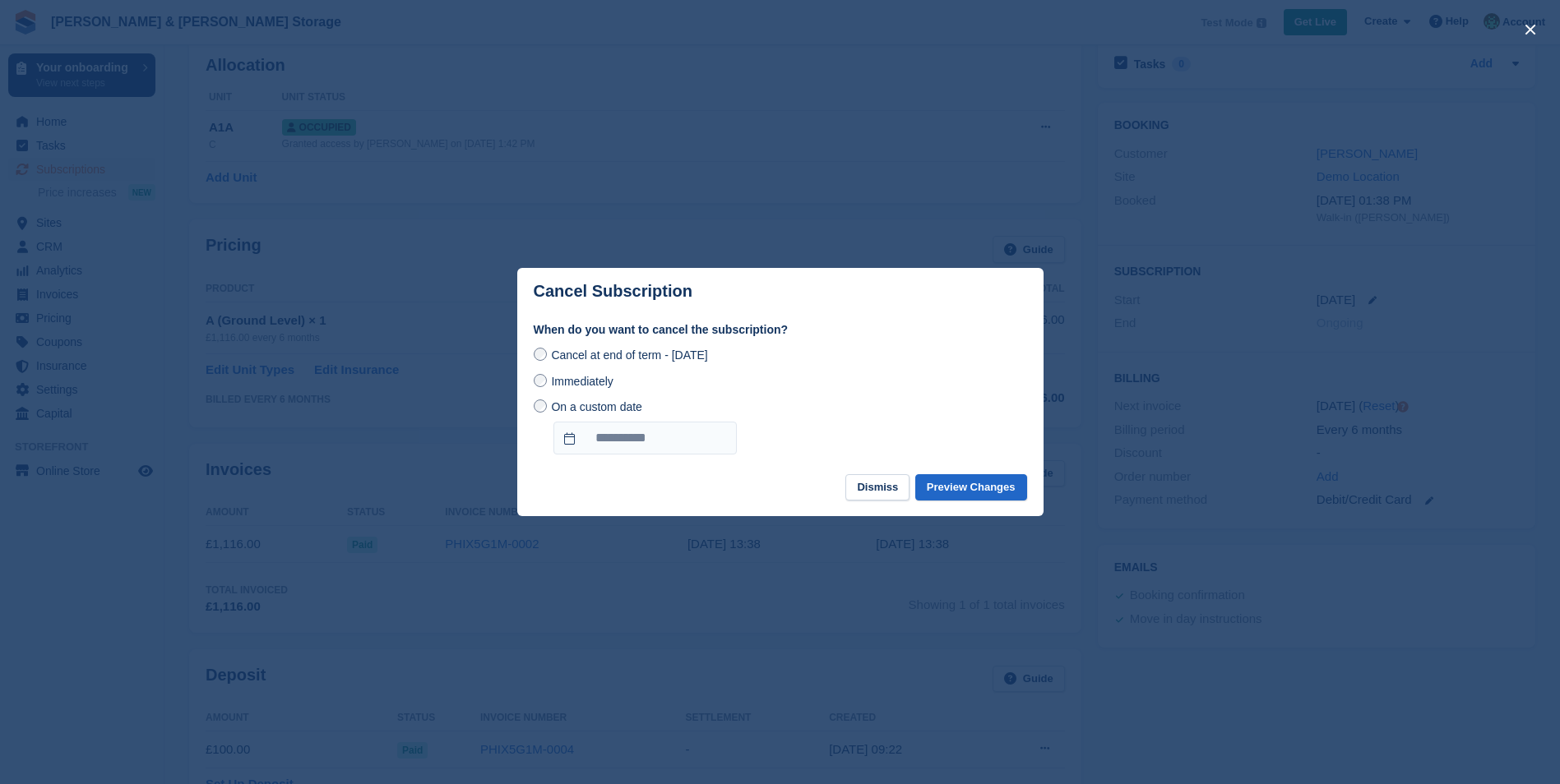
click at [574, 382] on span "Immediately" at bounding box center [581, 381] width 61 height 14
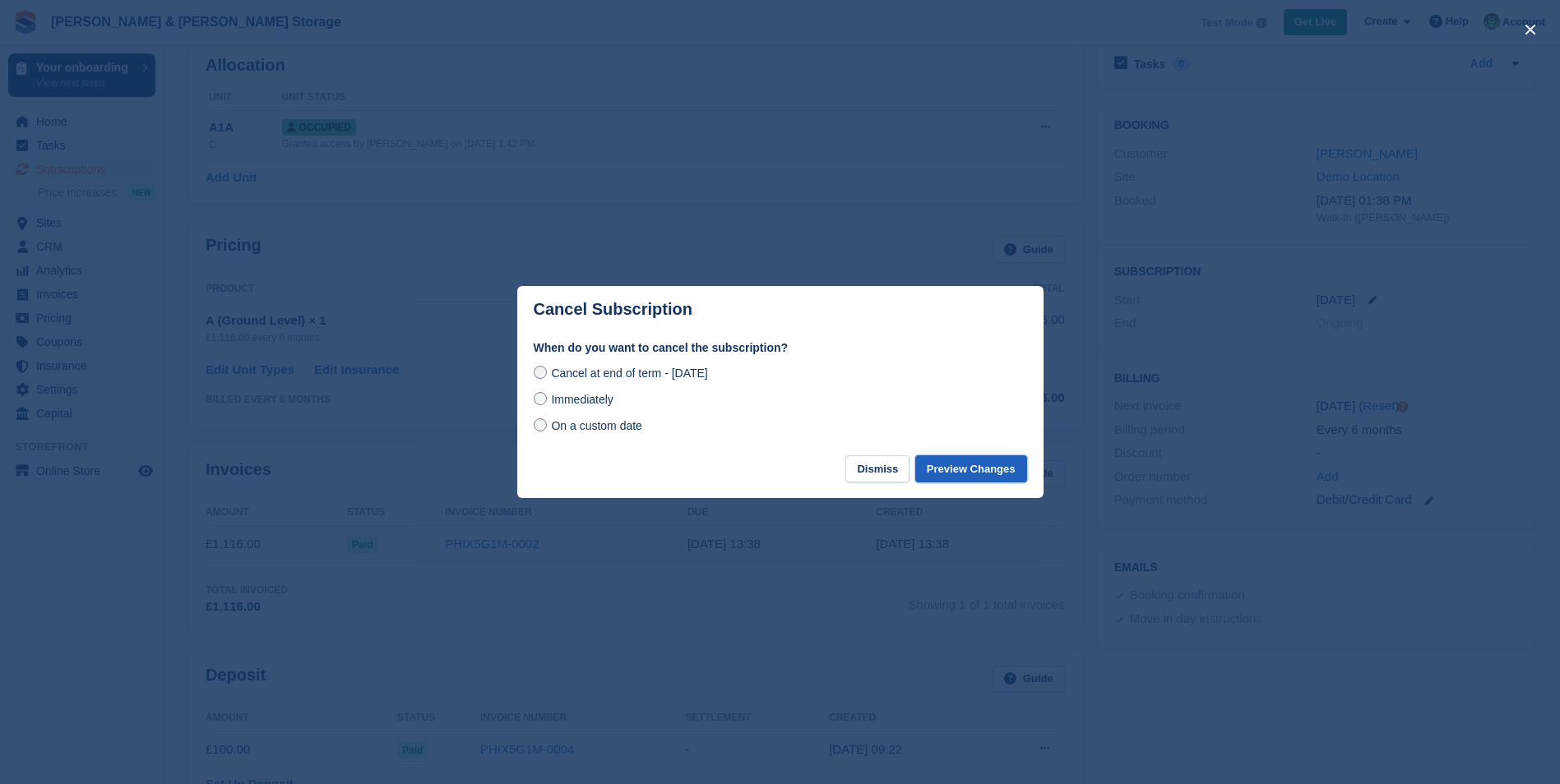
click at [949, 471] on button "Preview Changes" at bounding box center [971, 469] width 112 height 27
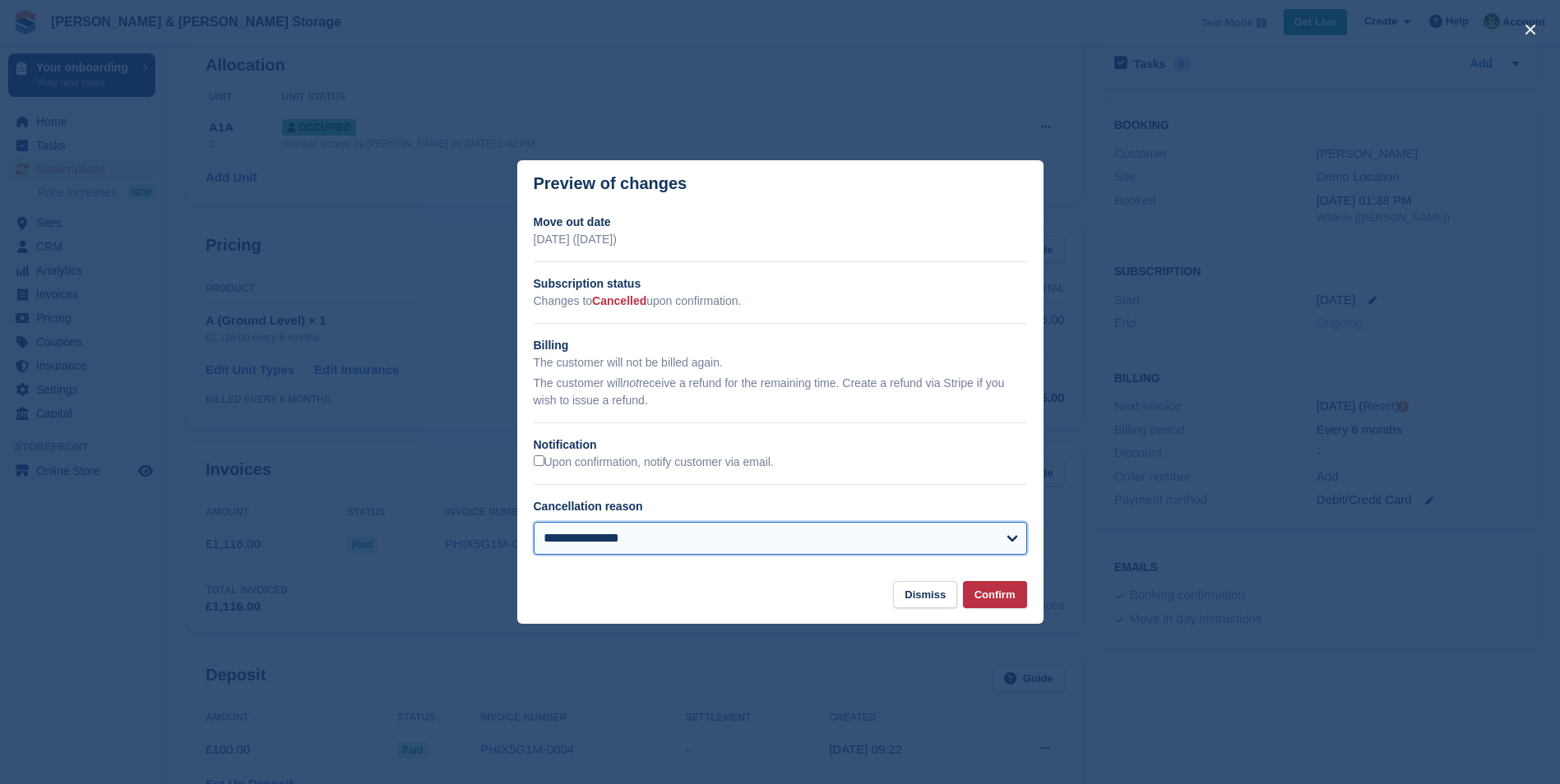
click at [734, 550] on select "**********" at bounding box center [780, 539] width 493 height 33
select select "**********"
click at [534, 523] on select "**********" at bounding box center [780, 539] width 493 height 33
click at [986, 592] on button "Confirm" at bounding box center [996, 595] width 64 height 27
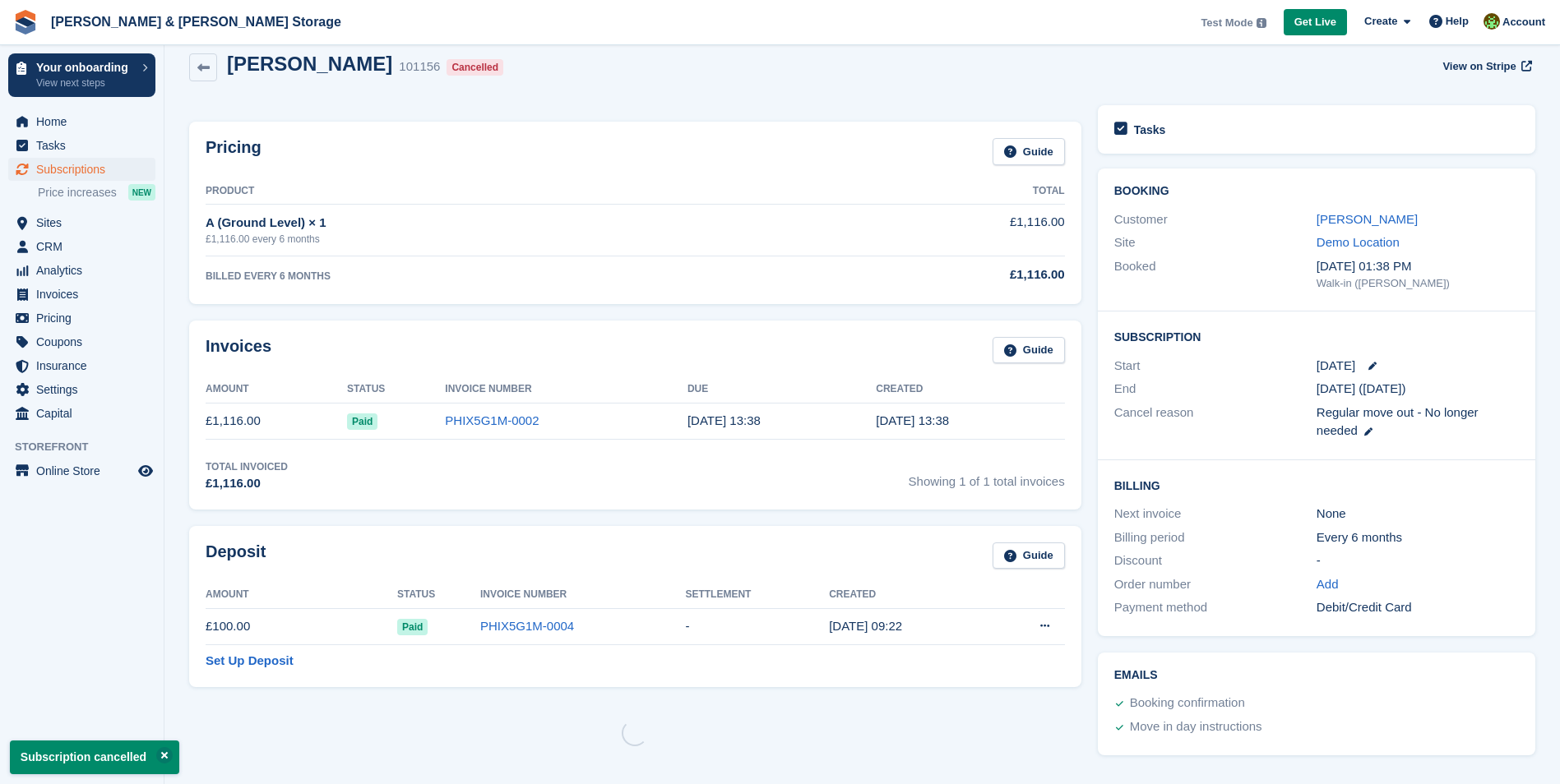
scroll to position [0, 0]
